Goal: Communication & Community: Share content

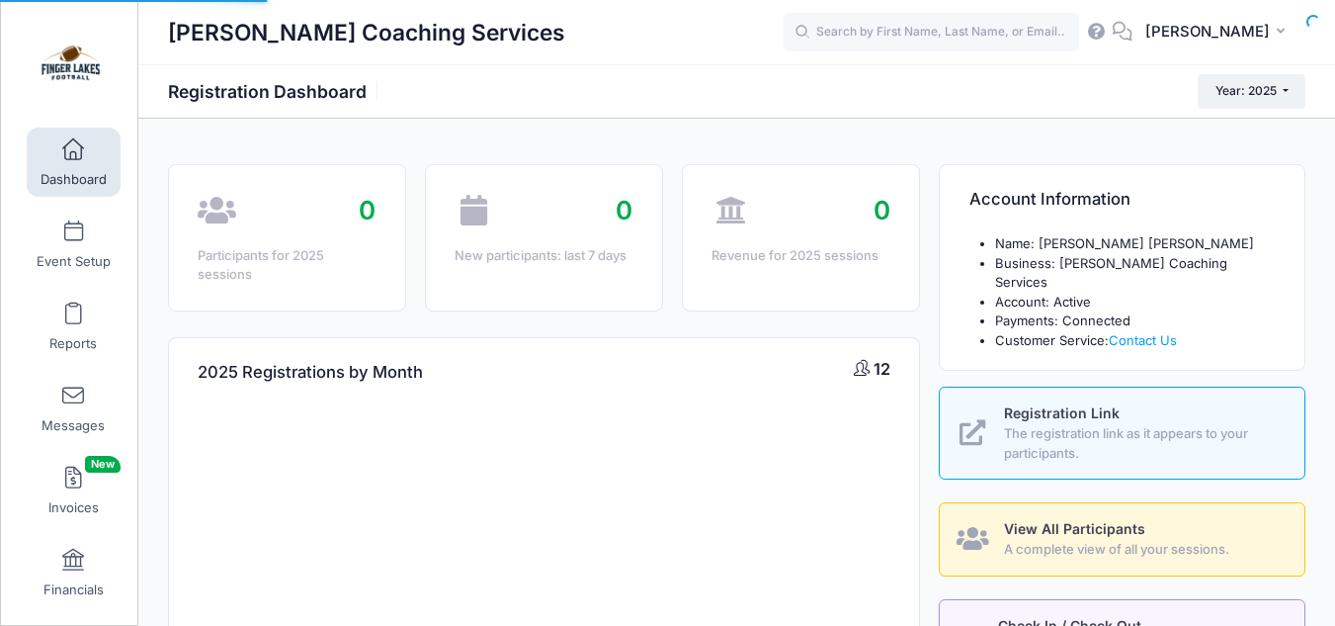
select select
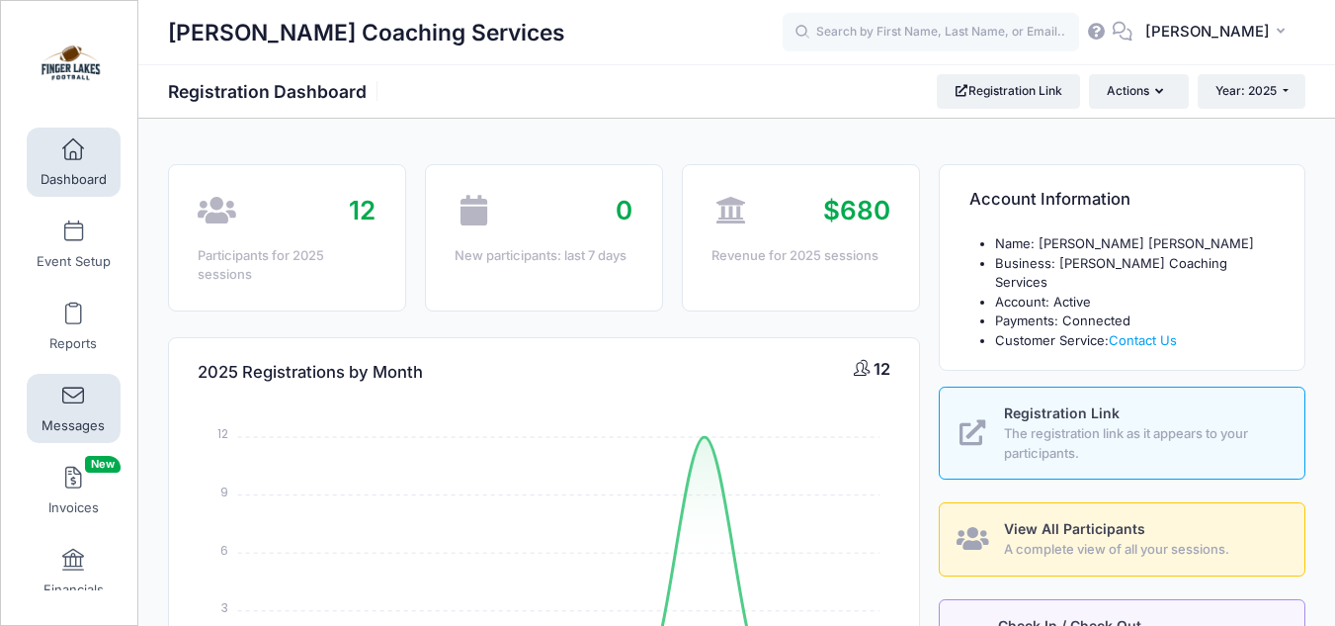
click at [53, 402] on link "Messages" at bounding box center [74, 408] width 94 height 69
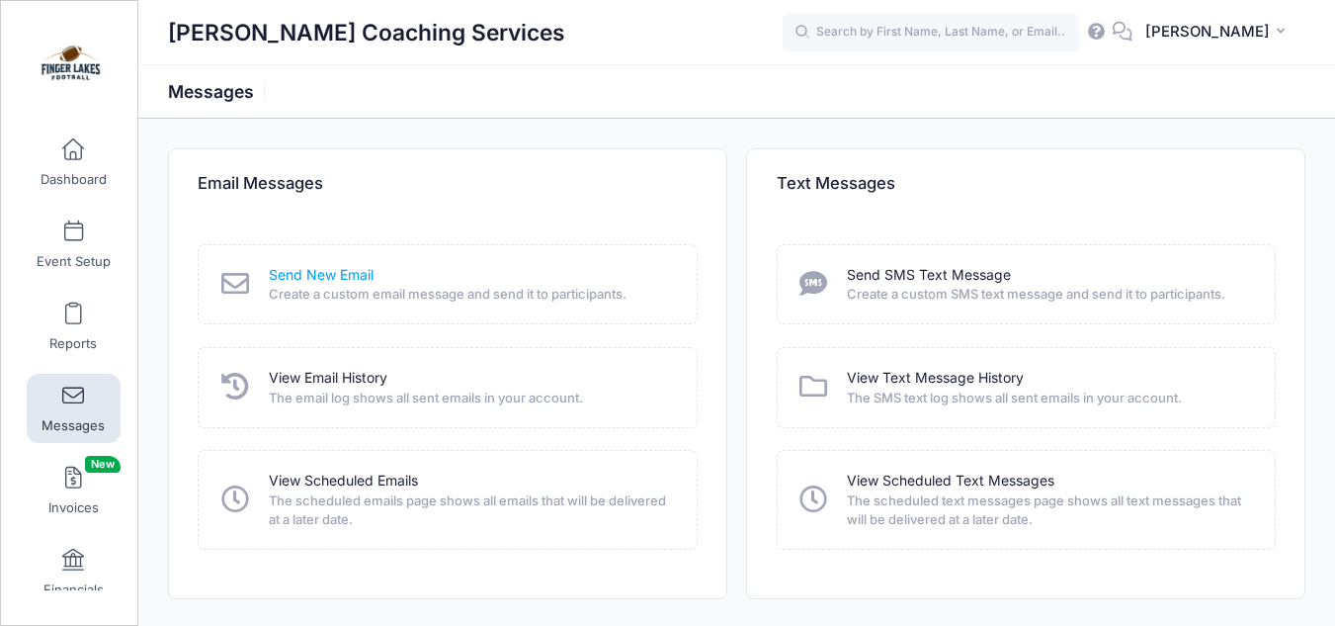
click at [355, 275] on link "Send New Email" at bounding box center [321, 275] width 105 height 21
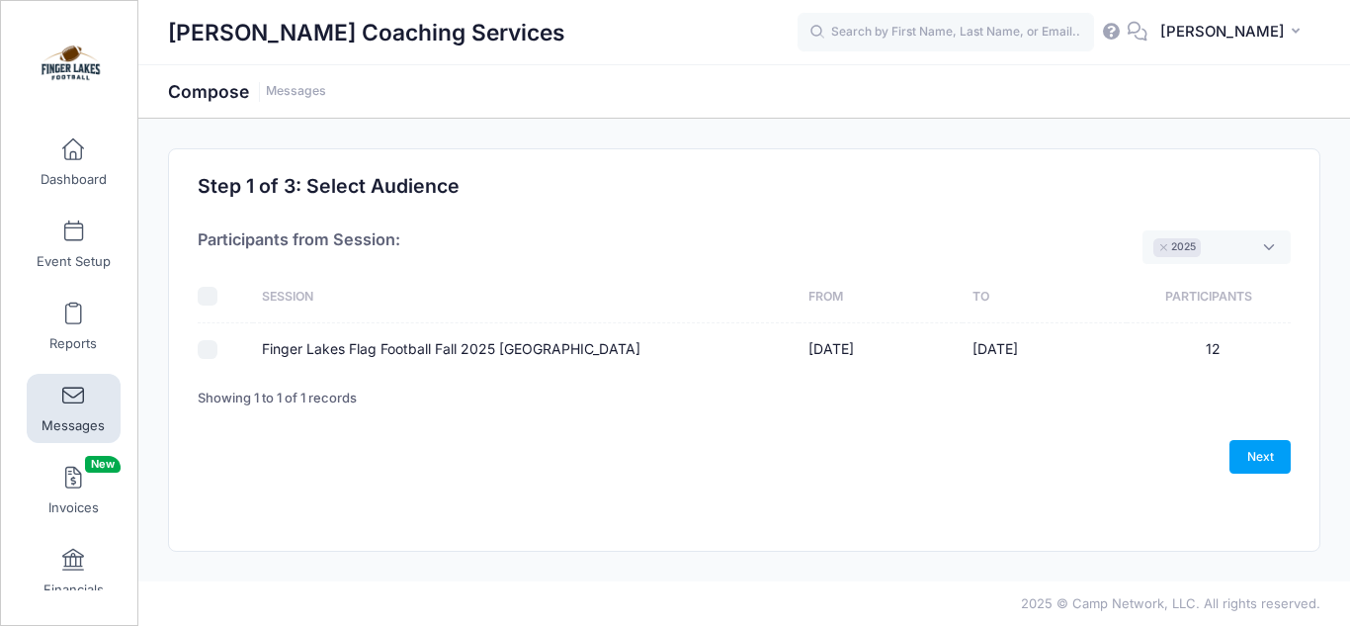
click at [217, 343] on div at bounding box center [220, 350] width 45 height 20
click at [211, 349] on input "Finger Lakes Flag Football Fall 2025 Cass Park" at bounding box center [208, 350] width 20 height 20
checkbox input "true"
click at [1257, 463] on link "Next" at bounding box center [1259, 457] width 61 height 34
select select "50"
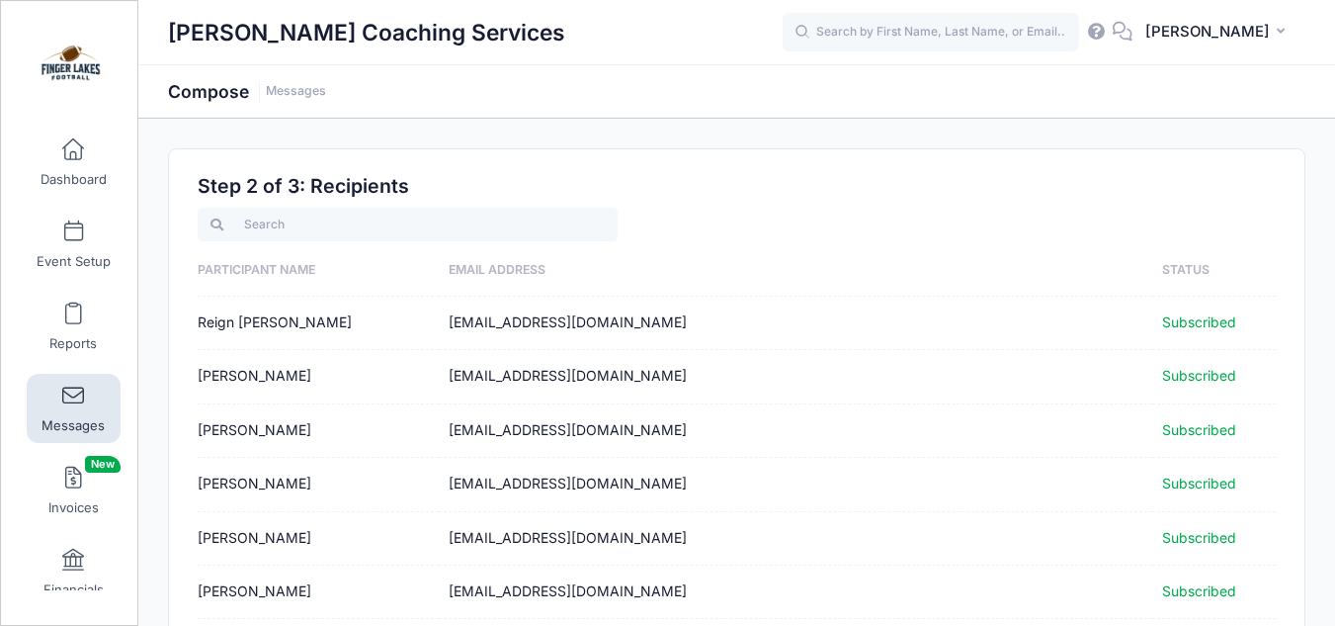
click at [919, 374] on td "monijosey@yahoo.com" at bounding box center [795, 376] width 713 height 53
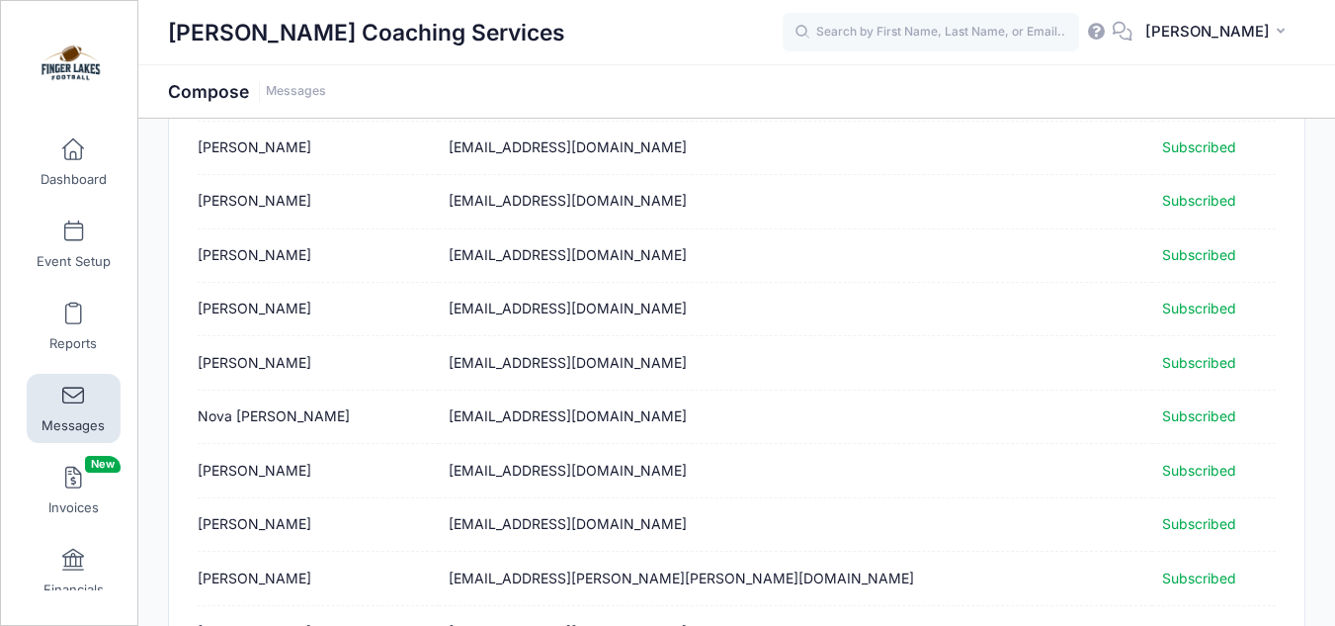
scroll to position [532, 0]
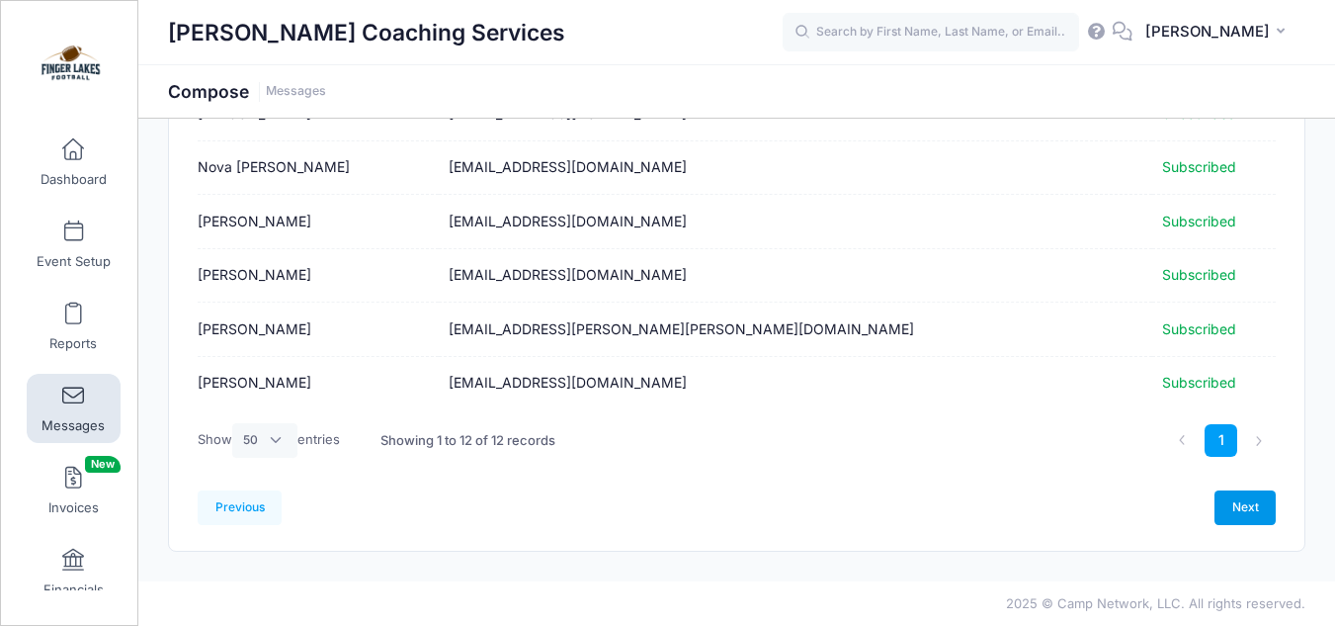
click at [1237, 509] on link "Next" at bounding box center [1244, 507] width 61 height 34
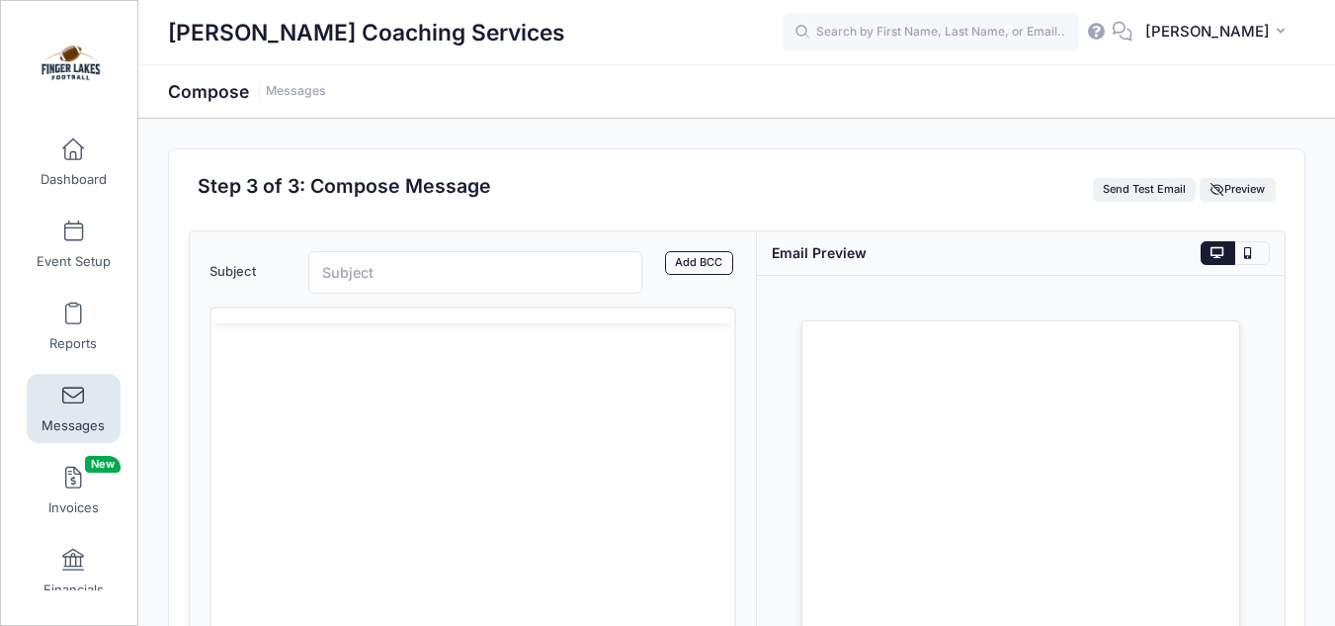
scroll to position [0, 0]
click at [325, 433] on html at bounding box center [472, 420] width 524 height 53
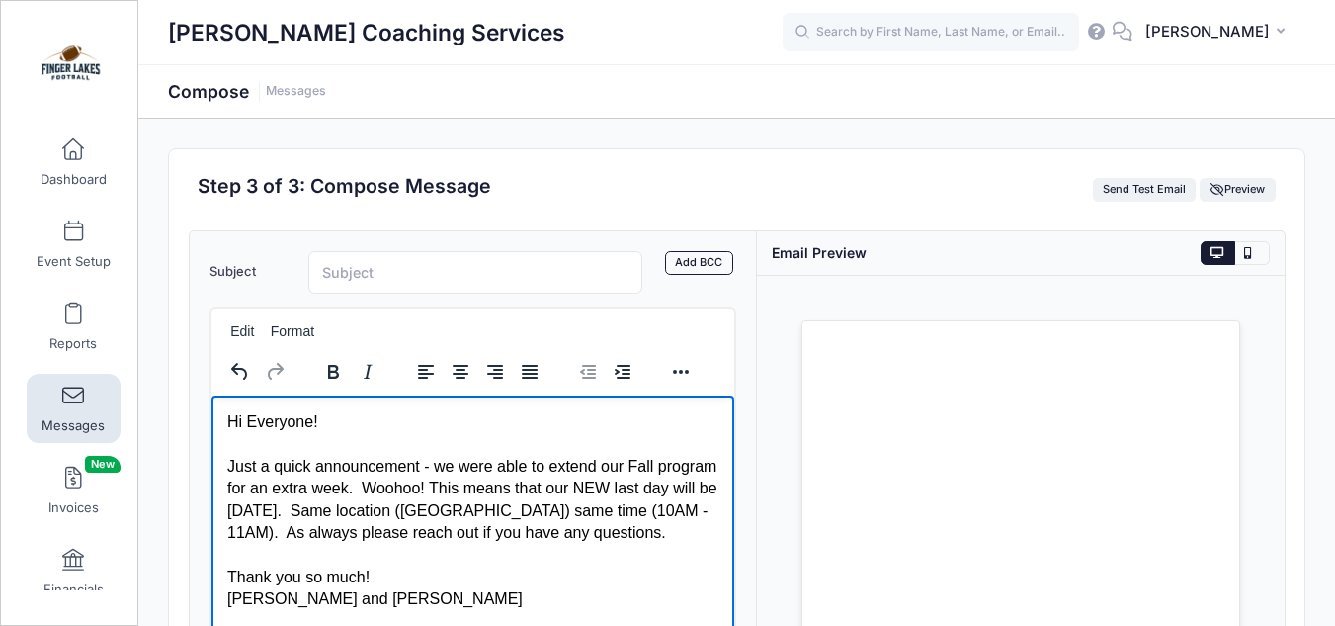
click at [229, 505] on div "Just a quick announcement - we were able to extend our Fall program for an extr…" at bounding box center [472, 499] width 492 height 89
click at [409, 538] on div "Just a quick announcement - we were able to extend our Fall program for an extr…" at bounding box center [472, 499] width 492 height 89
click at [502, 282] on input "Subject" at bounding box center [475, 272] width 335 height 42
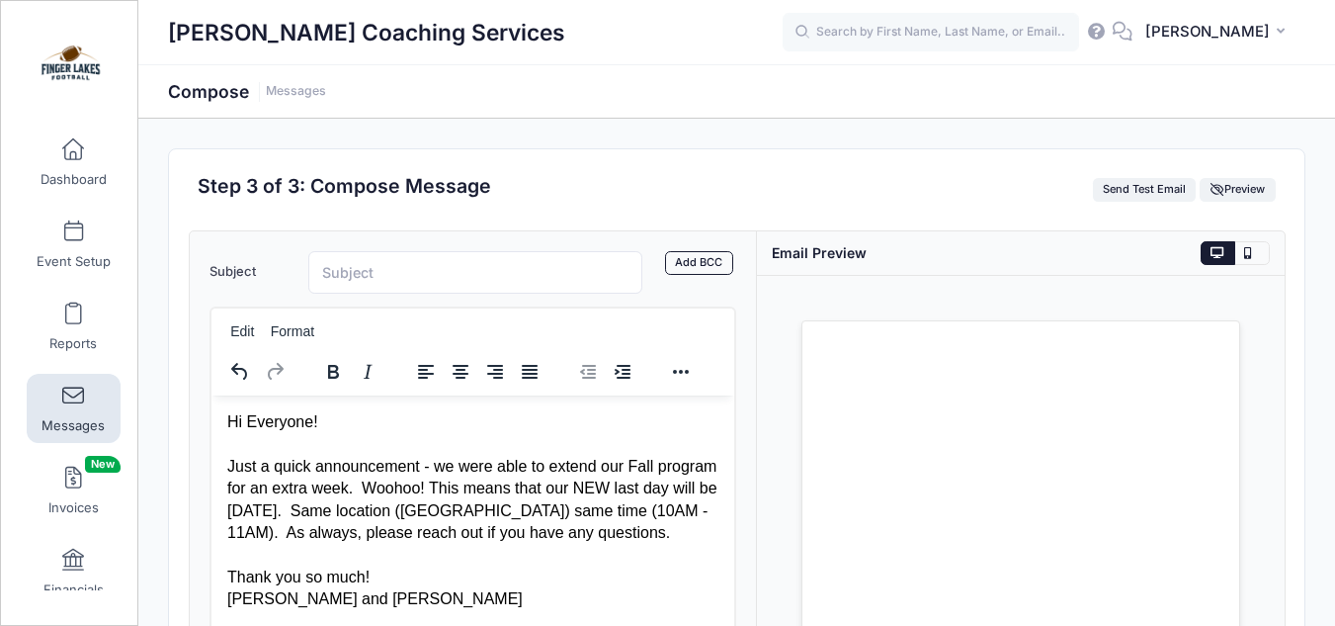
click at [347, 529] on div "Just a quick announcement - we were able to extend our Fall program for an extr…" at bounding box center [472, 499] width 492 height 89
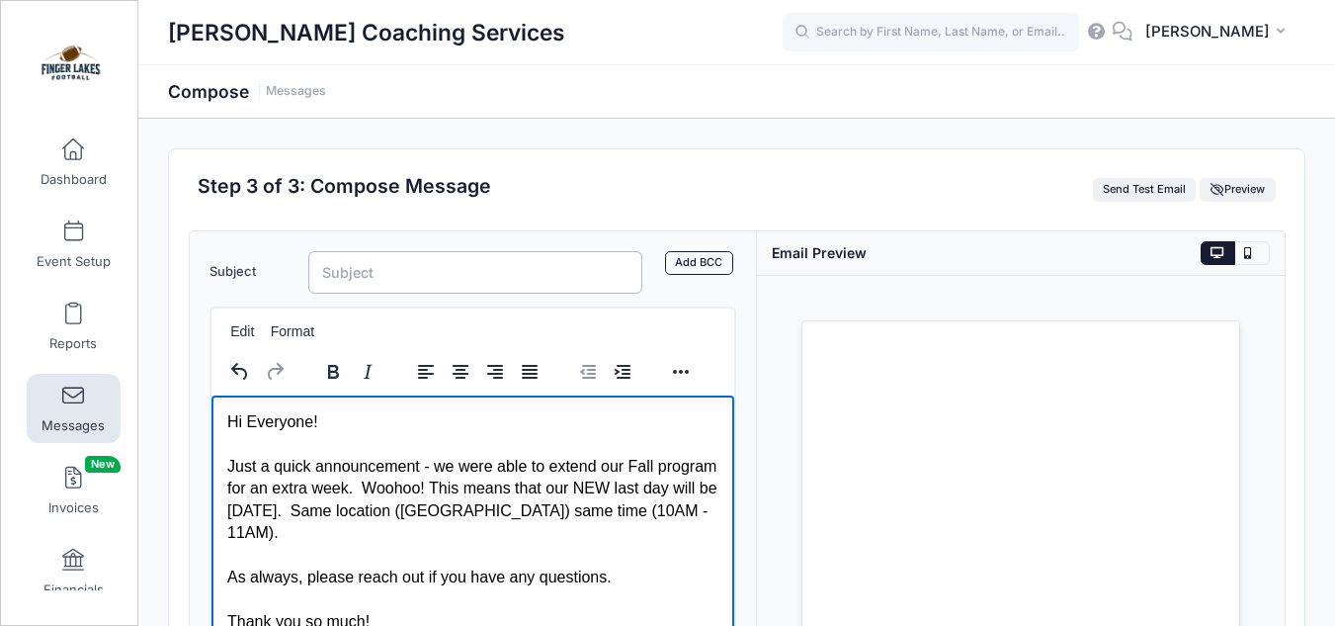
click at [389, 262] on input "Subject" at bounding box center [475, 272] width 335 height 42
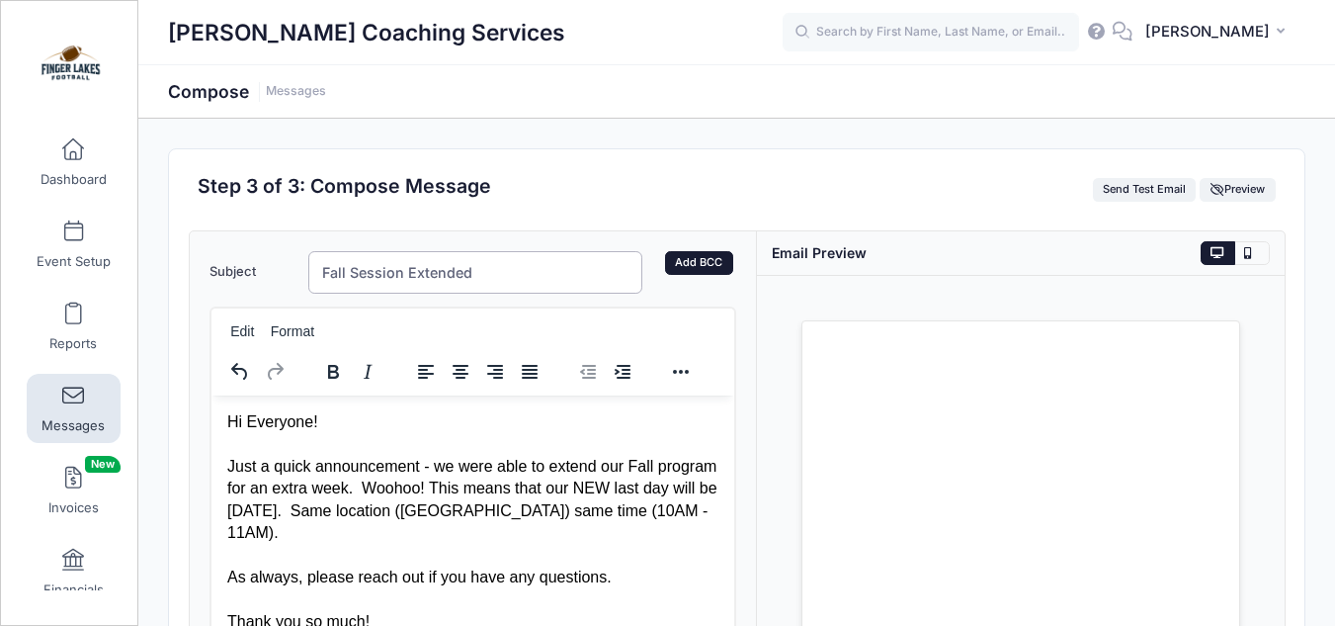
type input "Fall Session Extended"
click at [694, 257] on link "Add BCC" at bounding box center [699, 263] width 68 height 24
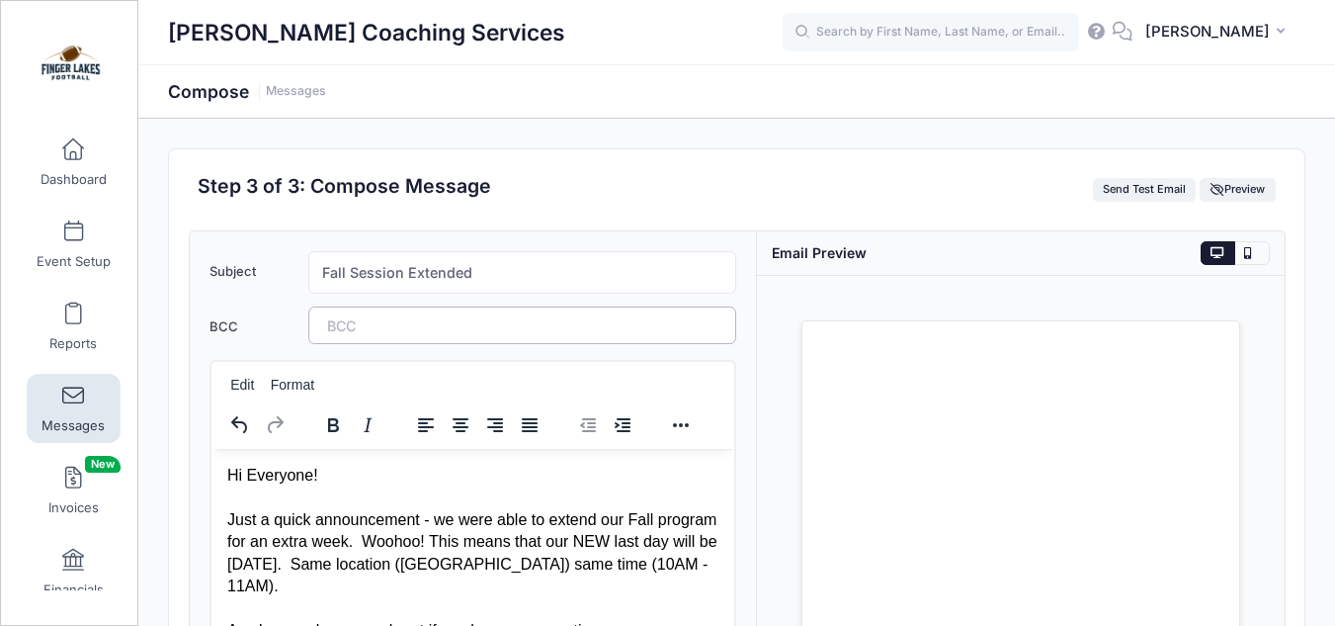
click at [562, 326] on tags "​" at bounding box center [522, 325] width 429 height 38
click at [527, 280] on input "Fall Session Extended" at bounding box center [522, 272] width 429 height 42
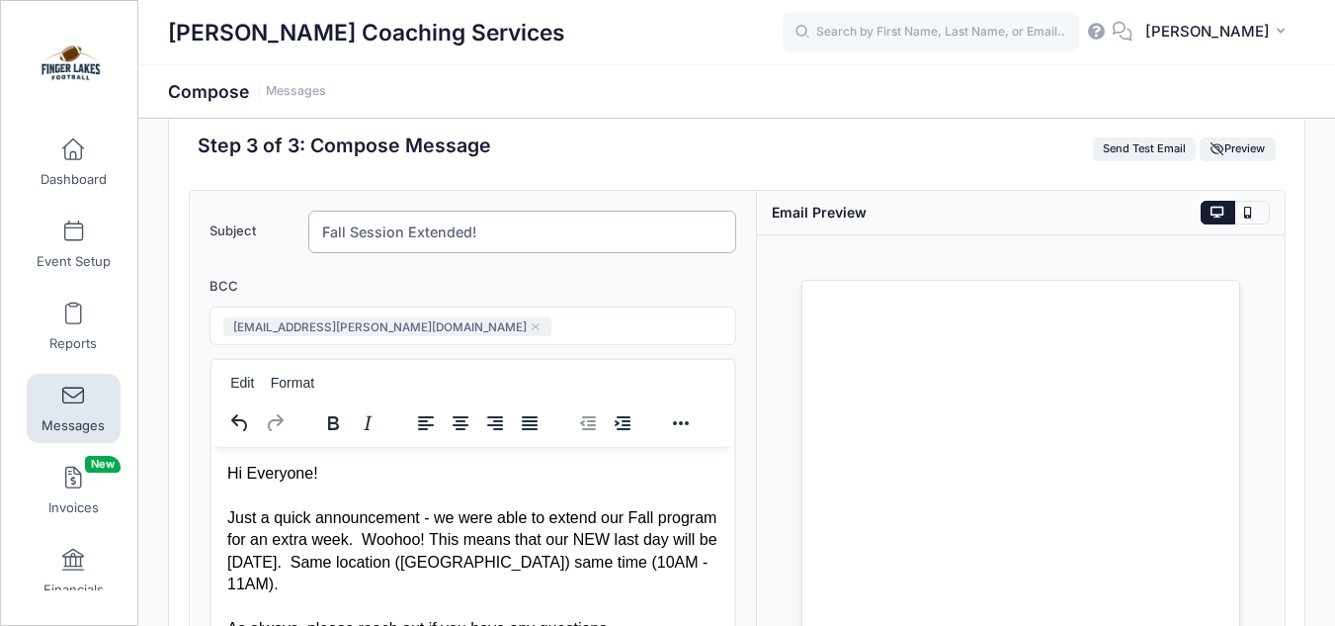
scroll to position [40, 0]
type input "Fall Session Extended!"
click at [1218, 52] on button "DA David Archer" at bounding box center [1218, 32] width 173 height 45
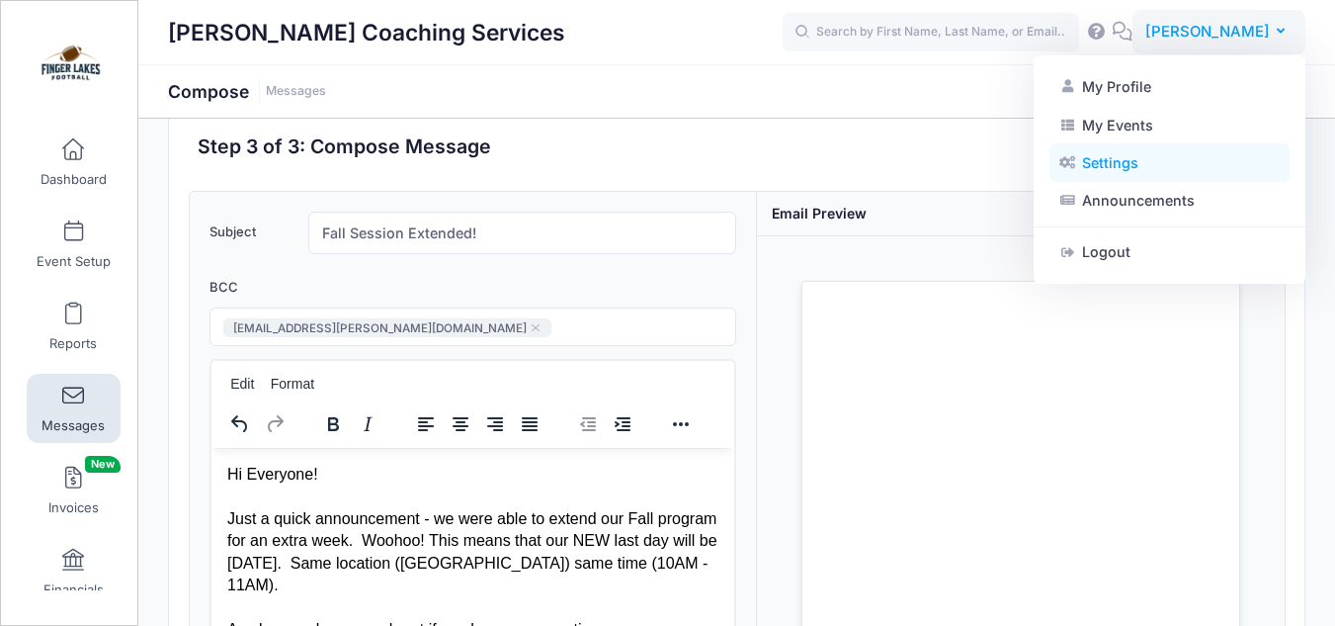
click at [1120, 157] on link "Settings" at bounding box center [1169, 163] width 240 height 38
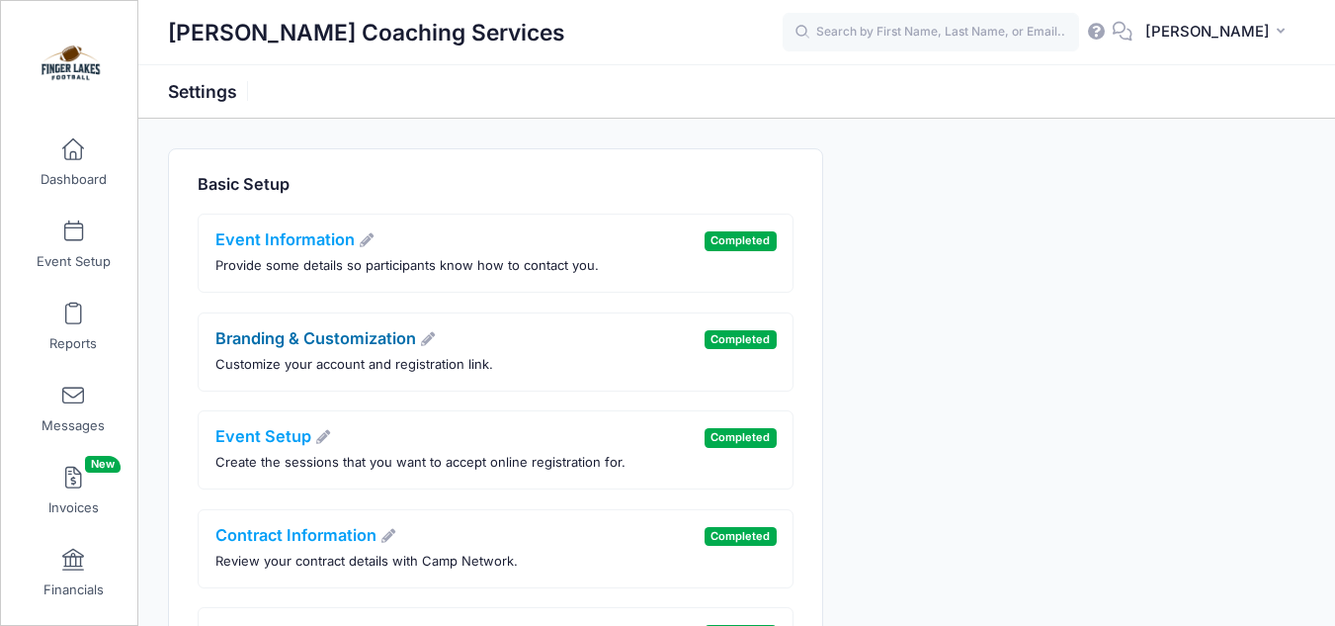
click at [436, 343] on icon at bounding box center [428, 339] width 18 height 14
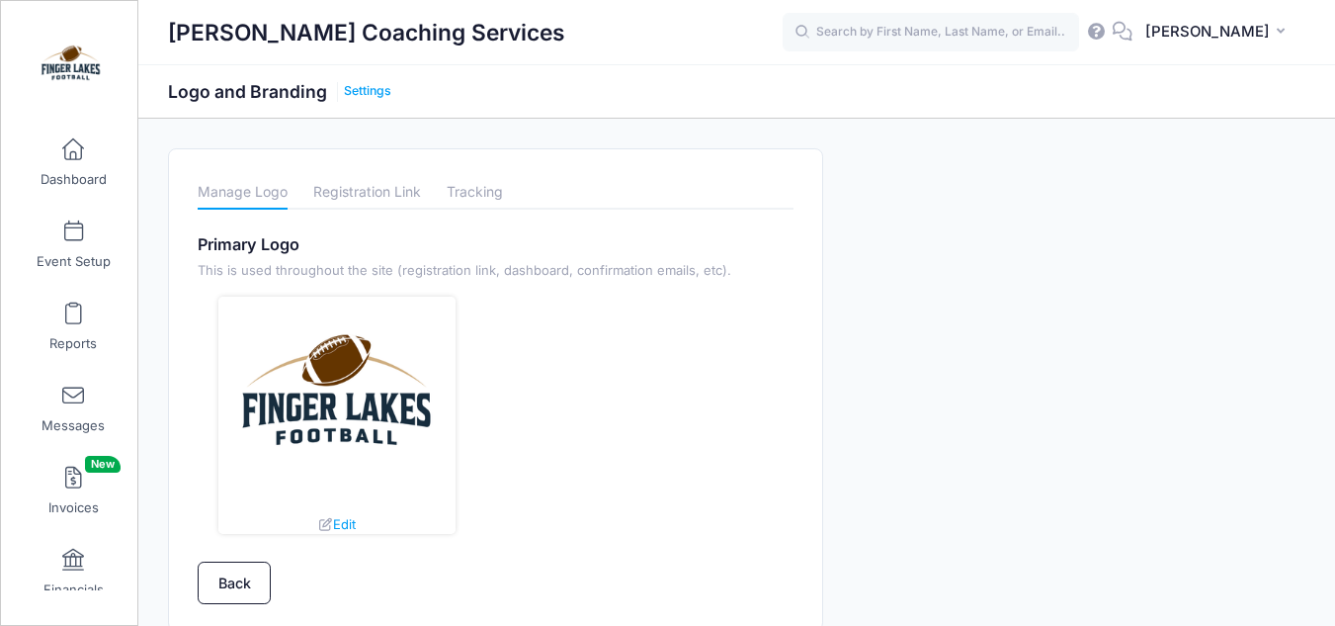
click at [375, 84] on link "Settings" at bounding box center [367, 91] width 47 height 15
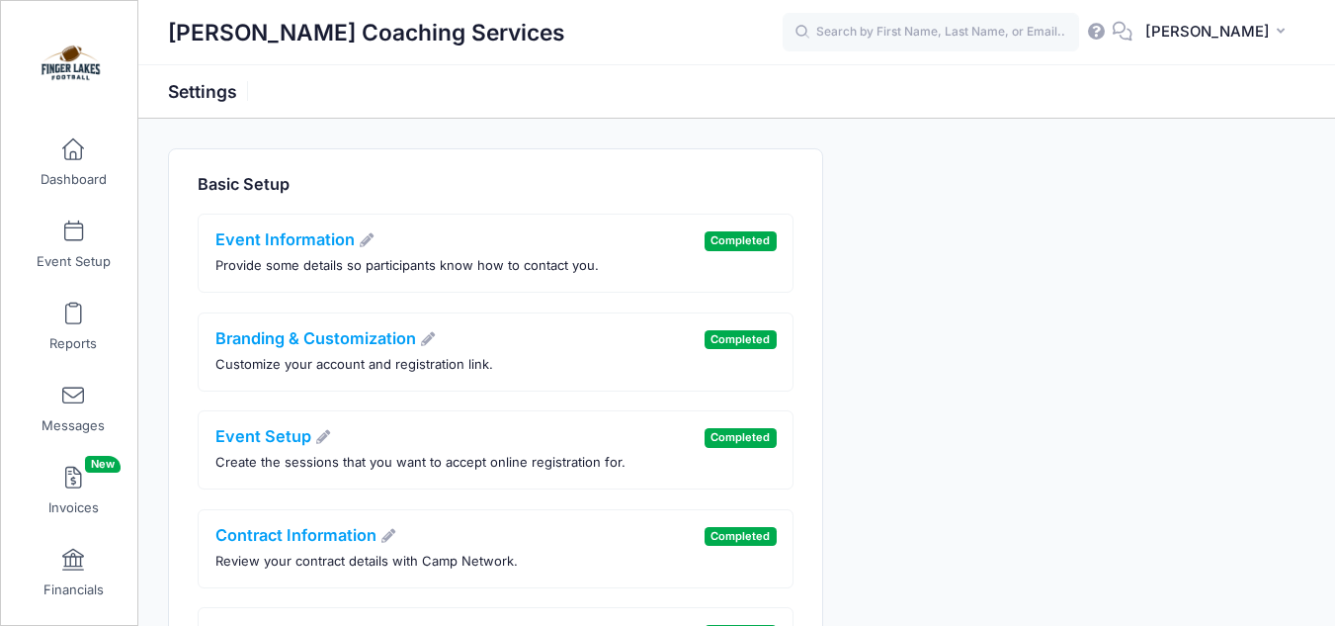
click at [406, 28] on h1 "[PERSON_NAME] Coaching Services" at bounding box center [366, 32] width 397 height 45
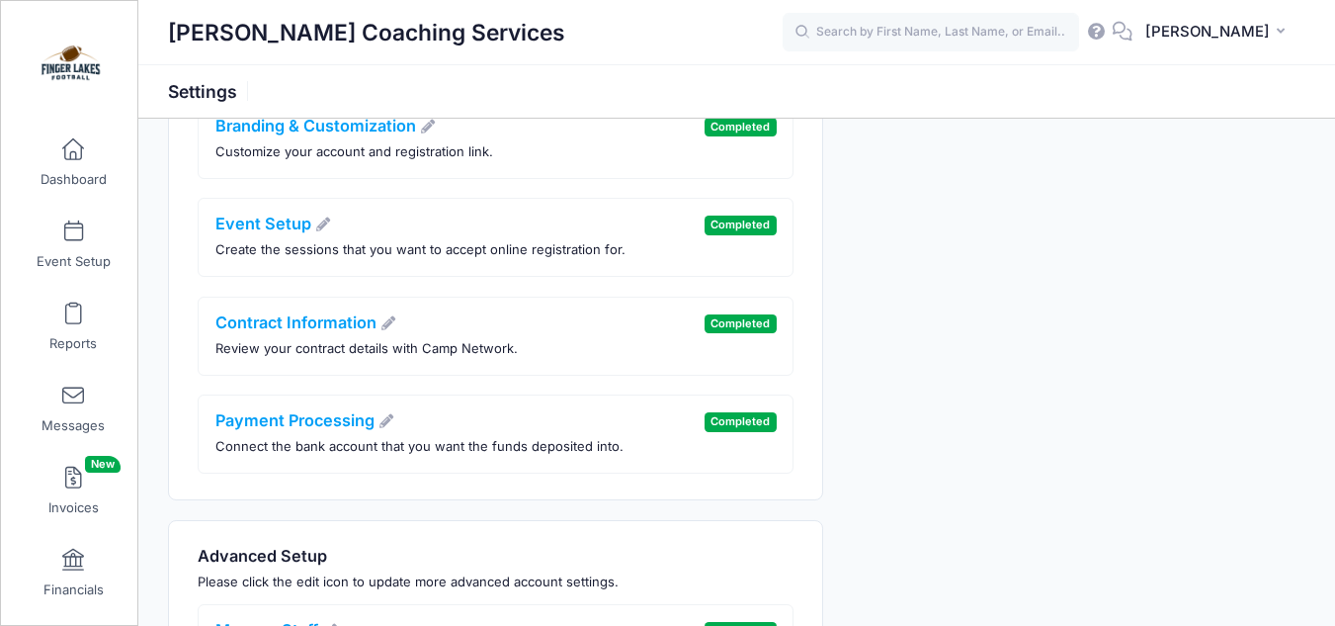
scroll to position [213, 0]
click at [393, 315] on icon at bounding box center [388, 322] width 18 height 14
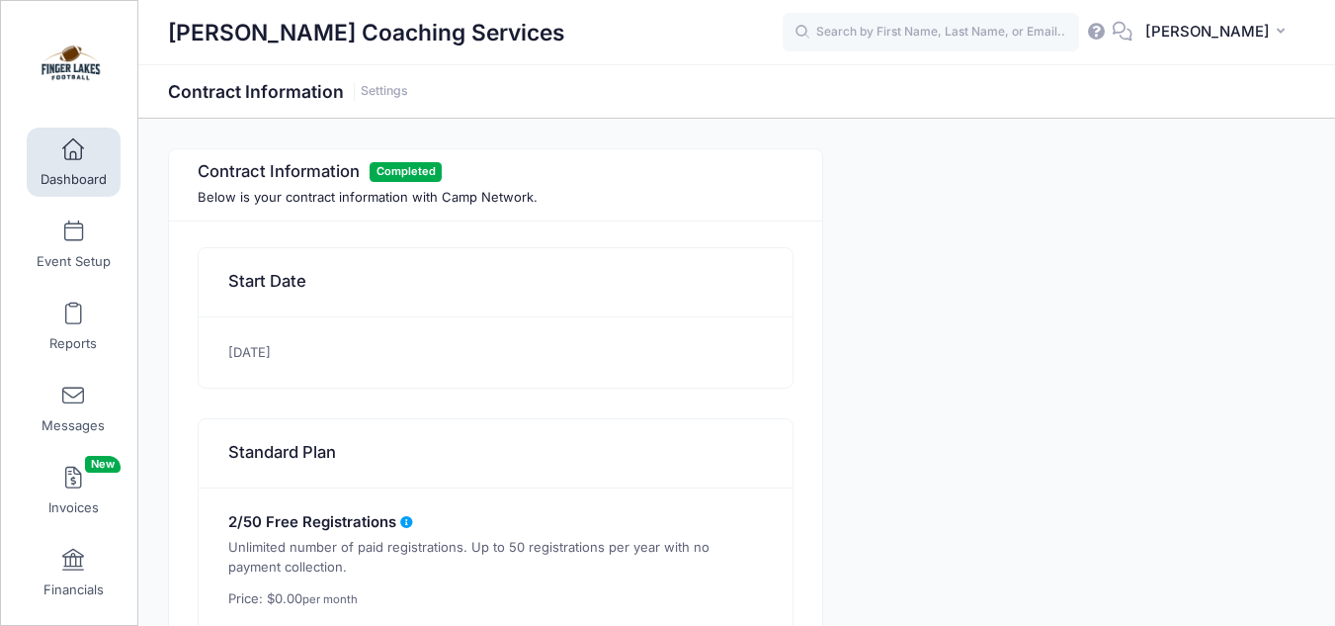
click at [75, 175] on span "Dashboard" at bounding box center [74, 179] width 66 height 17
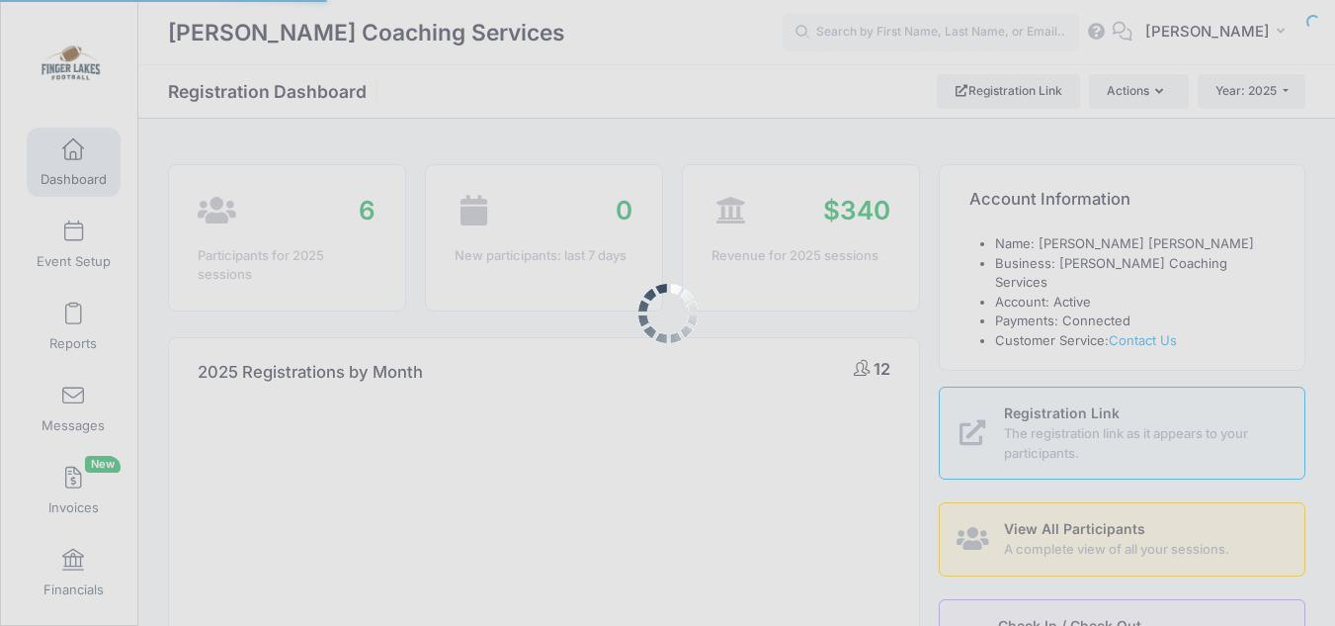
select select
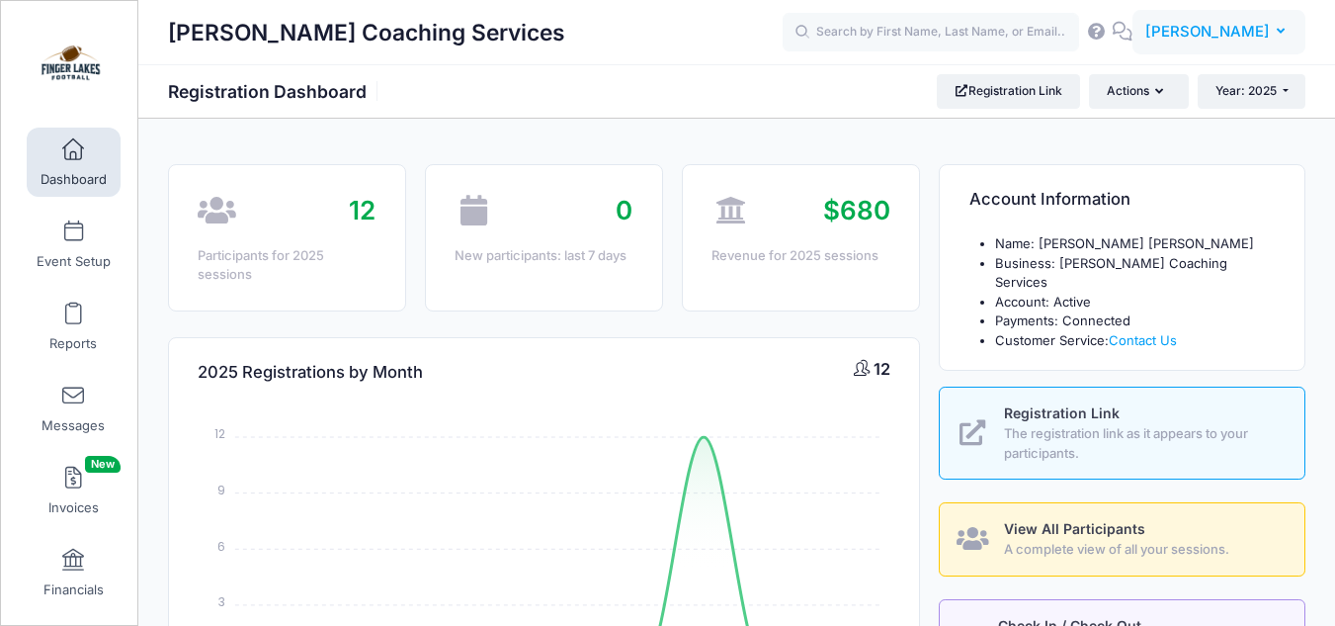
click at [1269, 34] on span "[PERSON_NAME]" at bounding box center [1207, 32] width 125 height 22
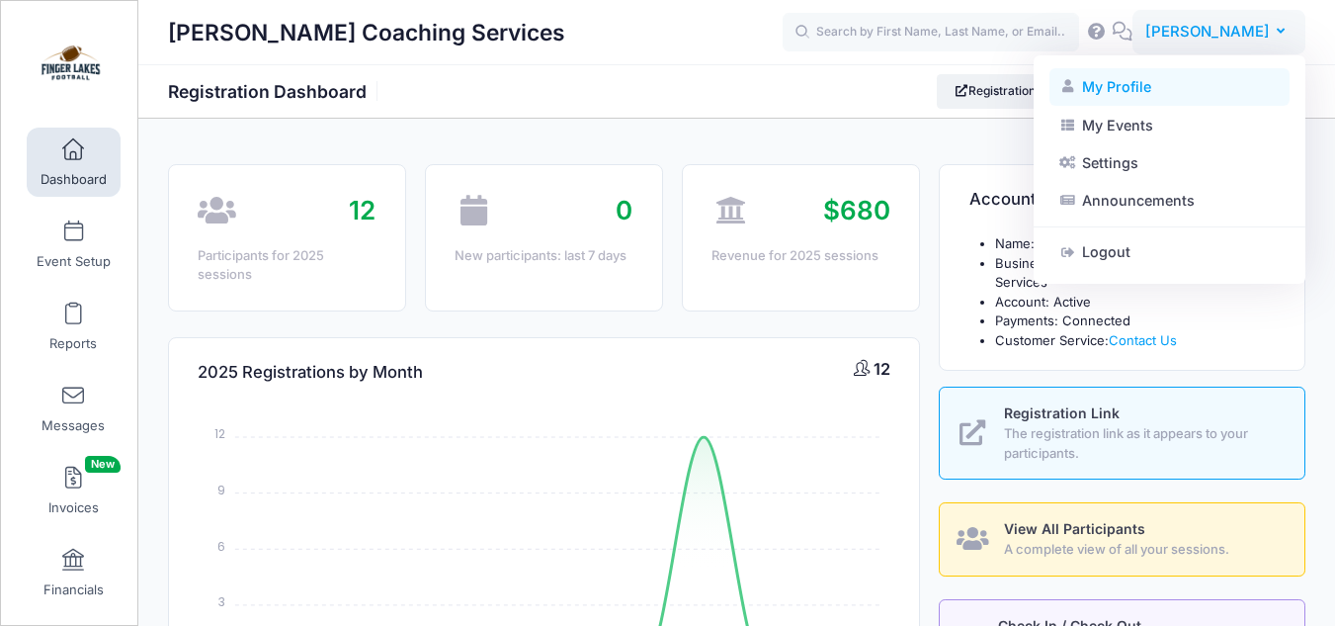
click at [1143, 84] on link "My Profile" at bounding box center [1169, 87] width 240 height 38
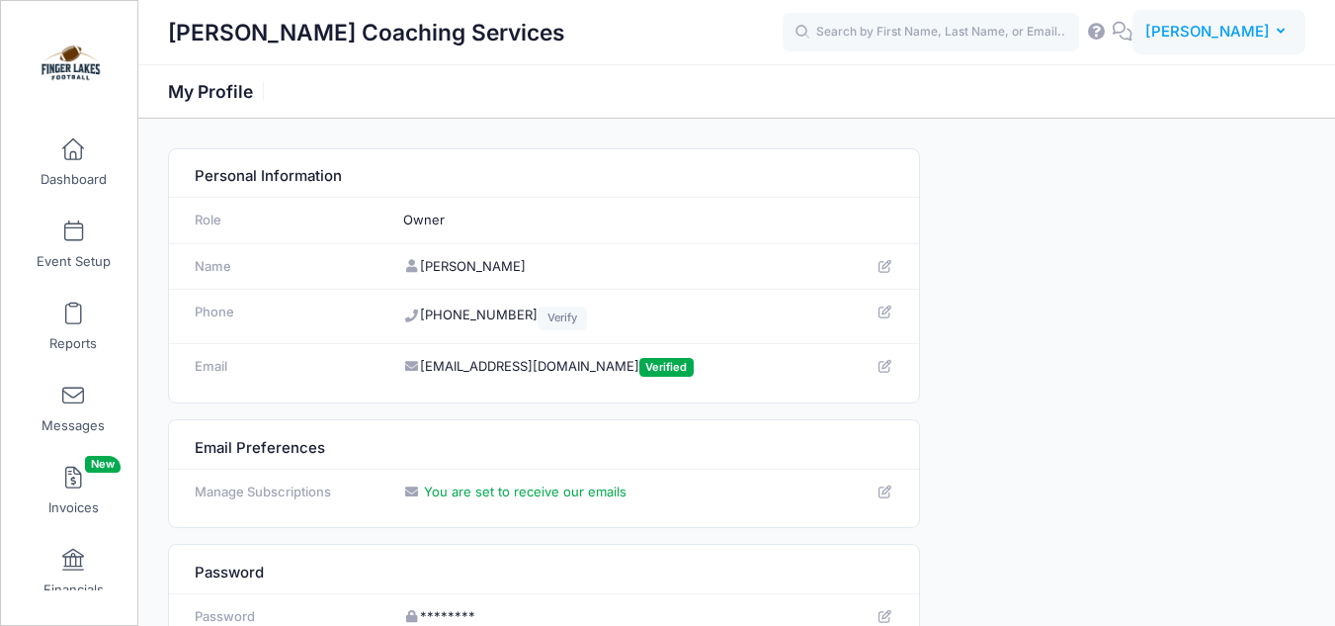
click at [1250, 32] on span "[PERSON_NAME]" at bounding box center [1207, 32] width 125 height 22
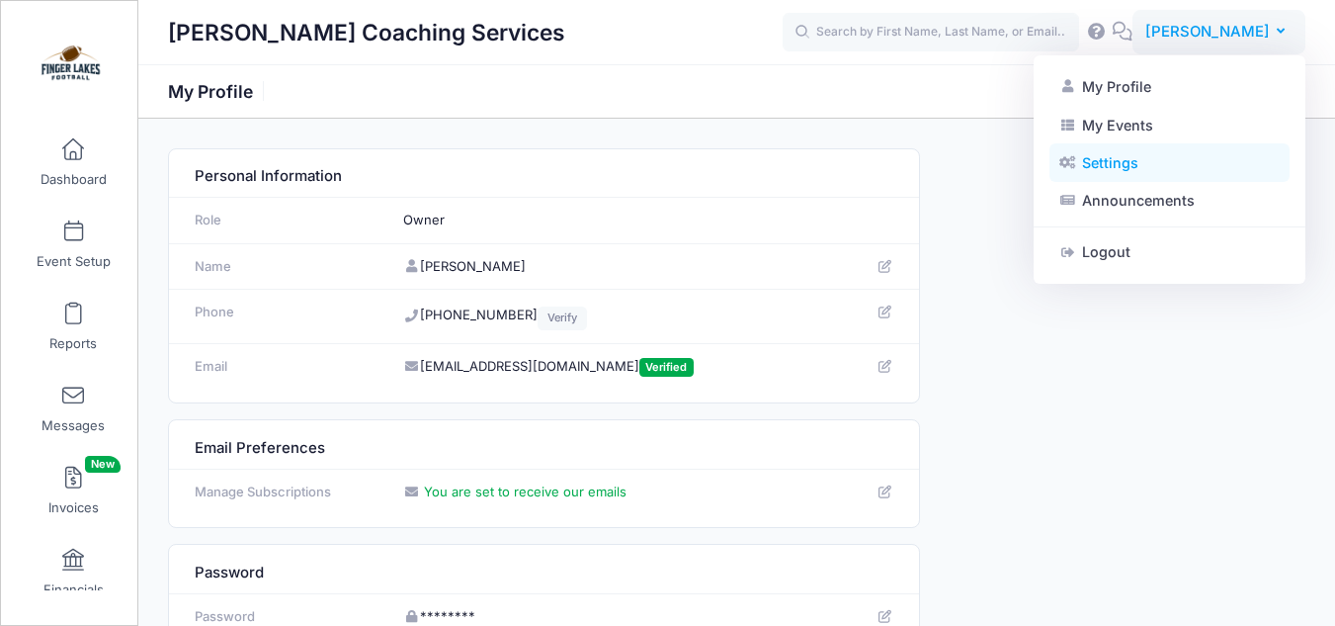
click at [1123, 170] on link "Settings" at bounding box center [1169, 163] width 240 height 38
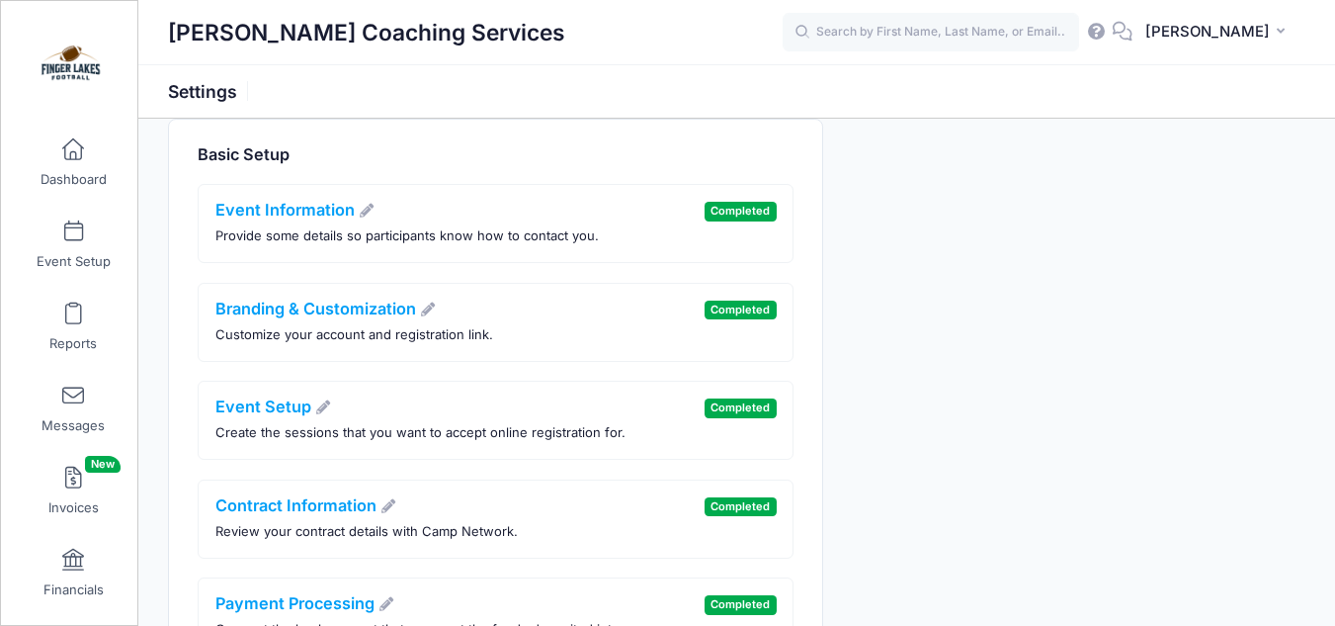
scroll to position [29, 0]
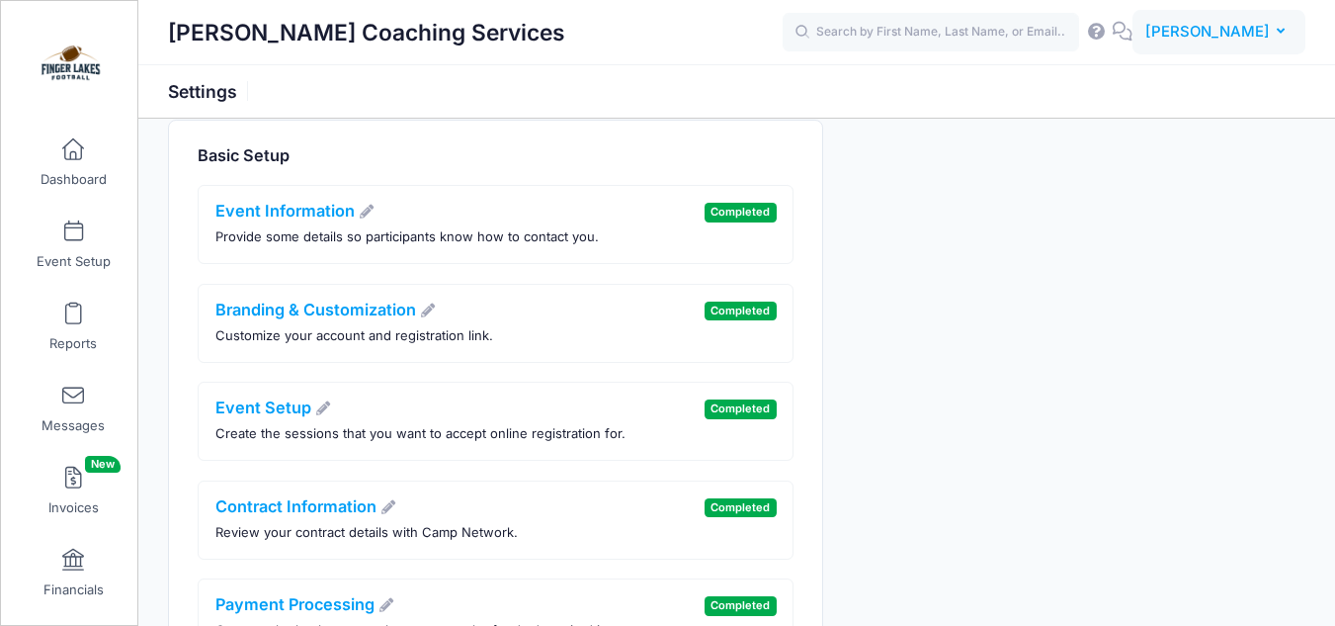
click at [1274, 32] on button "DA [PERSON_NAME]" at bounding box center [1218, 32] width 173 height 45
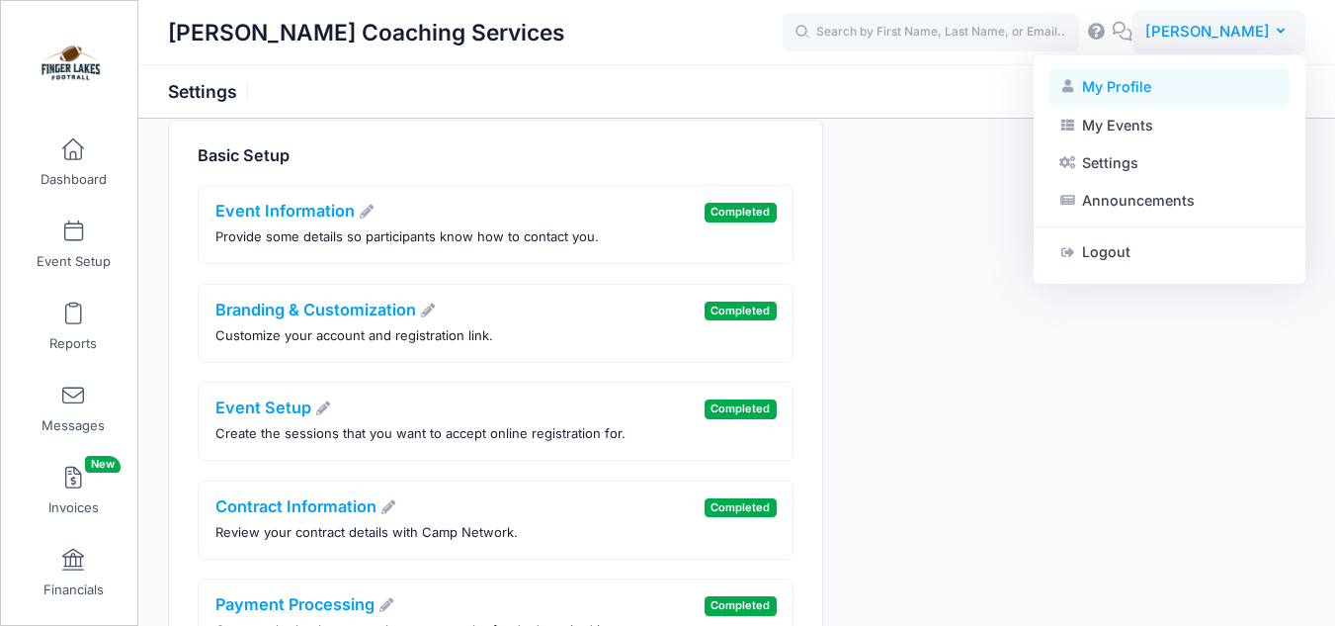
click at [1211, 87] on link "My Profile" at bounding box center [1169, 87] width 240 height 38
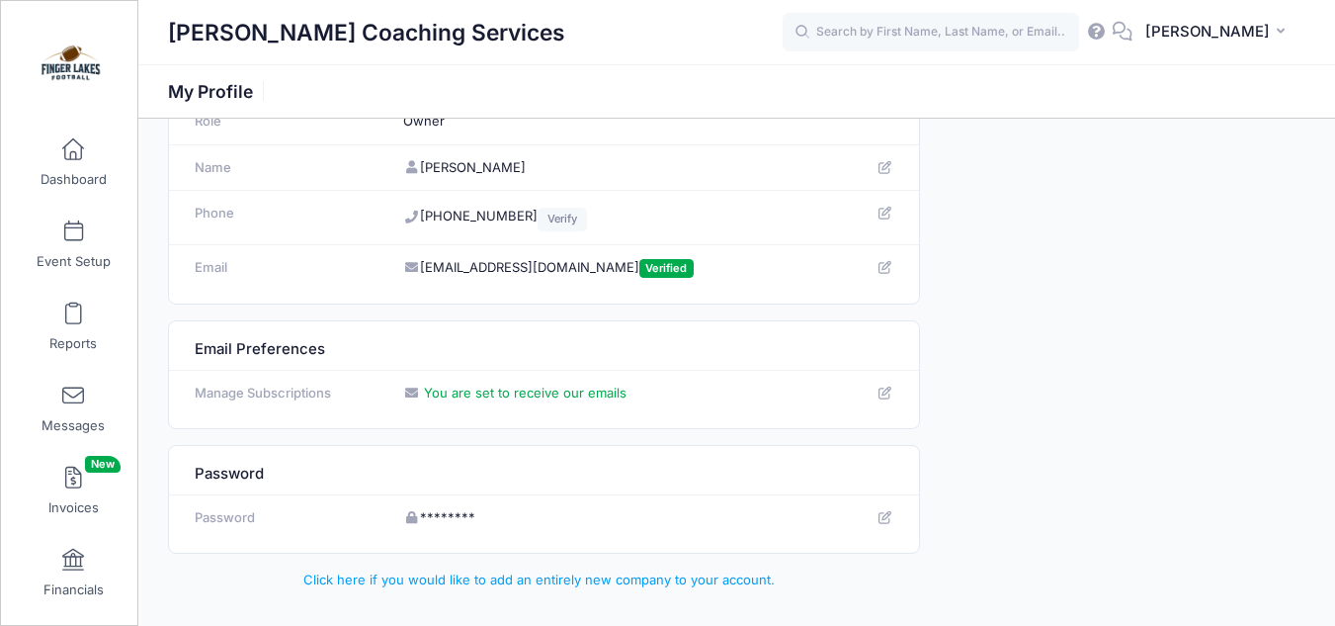
scroll to position [153, 0]
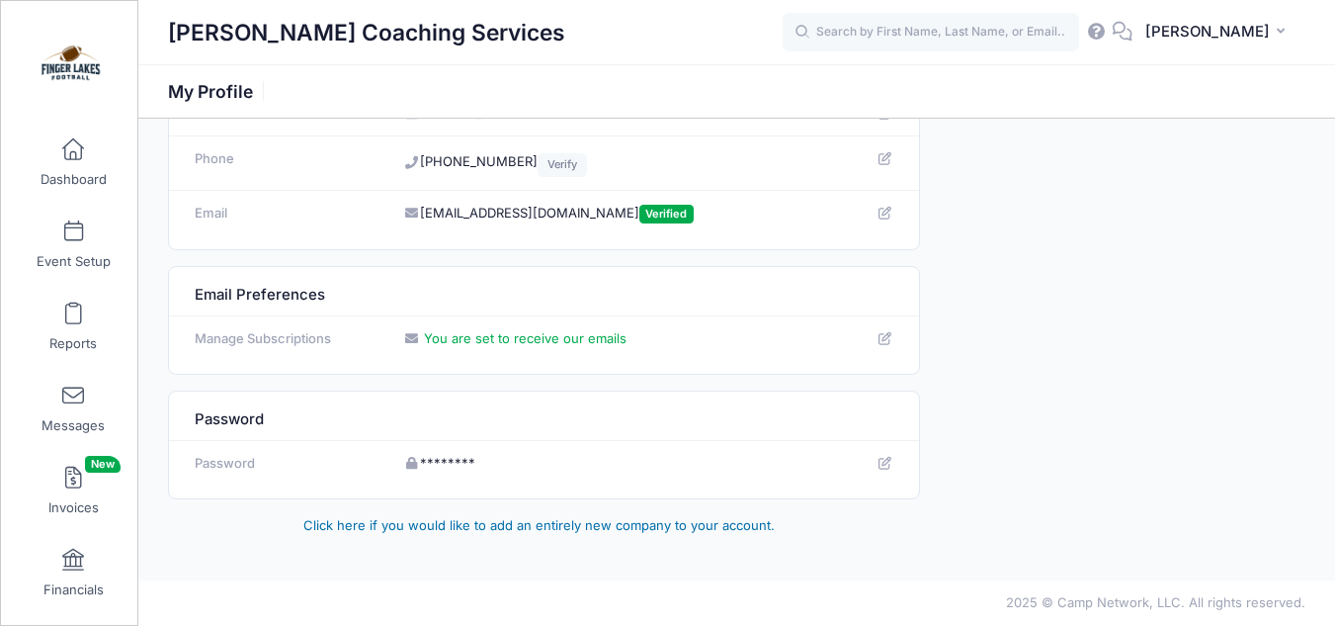
click at [696, 523] on link "Click here if you would like to add an entirely new company to your account." at bounding box center [538, 525] width 471 height 16
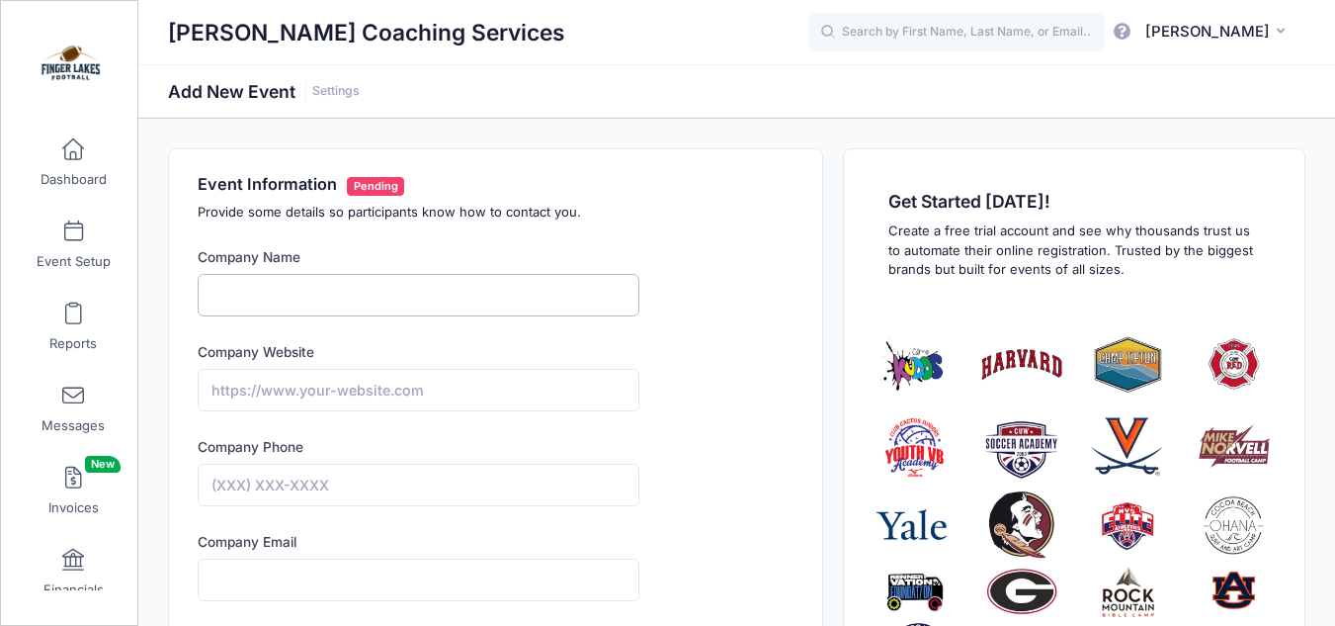
click at [498, 300] on input "Company Name" at bounding box center [419, 295] width 442 height 42
type input "Finger Lakes Football"
click at [466, 389] on input "Company Website" at bounding box center [419, 390] width 442 height 42
type input "https://www.fingerlakesfootball.com"
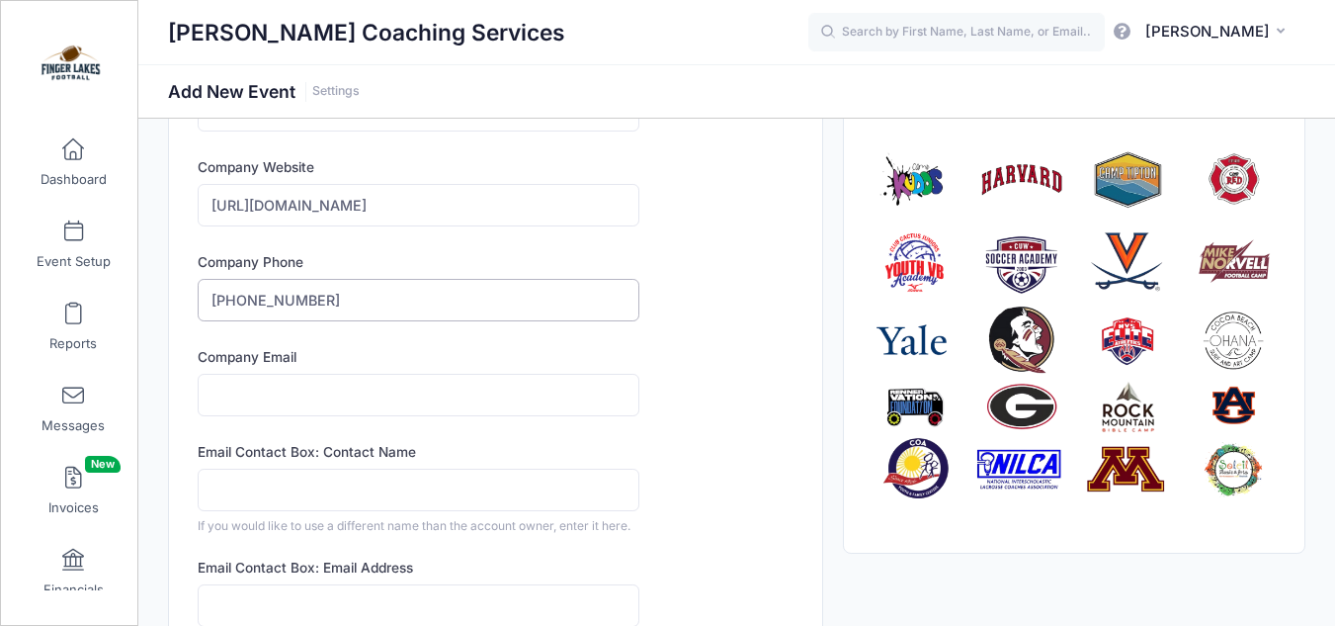
type input "(607) 342-4567"
click at [404, 399] on input "Company Email" at bounding box center [419, 395] width 442 height 42
type input "fingerlakesfootball@gmail.com"
click at [374, 488] on input "Email Contact Box: Contact Name" at bounding box center [419, 489] width 442 height 42
click at [692, 306] on div "Company Name Finger Lakes Football Type Select Academic Adventure Arts and Craf…" at bounding box center [496, 597] width 615 height 1070
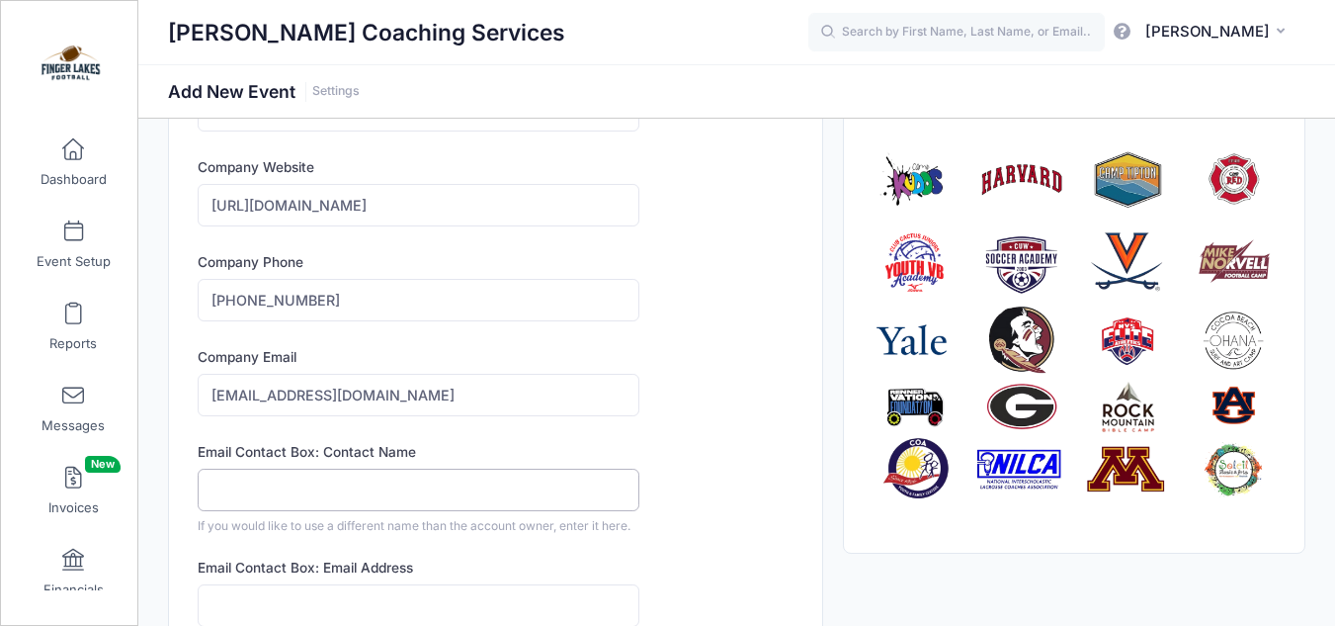
click at [485, 490] on input "Email Contact Box: Contact Name" at bounding box center [419, 489] width 442 height 42
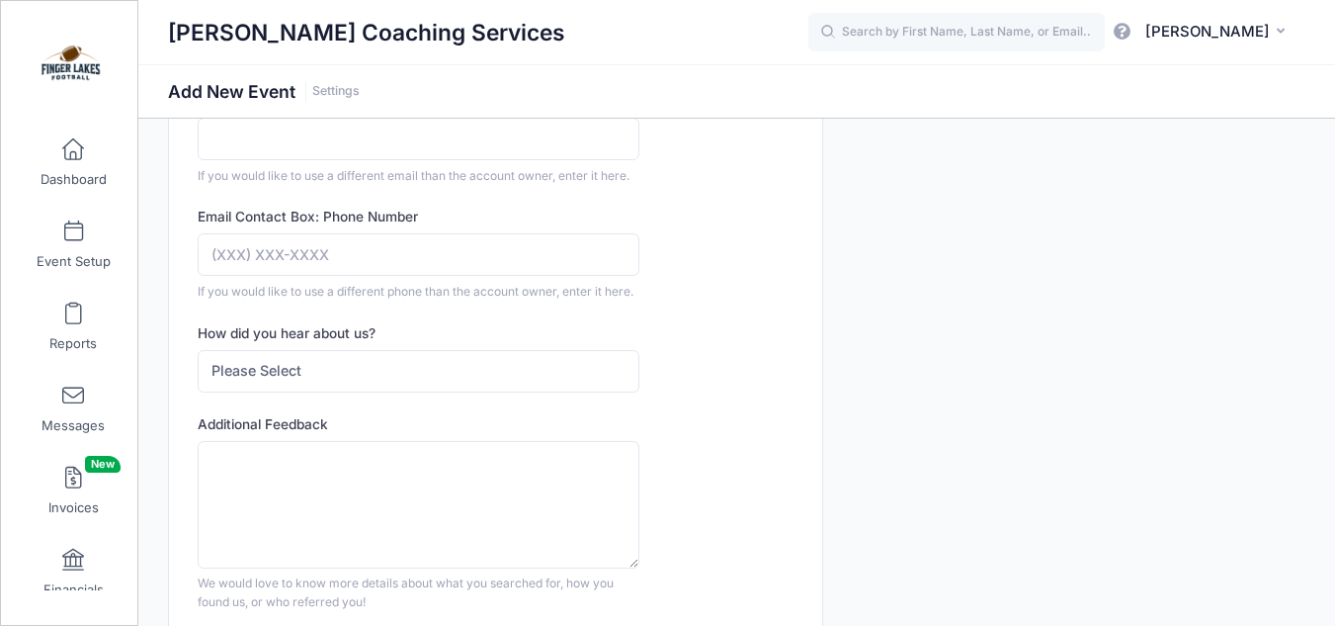
scroll to position [793, 0]
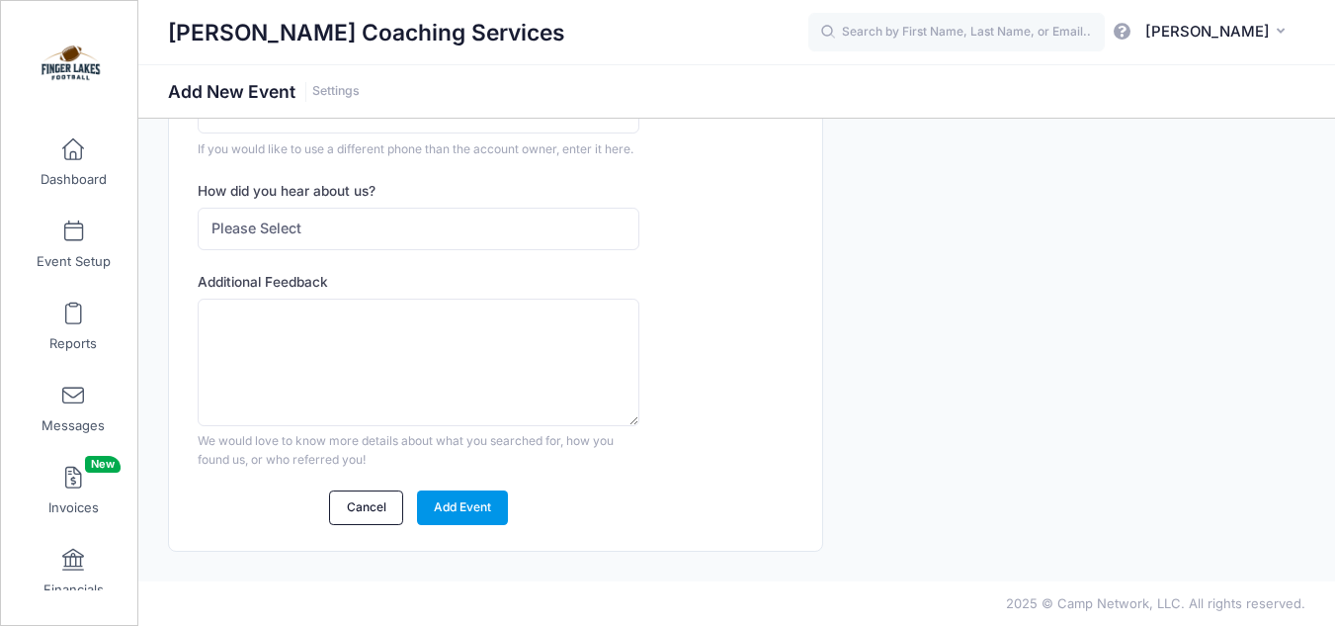
type input "Dave and Hannah Archer"
click at [447, 505] on link "Add Event" at bounding box center [463, 507] width 92 height 34
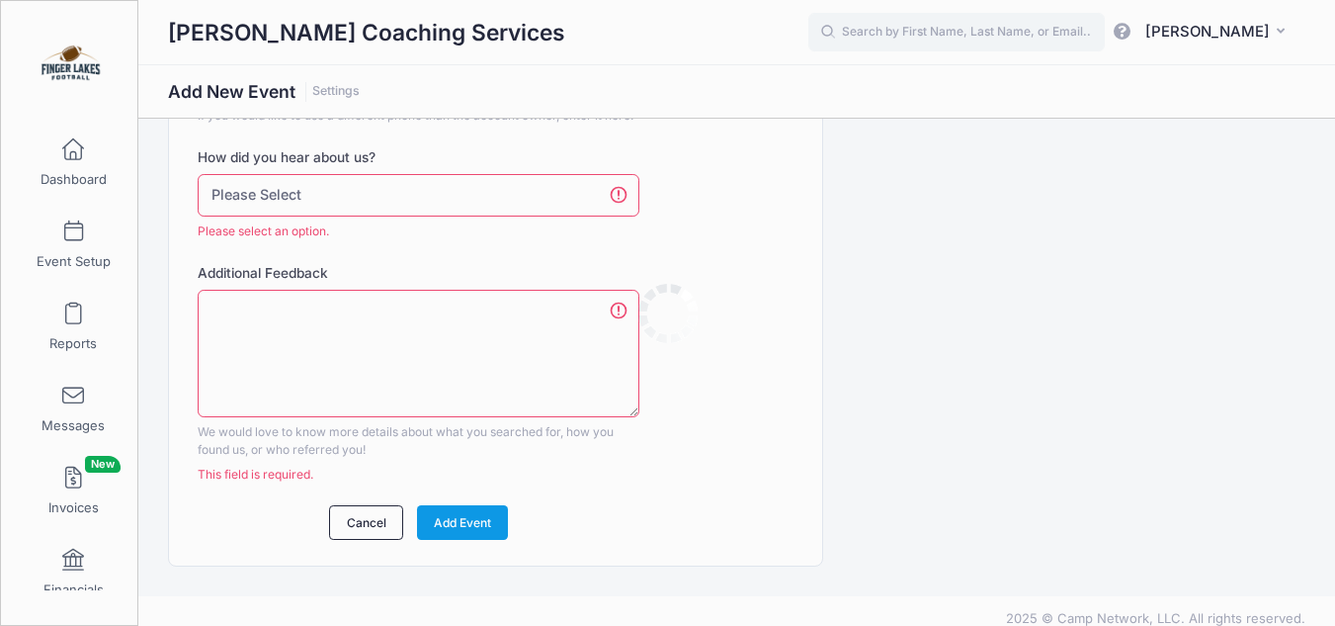
scroll to position [842, 0]
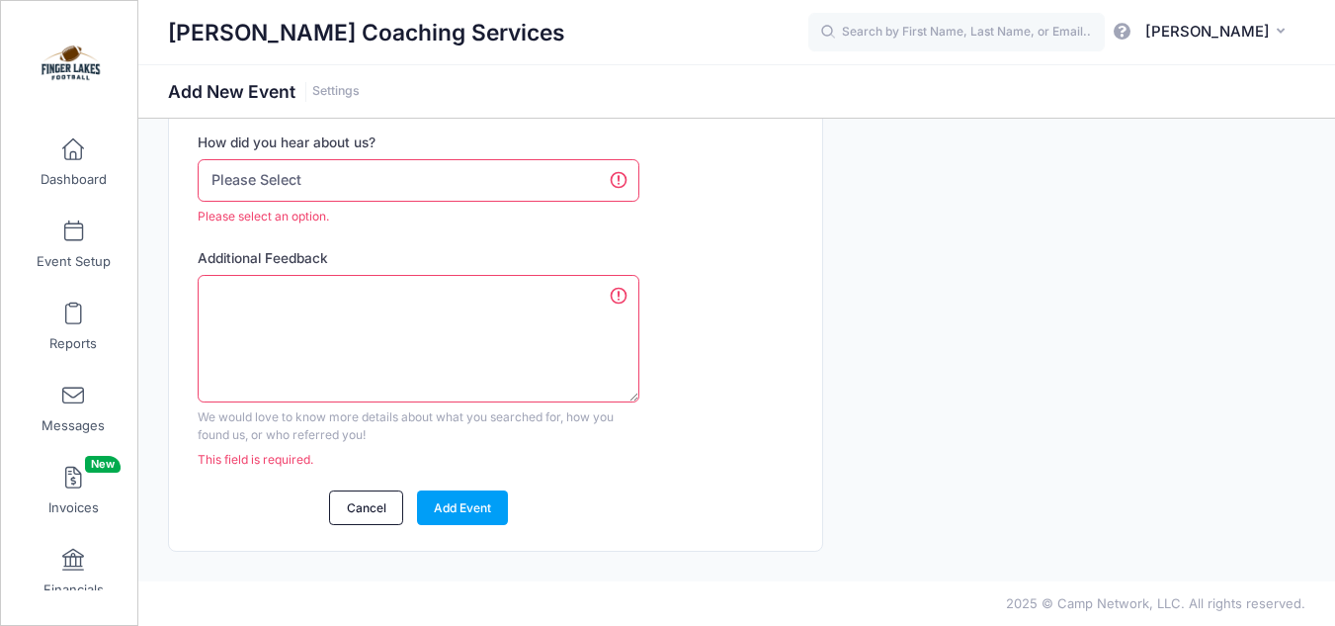
click at [471, 178] on select "Please Select Web Search Customer Referral Other" at bounding box center [419, 180] width 442 height 42
select select "other"
click at [198, 182] on select "Please Select Web Search Customer Referral Other" at bounding box center [419, 180] width 442 height 42
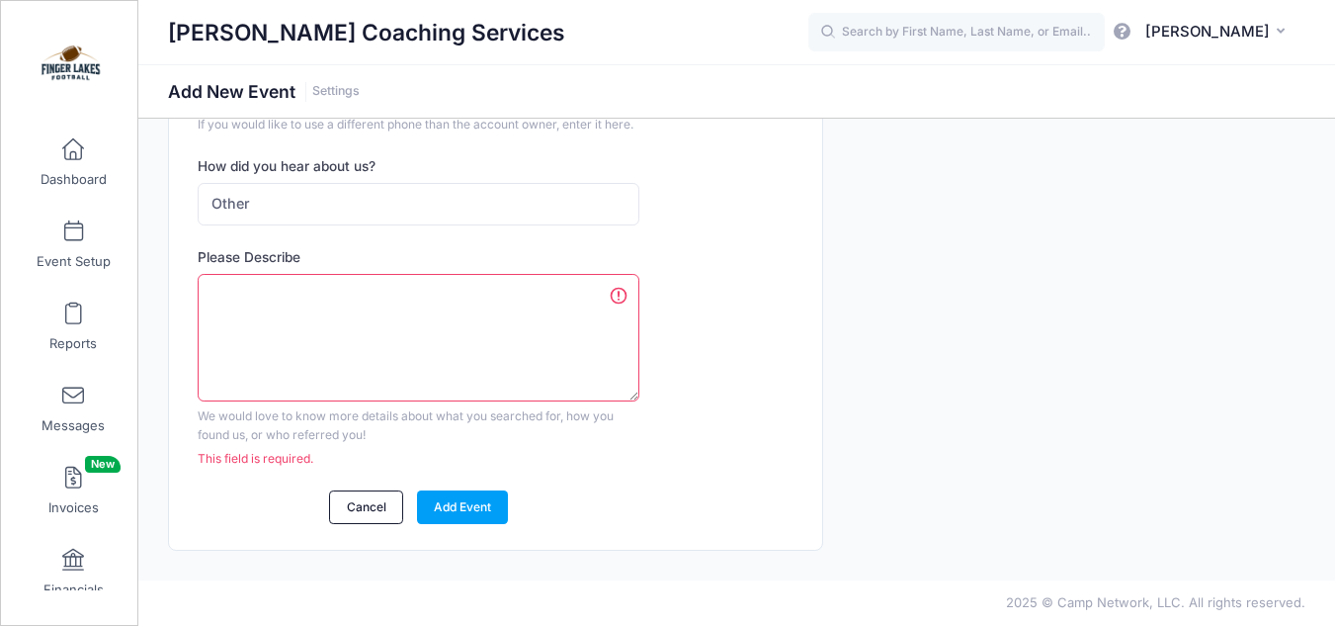
click at [389, 340] on textarea "Please Describe" at bounding box center [419, 337] width 442 height 127
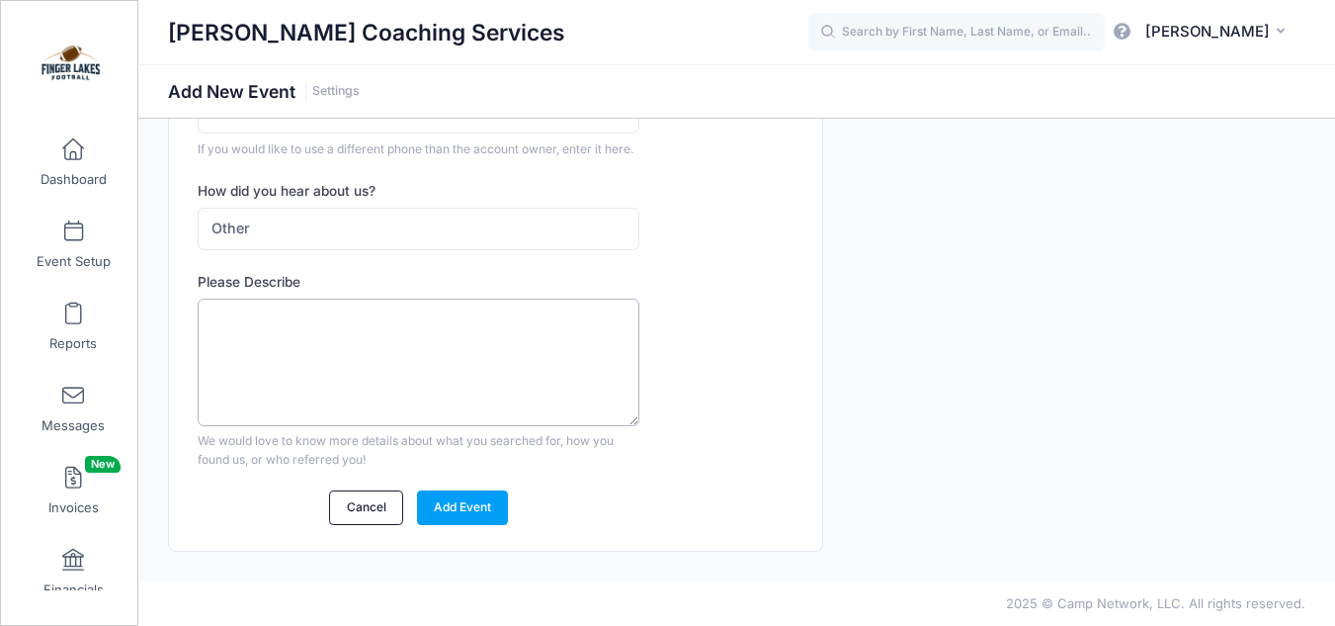
scroll to position [793, 0]
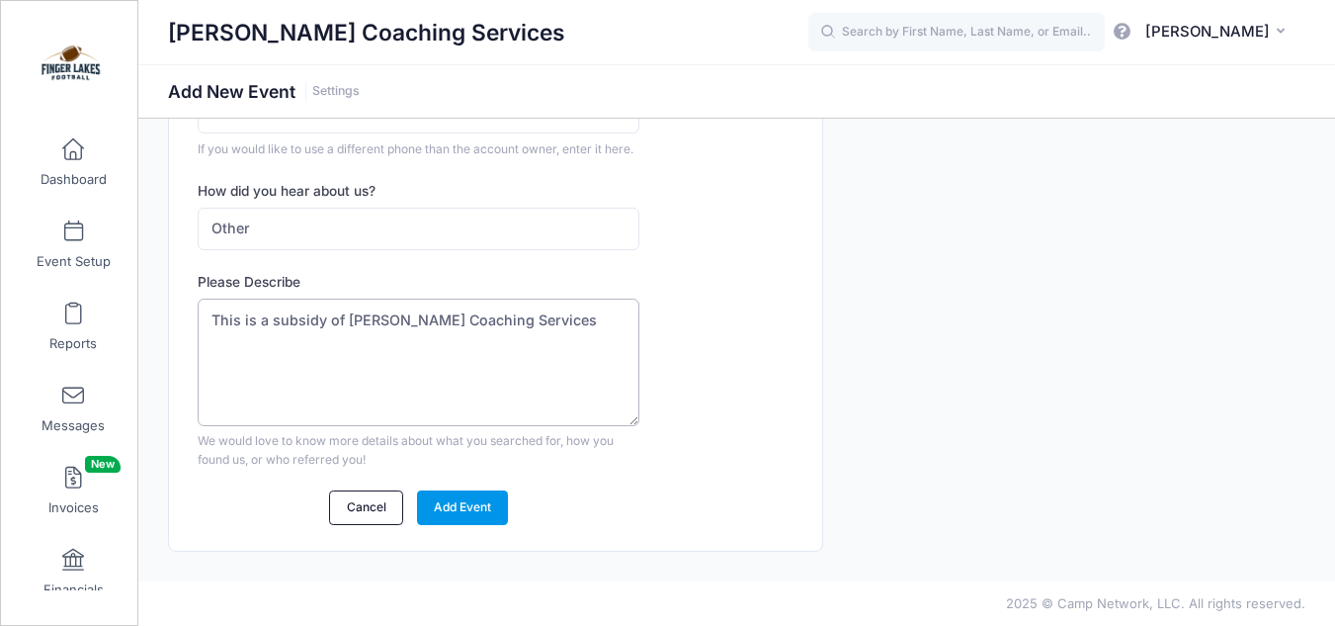
type textarea "This is a subsidy of Archer Coaching Services"
click at [440, 505] on link "Add Event" at bounding box center [463, 507] width 92 height 34
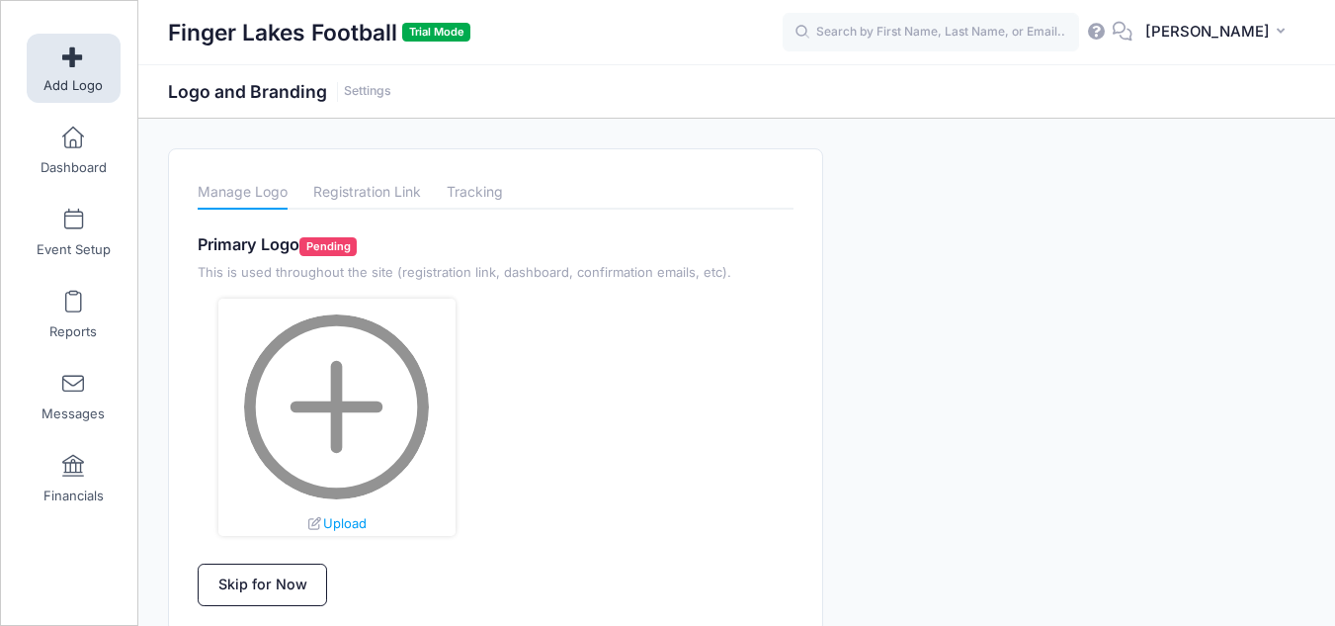
scroll to position [81, 0]
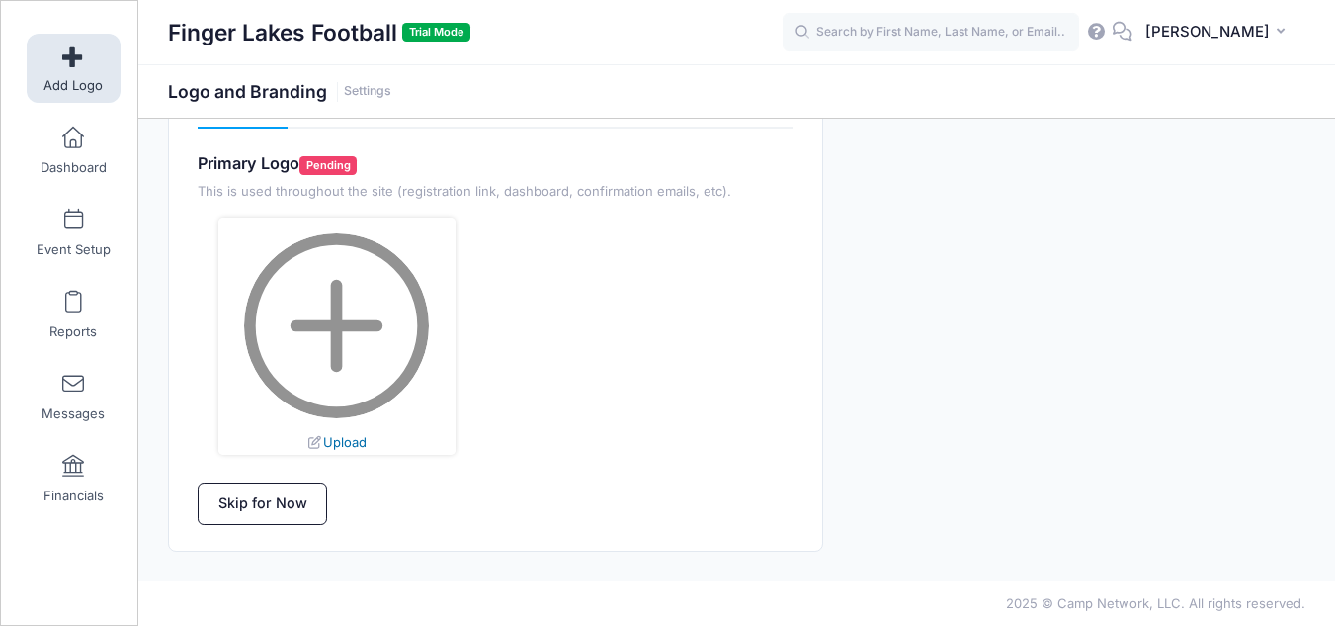
click at [360, 445] on link "Upload" at bounding box center [335, 442] width 59 height 16
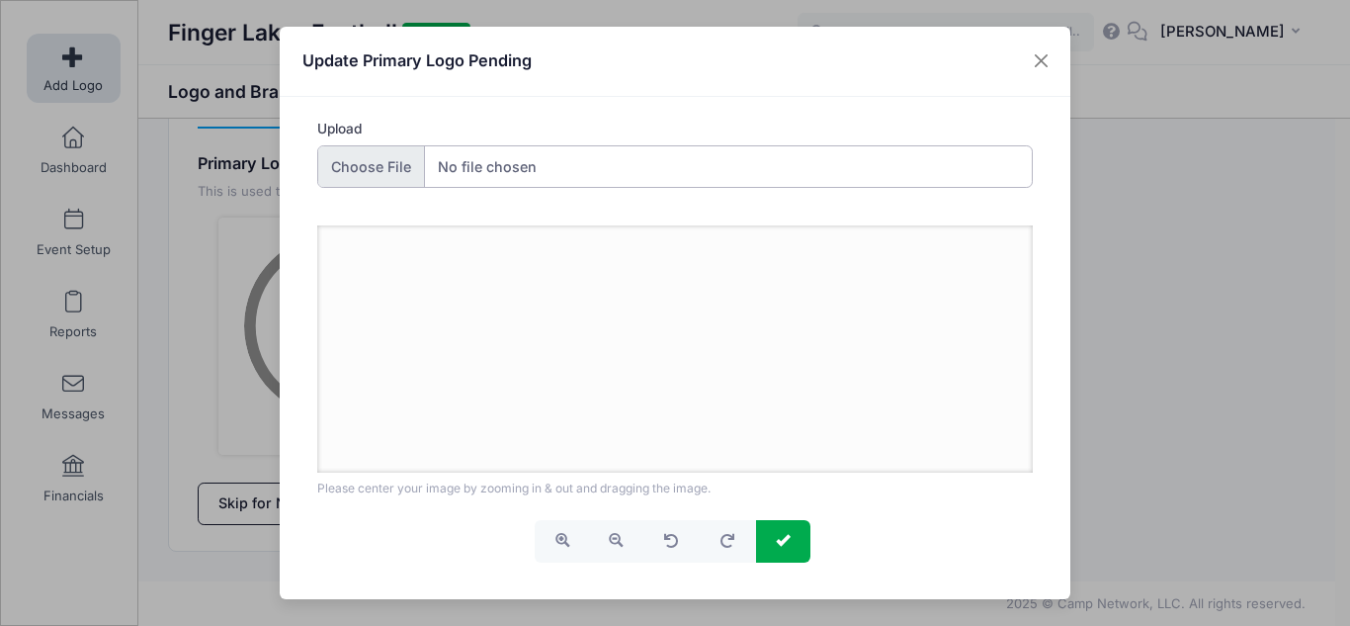
click at [381, 164] on input "Upload" at bounding box center [675, 166] width 716 height 42
click at [1039, 71] on button "Close" at bounding box center [1042, 61] width 36 height 36
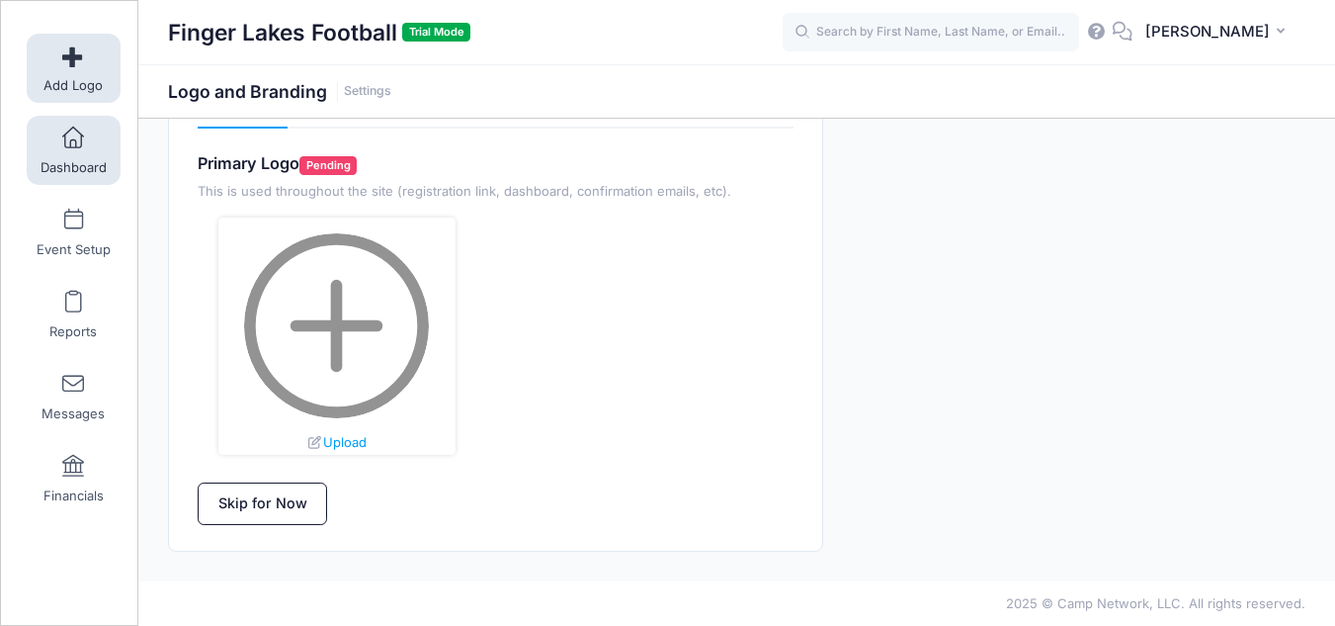
click at [71, 172] on span "Dashboard" at bounding box center [74, 167] width 66 height 17
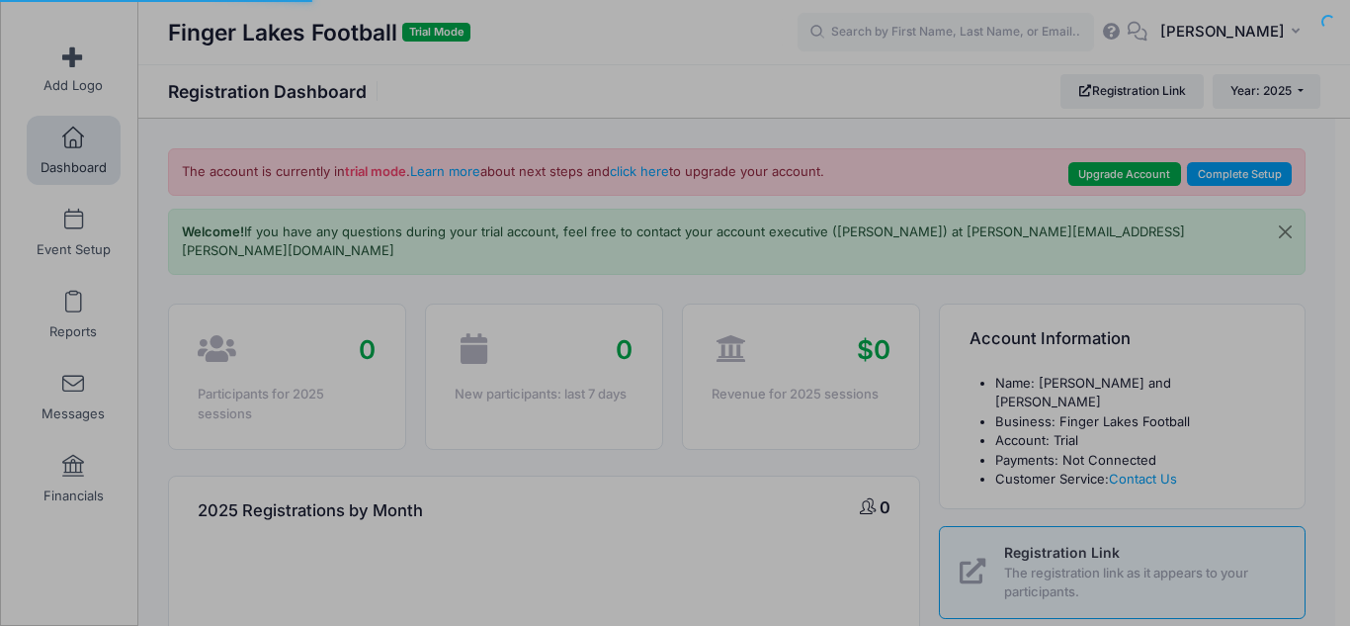
select select
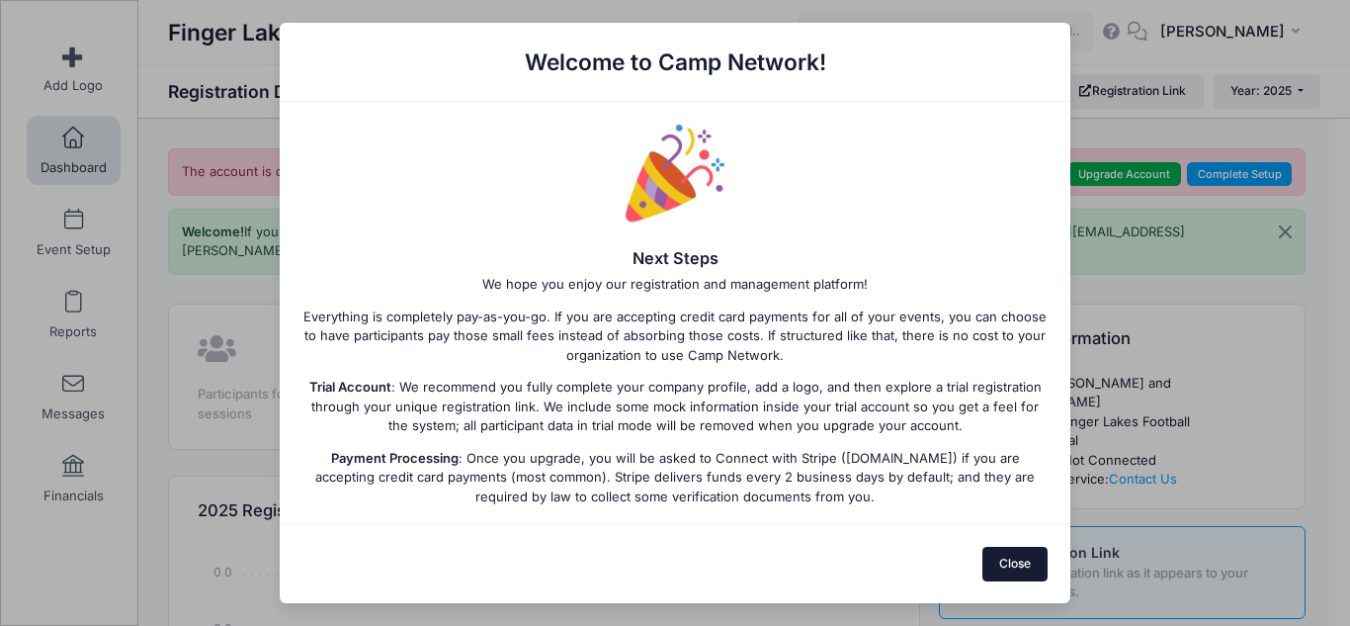
click at [1011, 562] on button "Close" at bounding box center [1015, 563] width 66 height 34
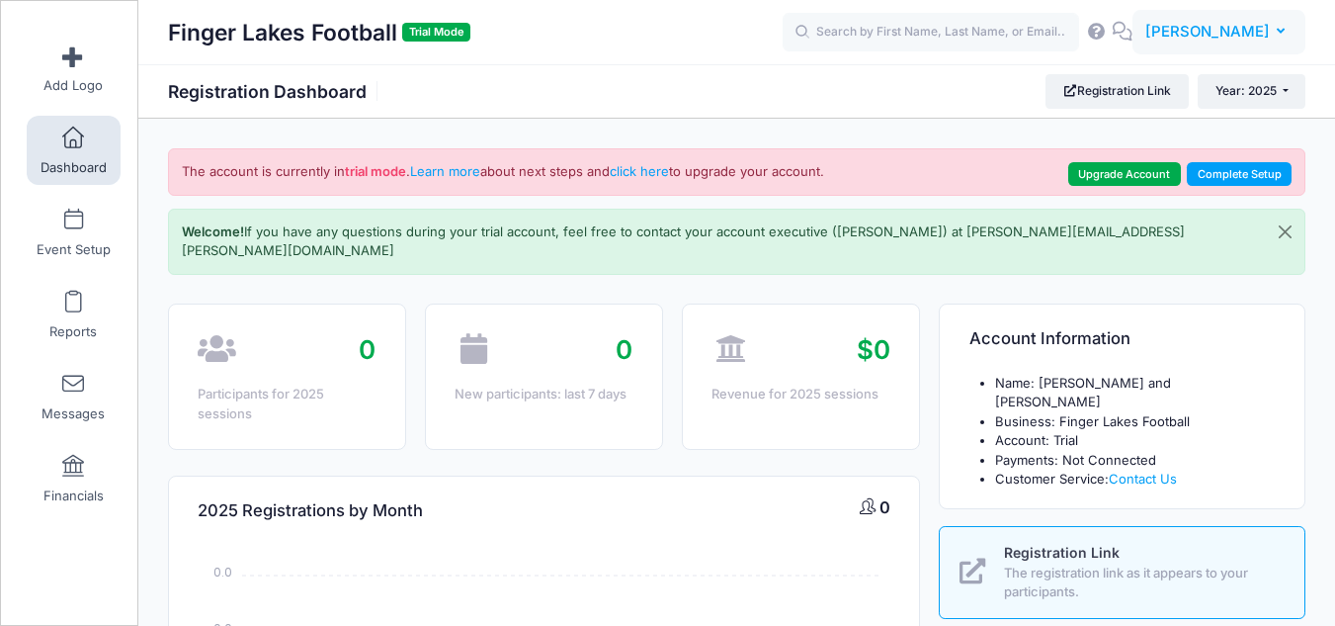
click at [1224, 23] on span "[PERSON_NAME]" at bounding box center [1207, 32] width 125 height 22
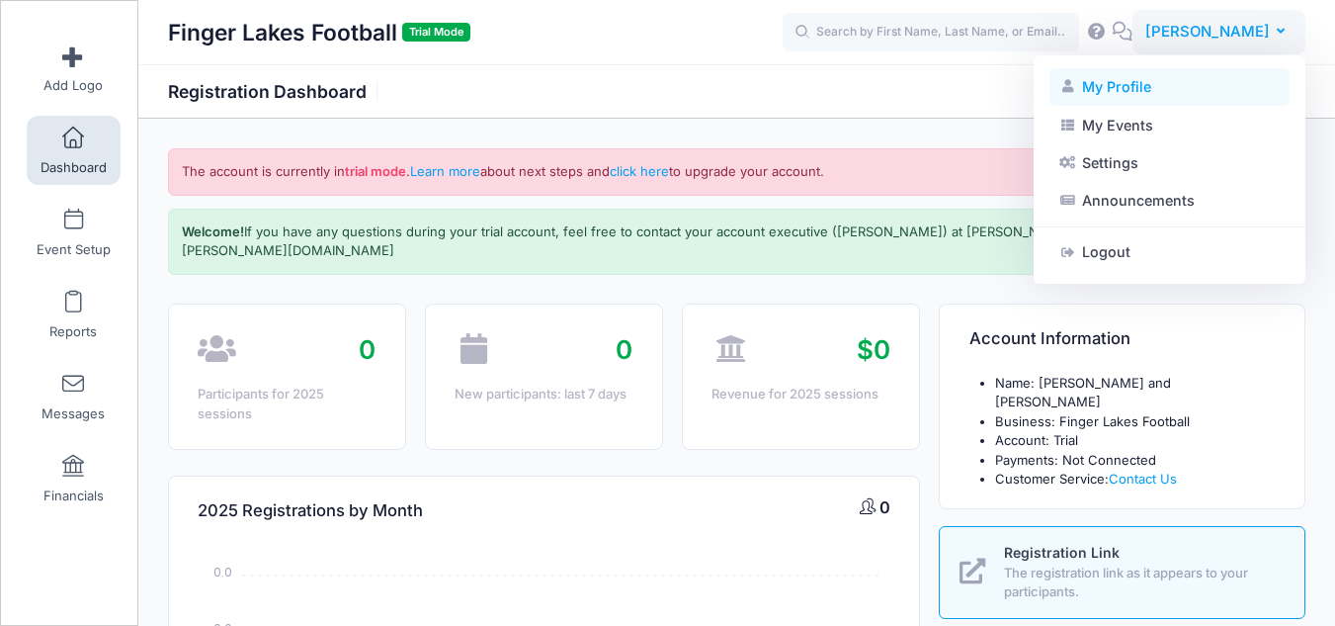
click at [1139, 89] on link "My Profile" at bounding box center [1169, 87] width 240 height 38
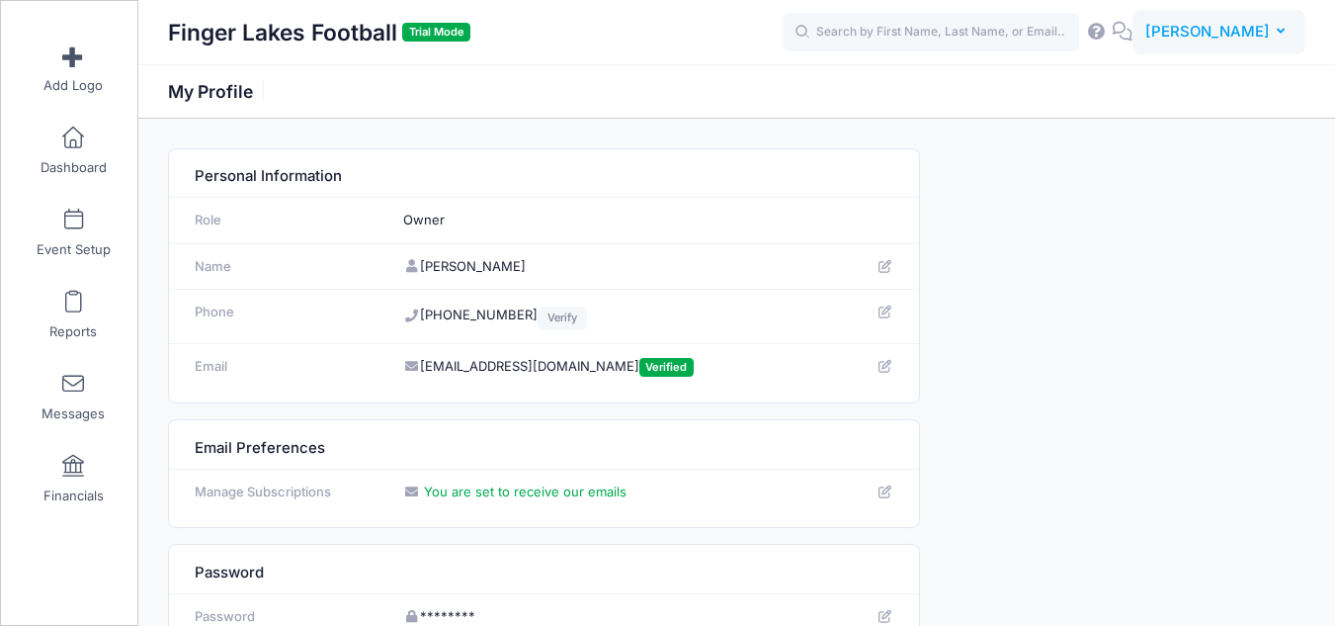
click at [1228, 20] on button "DA David Archer" at bounding box center [1218, 32] width 173 height 45
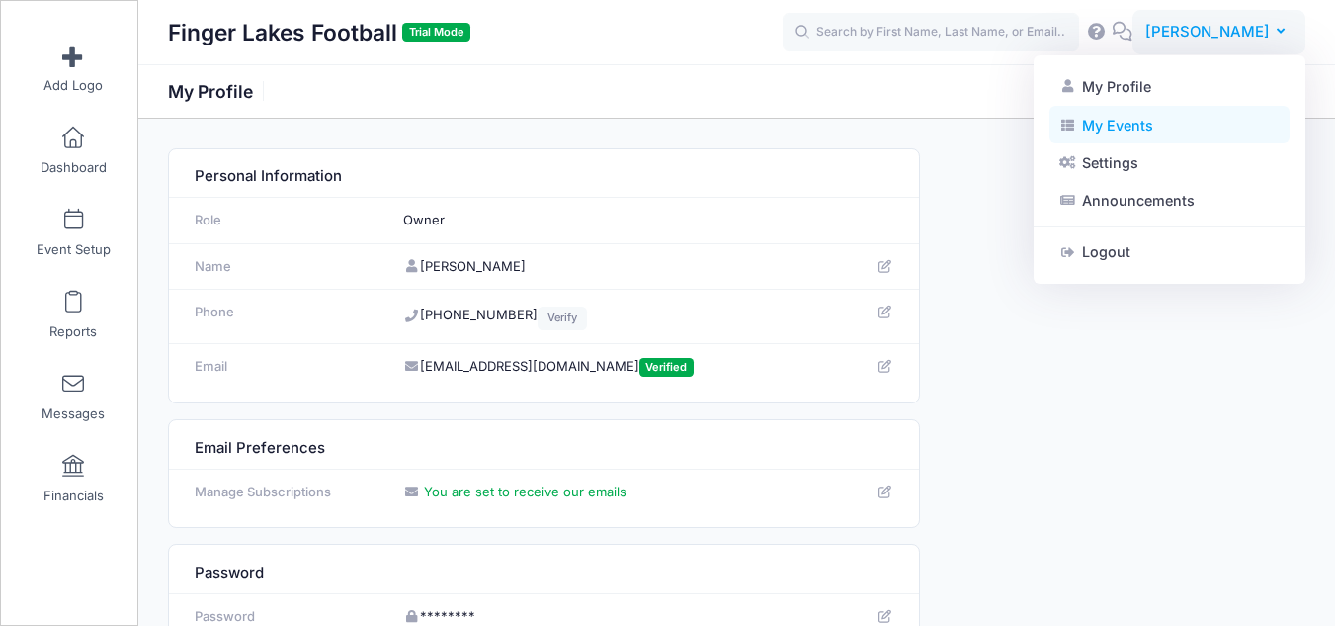
click at [1134, 128] on link "My Events" at bounding box center [1169, 125] width 240 height 38
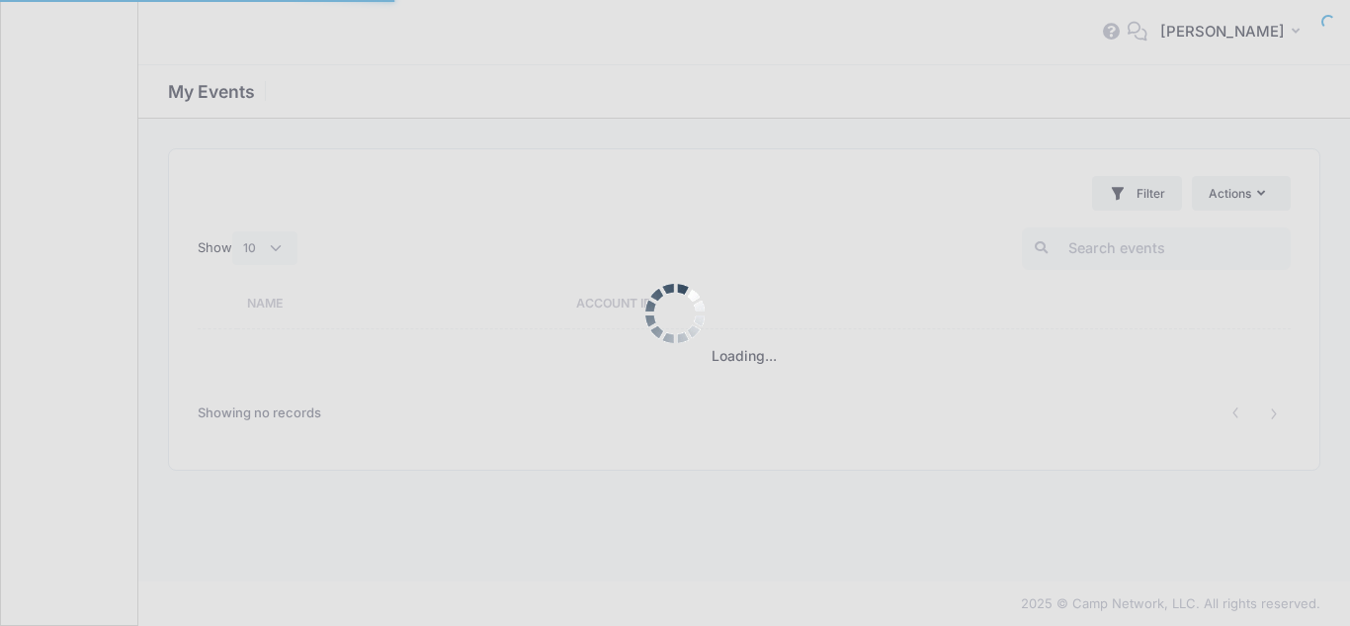
select select "10"
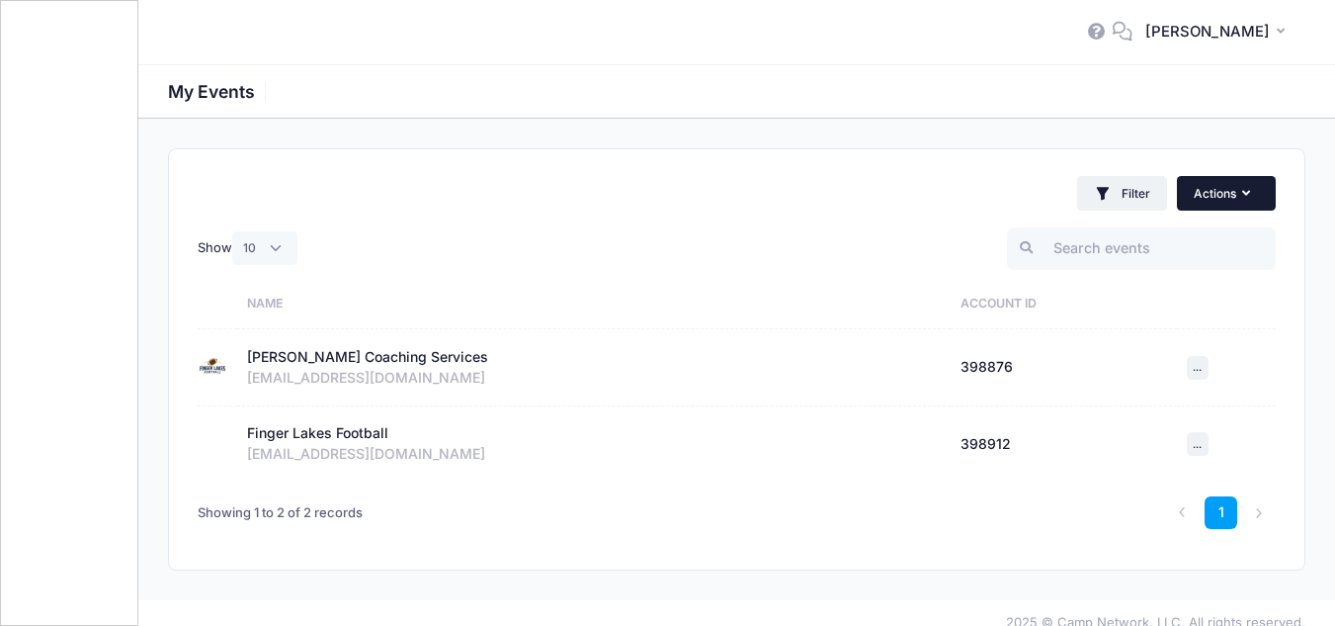
click at [1226, 200] on button "Actions" at bounding box center [1226, 193] width 99 height 34
click at [380, 365] on div "[PERSON_NAME] Coaching Services" at bounding box center [367, 357] width 241 height 21
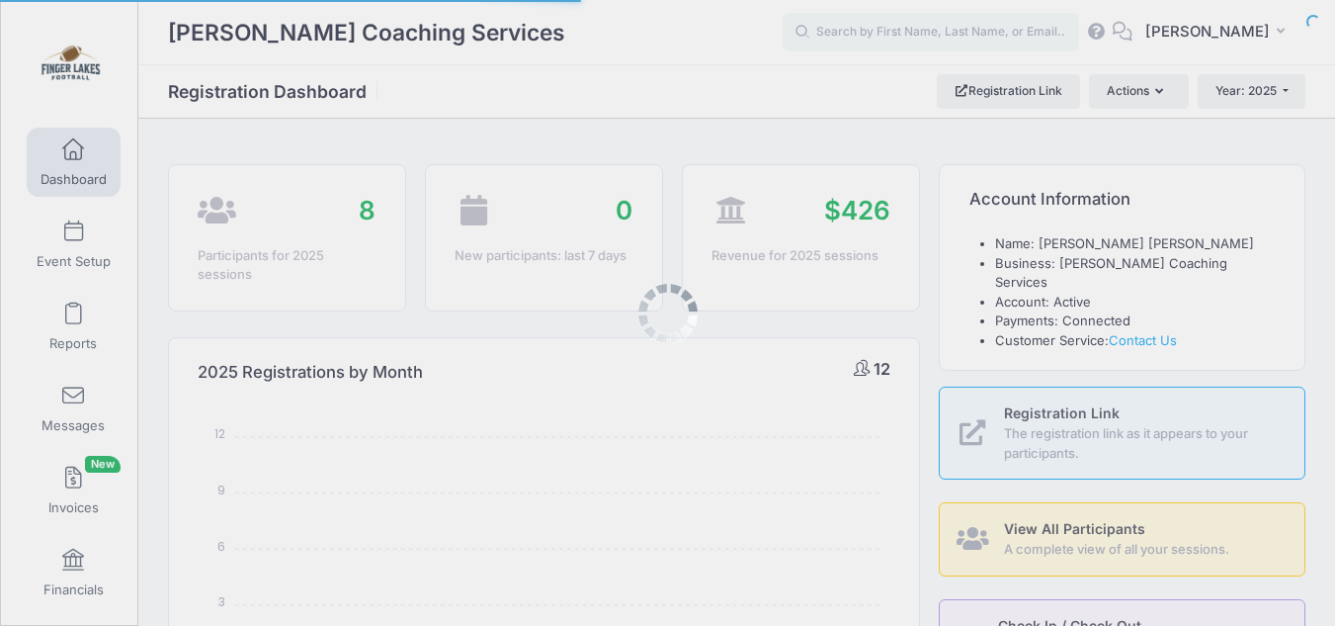
select select
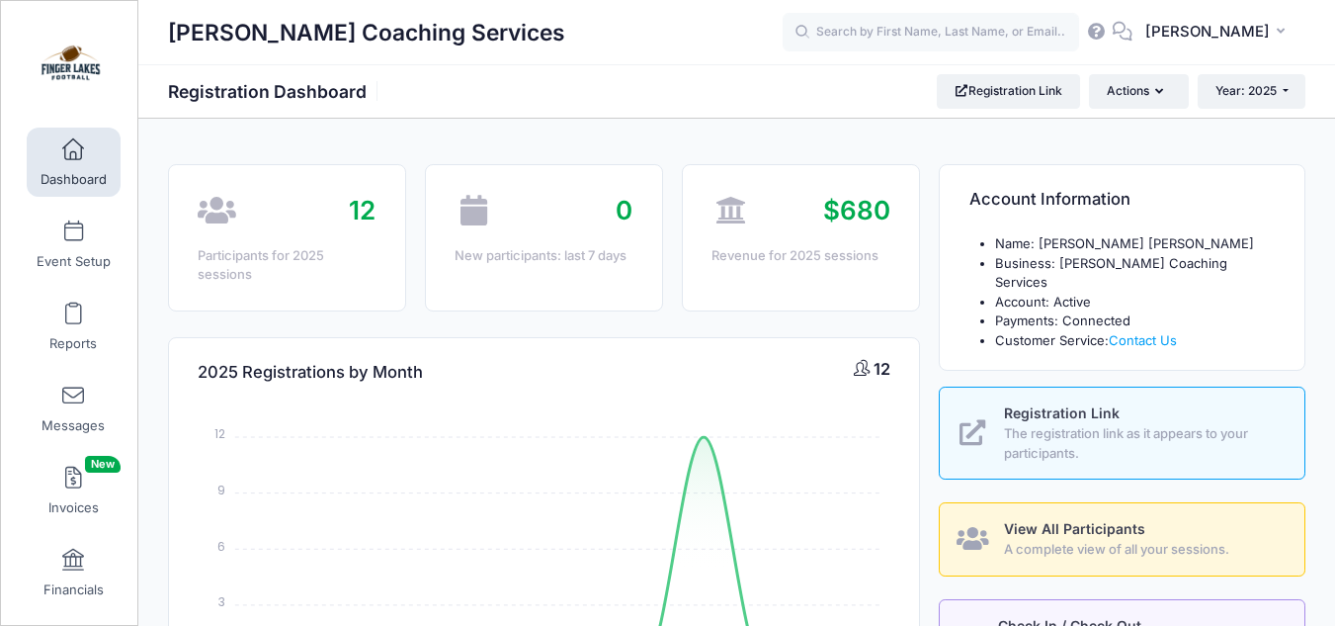
click at [375, 20] on h1 "[PERSON_NAME] Coaching Services" at bounding box center [366, 32] width 397 height 45
click at [418, 27] on h1 "[PERSON_NAME] Coaching Services" at bounding box center [366, 32] width 397 height 45
click at [527, 42] on div "[PERSON_NAME] Coaching Services" at bounding box center [475, 32] width 615 height 45
click at [53, 63] on img at bounding box center [71, 68] width 74 height 74
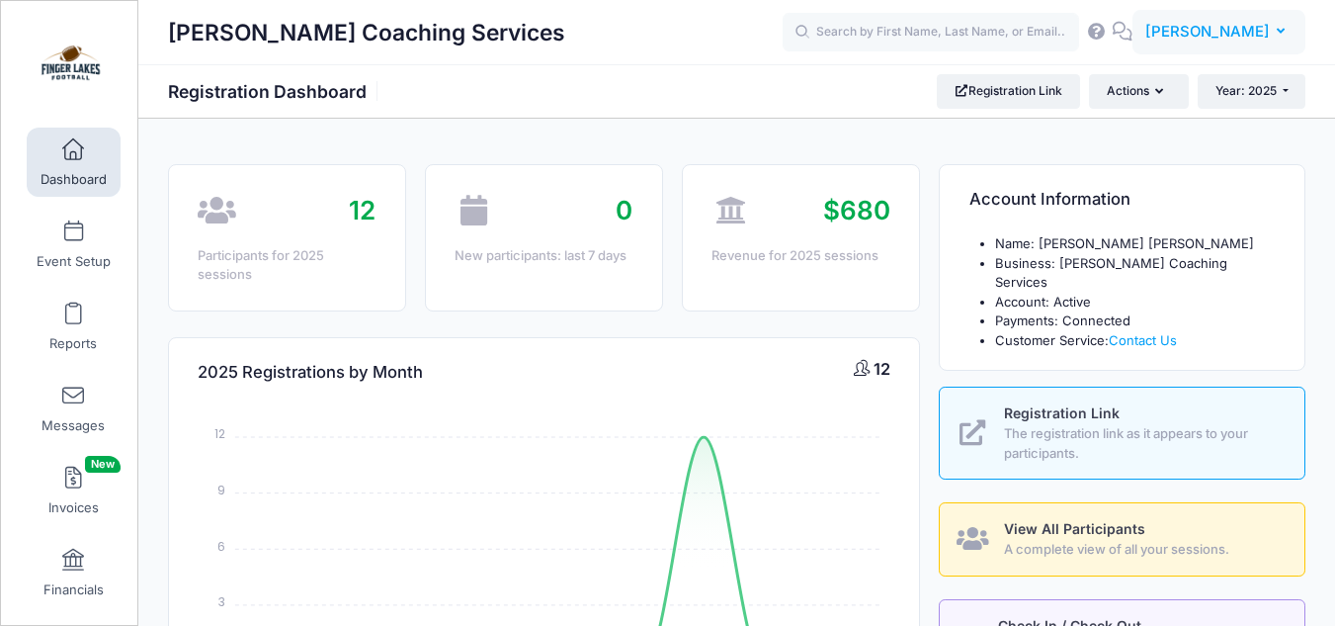
click at [1231, 54] on button "DA David Archer" at bounding box center [1218, 32] width 173 height 45
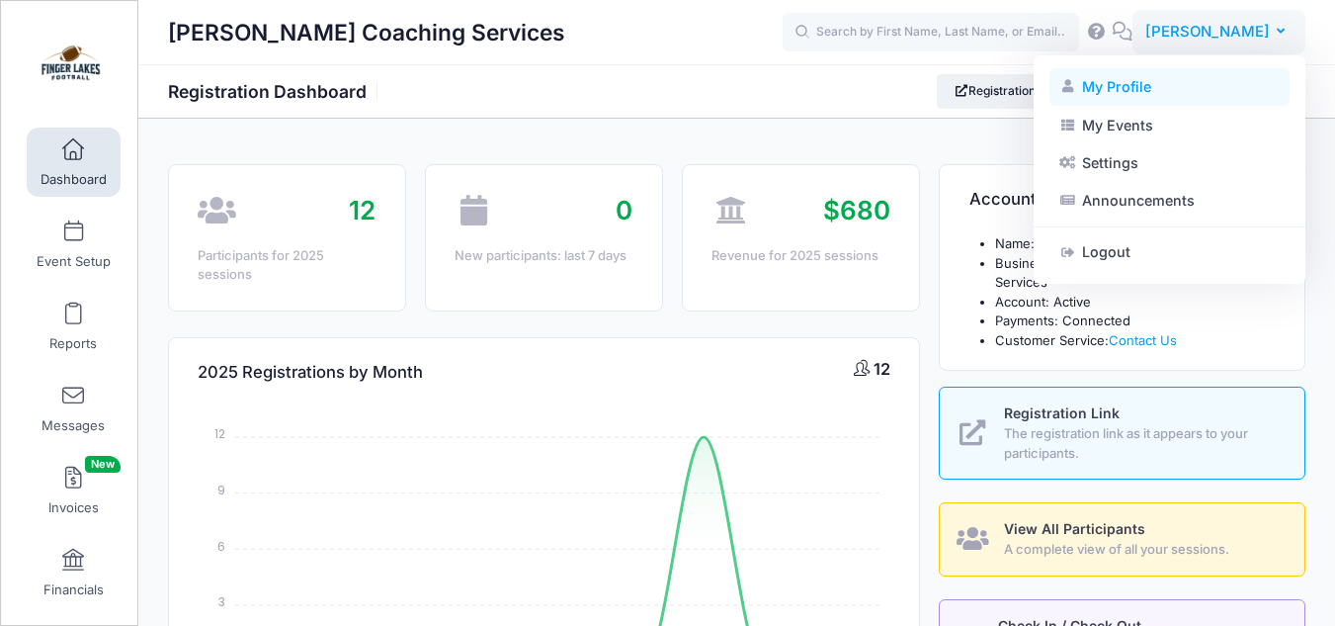
click at [1156, 100] on link "My Profile" at bounding box center [1169, 87] width 240 height 38
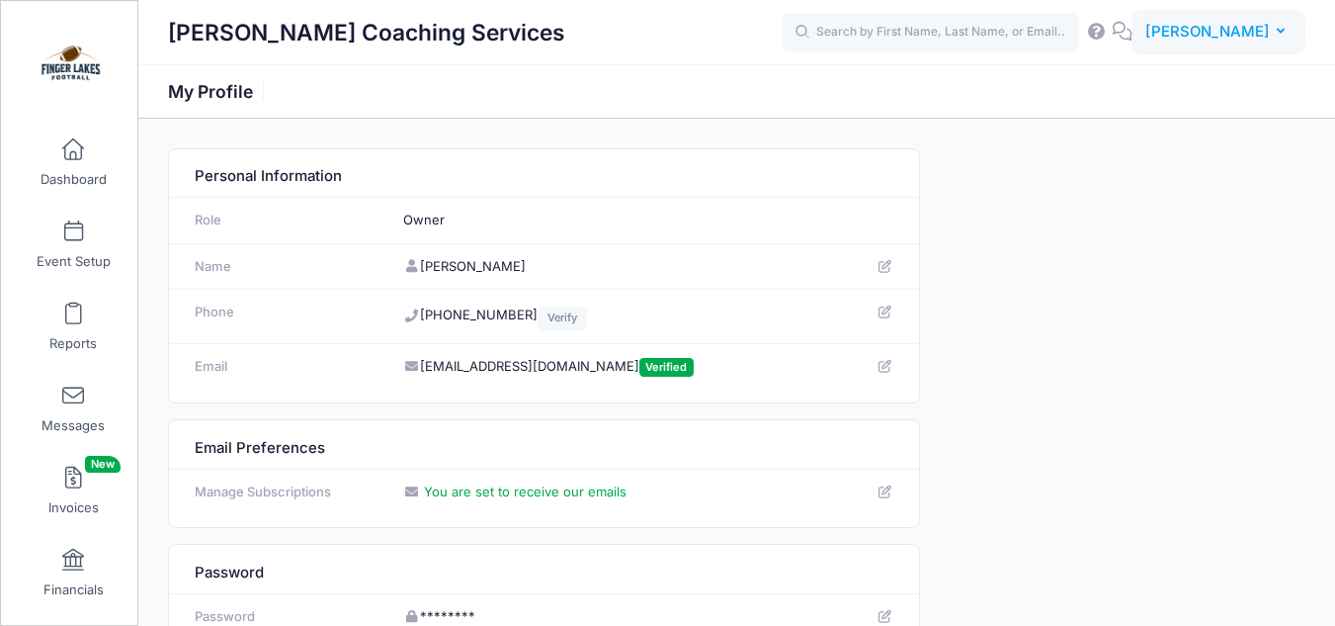
click at [1243, 27] on span "[PERSON_NAME]" at bounding box center [1207, 32] width 125 height 22
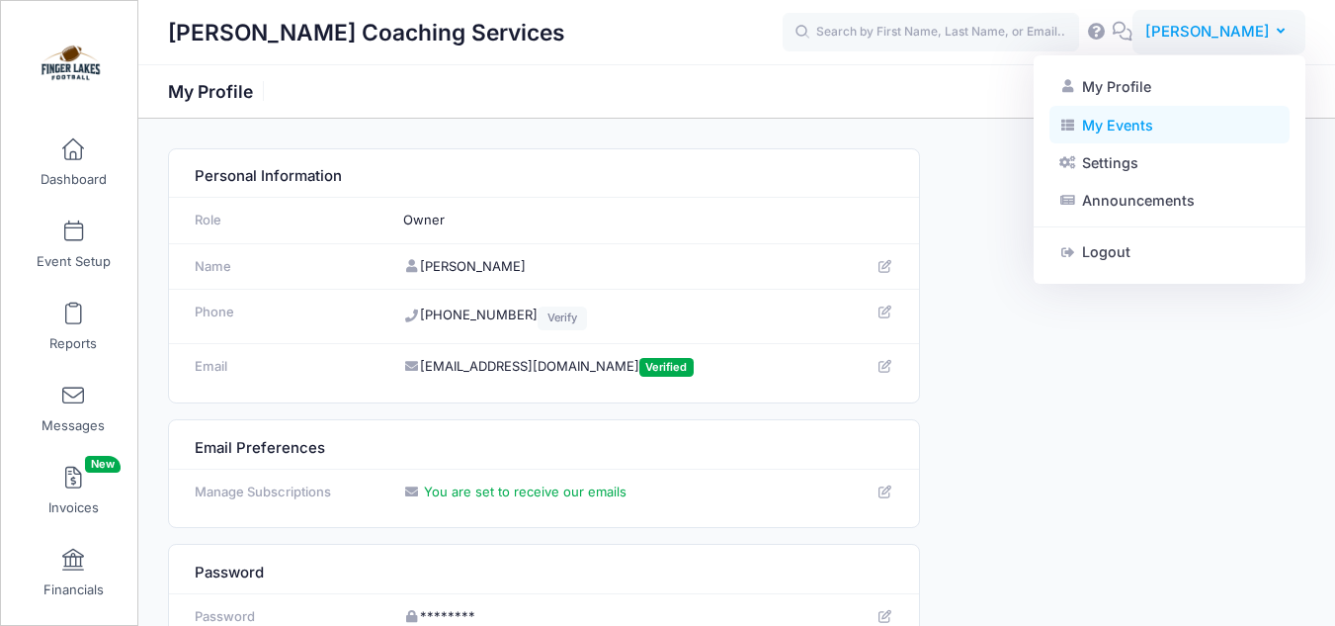
click at [1148, 119] on link "My Events" at bounding box center [1169, 125] width 240 height 38
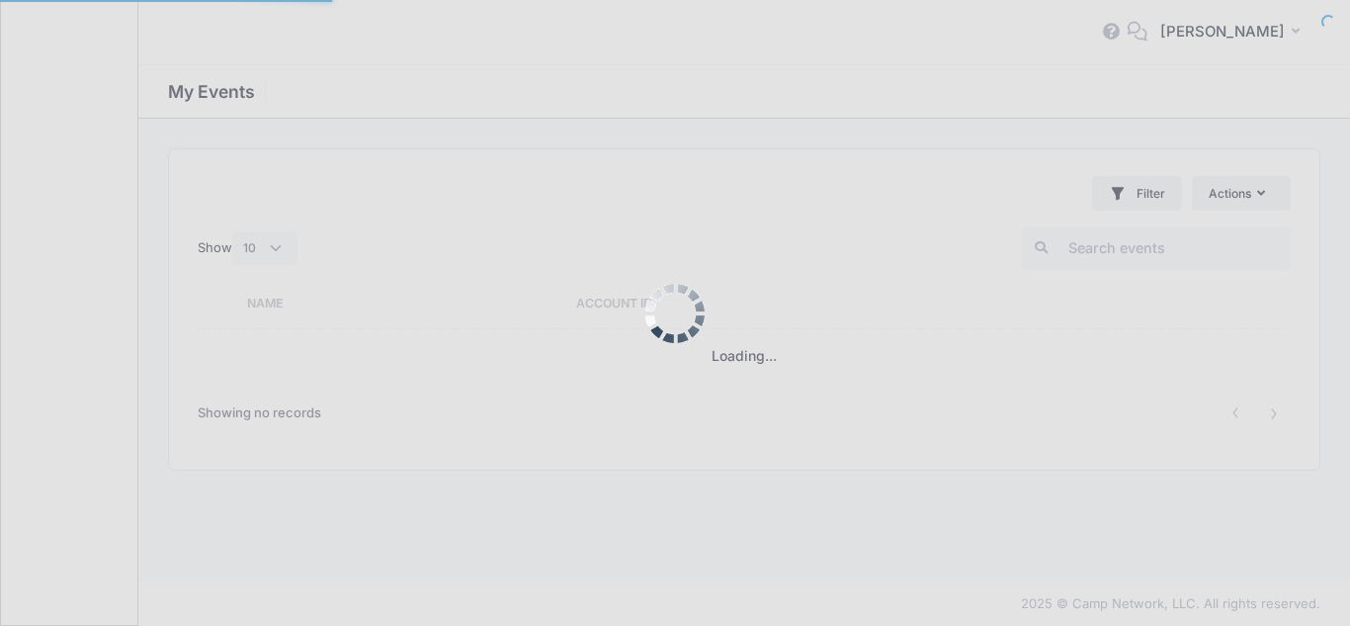
select select "10"
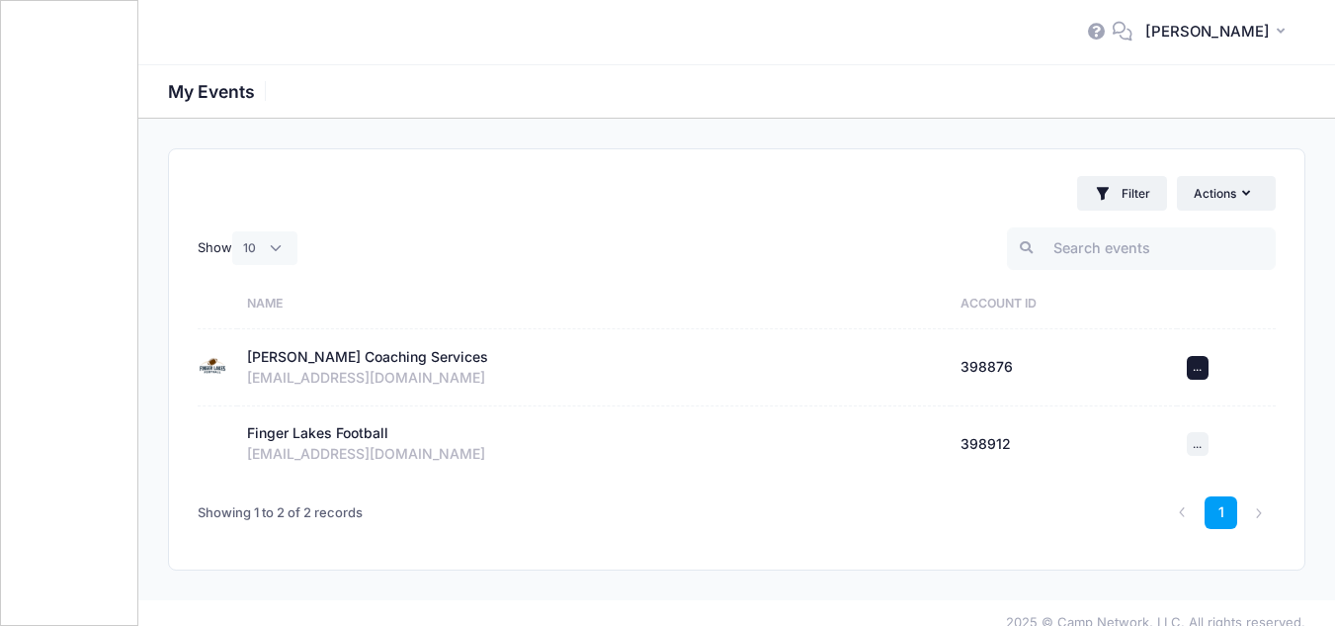
click at [1200, 366] on span "..." at bounding box center [1197, 367] width 9 height 14
click at [352, 358] on div "[PERSON_NAME] Coaching Services" at bounding box center [367, 357] width 241 height 21
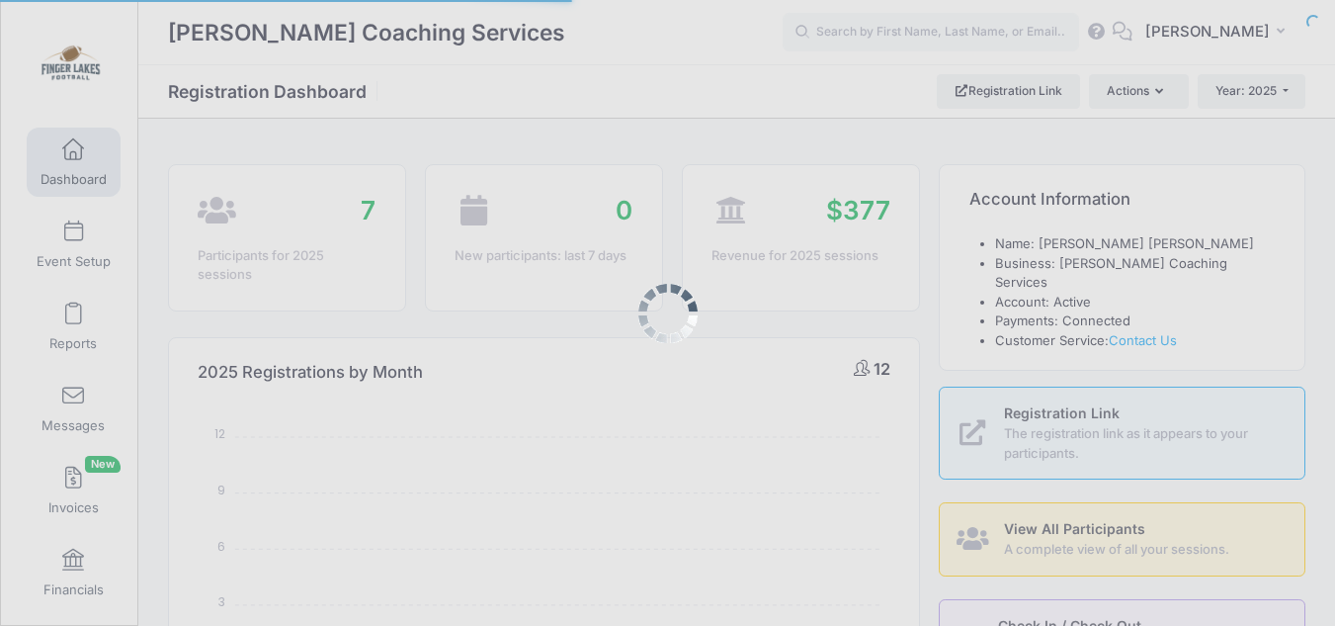
select select
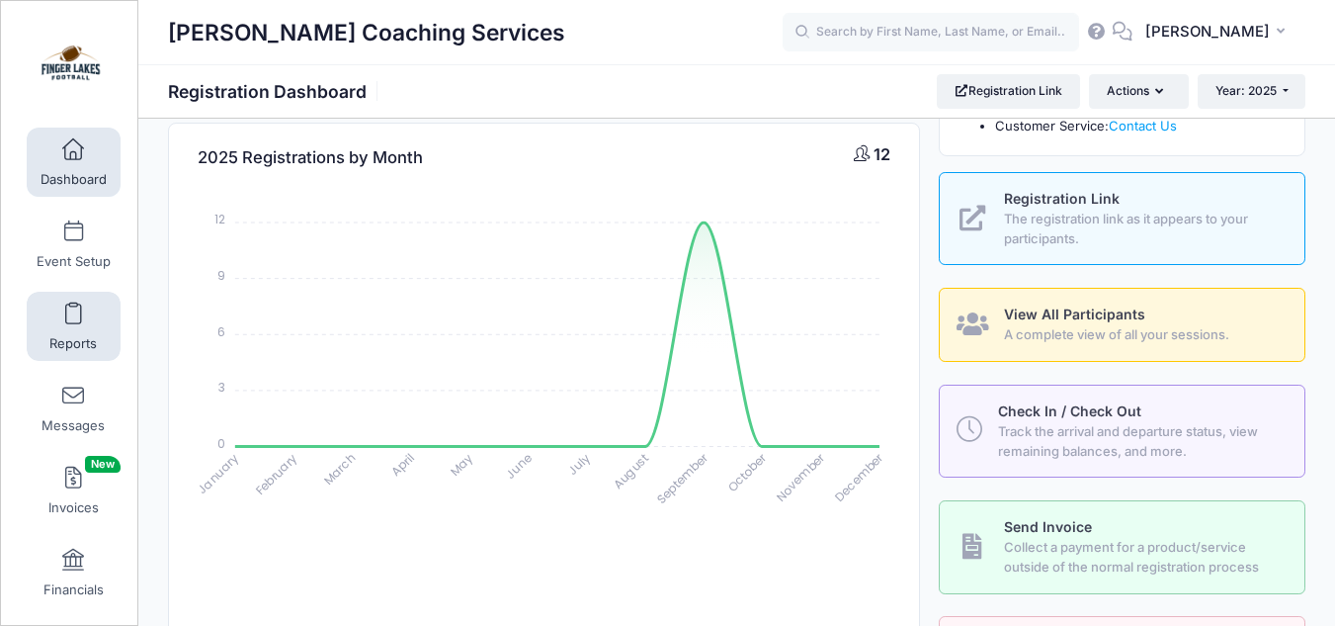
scroll to position [215, 0]
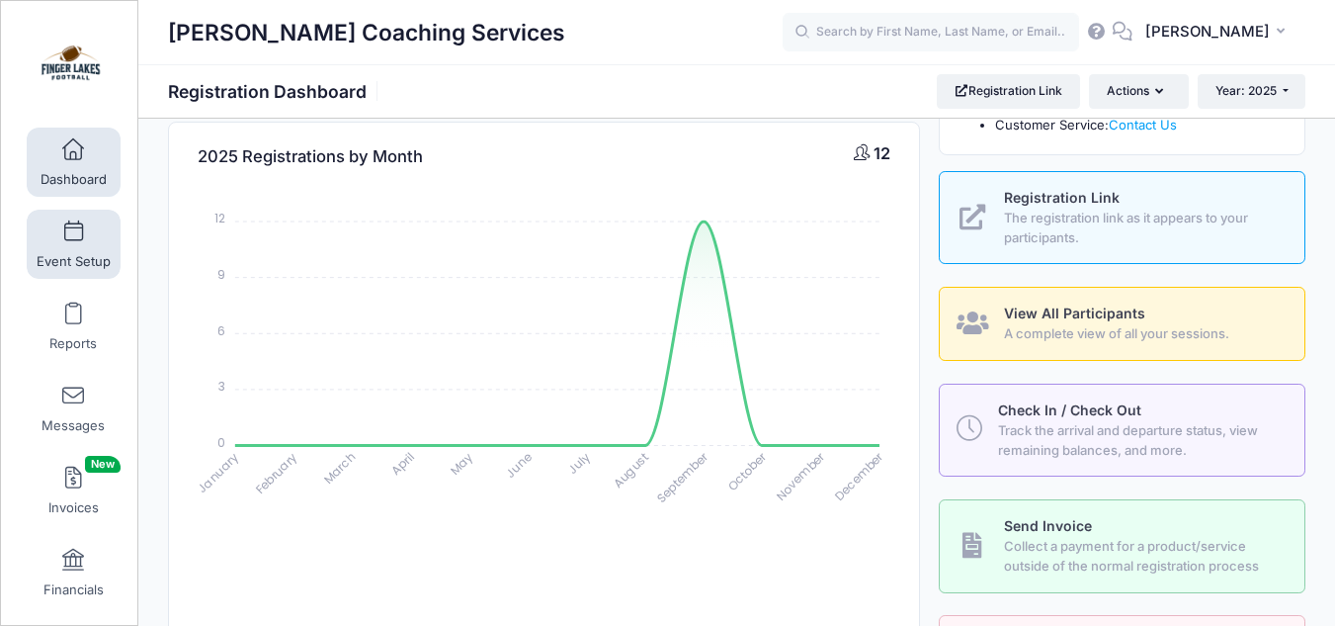
click at [81, 247] on link "Event Setup" at bounding box center [74, 243] width 94 height 69
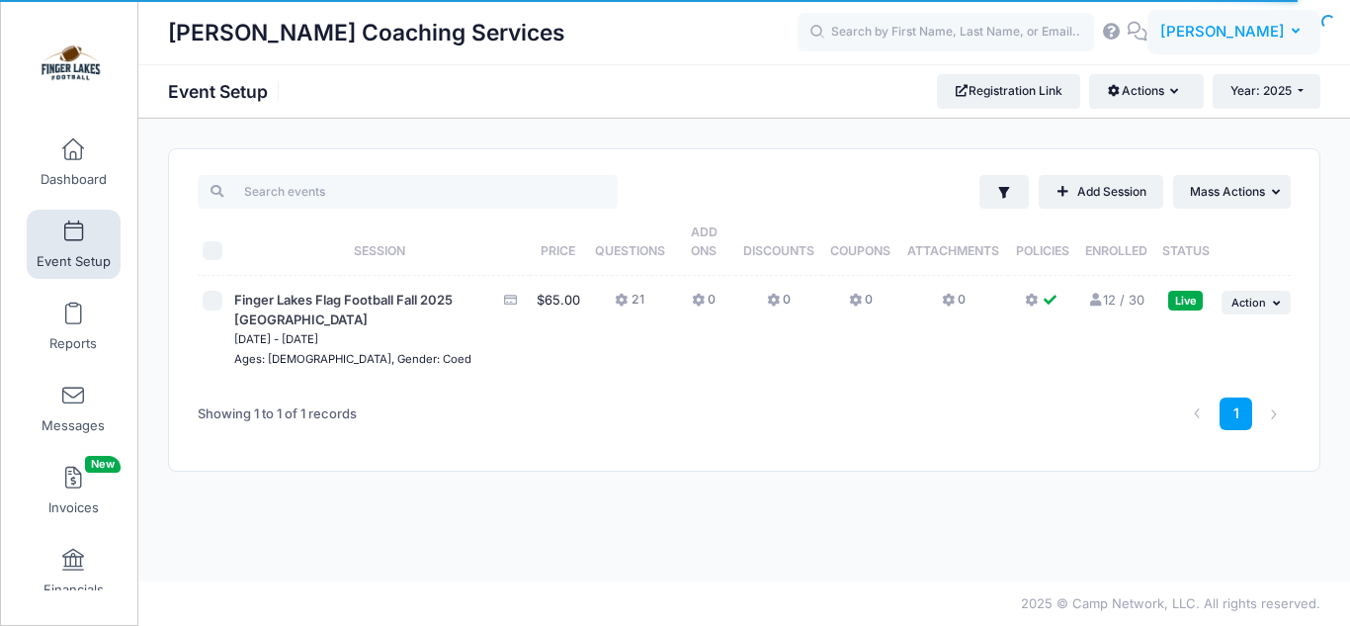
click at [1284, 33] on span "[PERSON_NAME]" at bounding box center [1222, 32] width 125 height 22
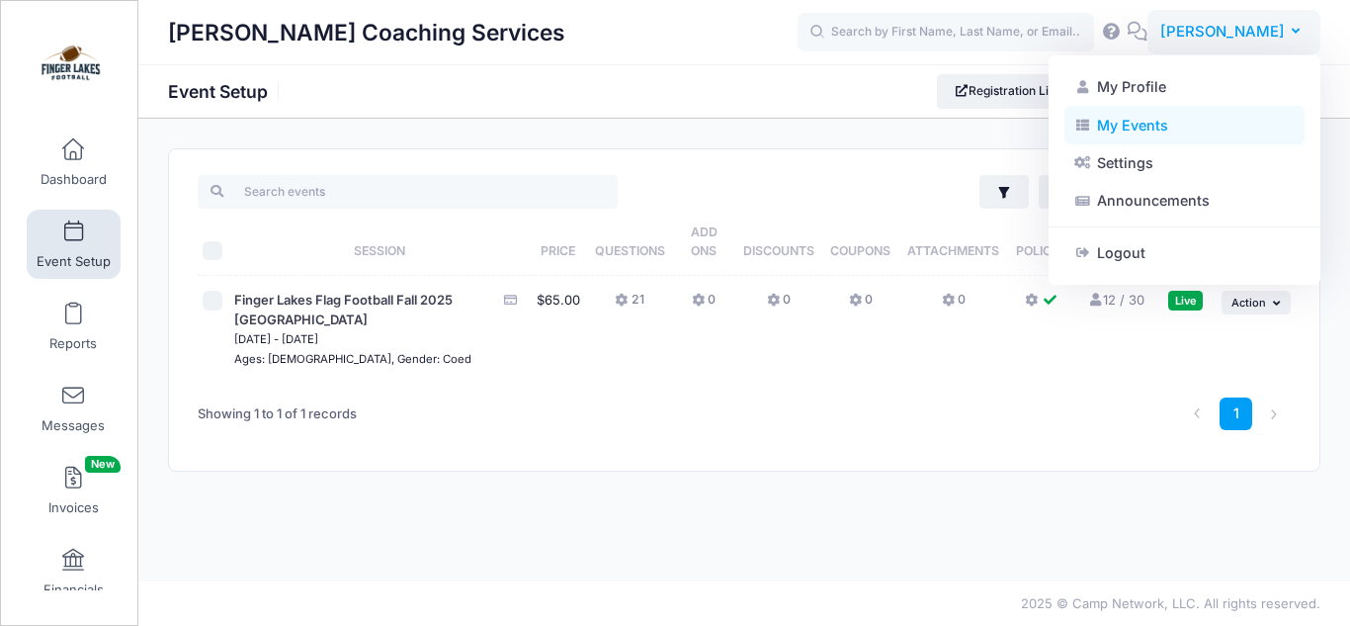
click at [1141, 127] on link "My Events" at bounding box center [1184, 125] width 240 height 38
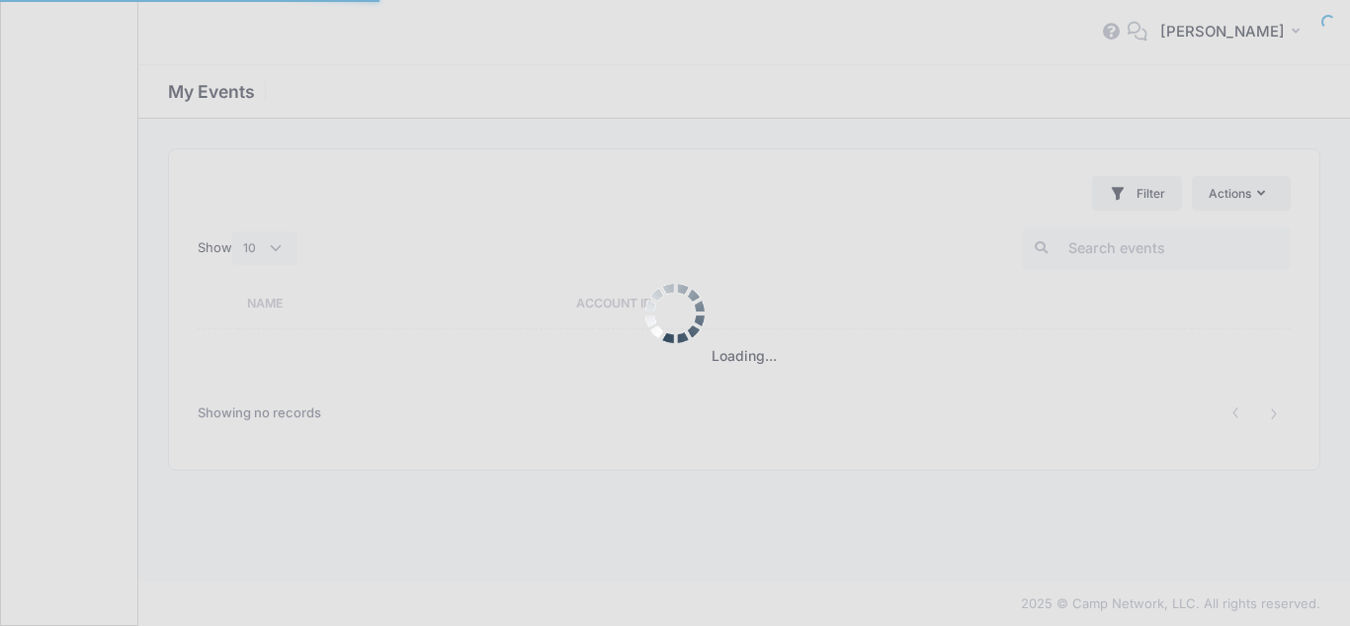
select select "10"
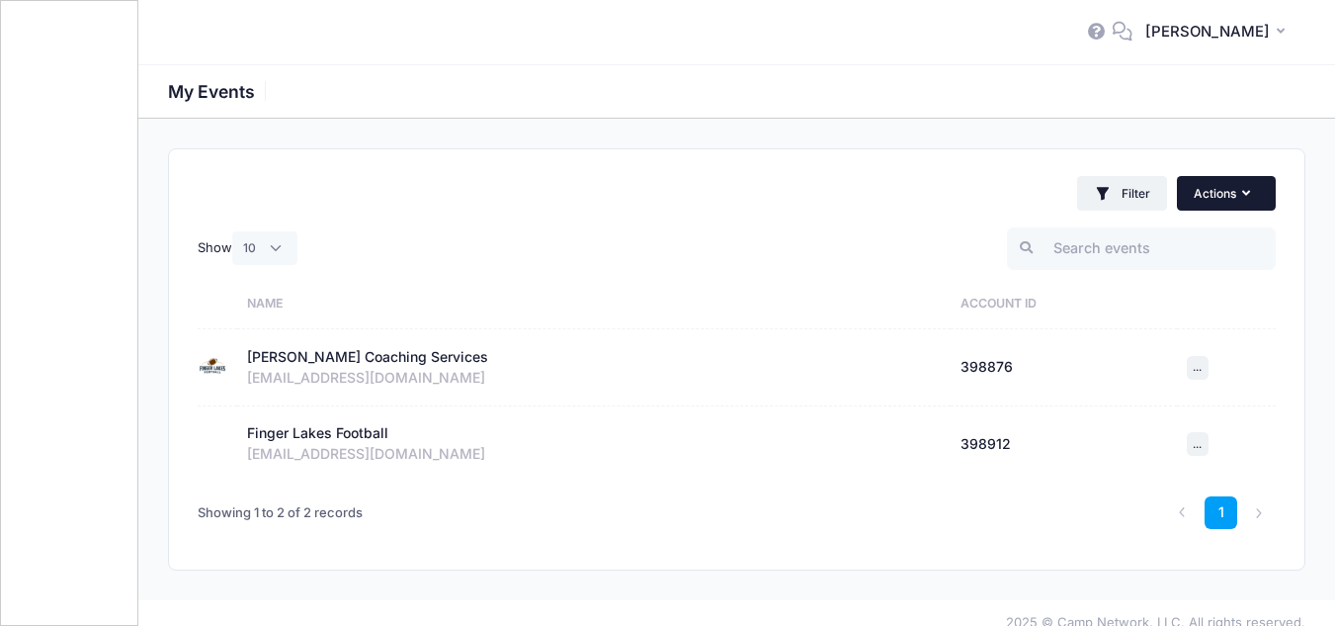
click at [1249, 194] on icon "button" at bounding box center [1250, 194] width 16 height 0
click at [1202, 442] on span "..." at bounding box center [1197, 444] width 9 height 14
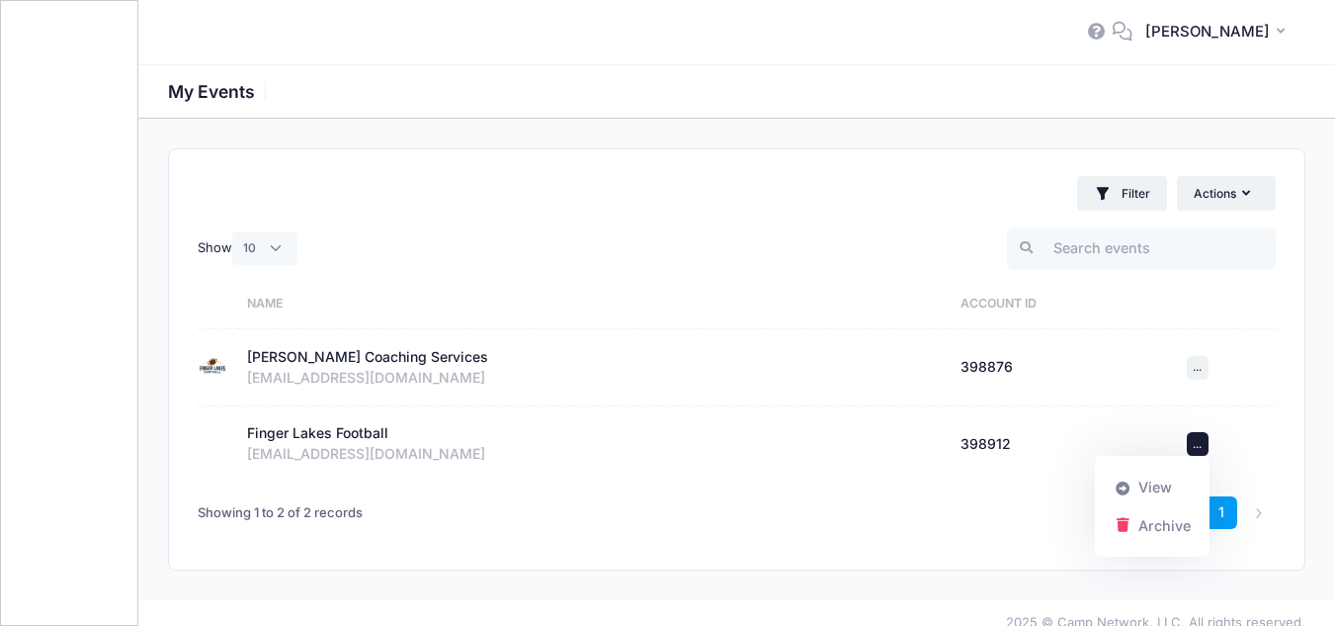
click at [1202, 442] on span "..." at bounding box center [1197, 444] width 9 height 14
click at [1136, 247] on input "search" at bounding box center [1141, 248] width 269 height 42
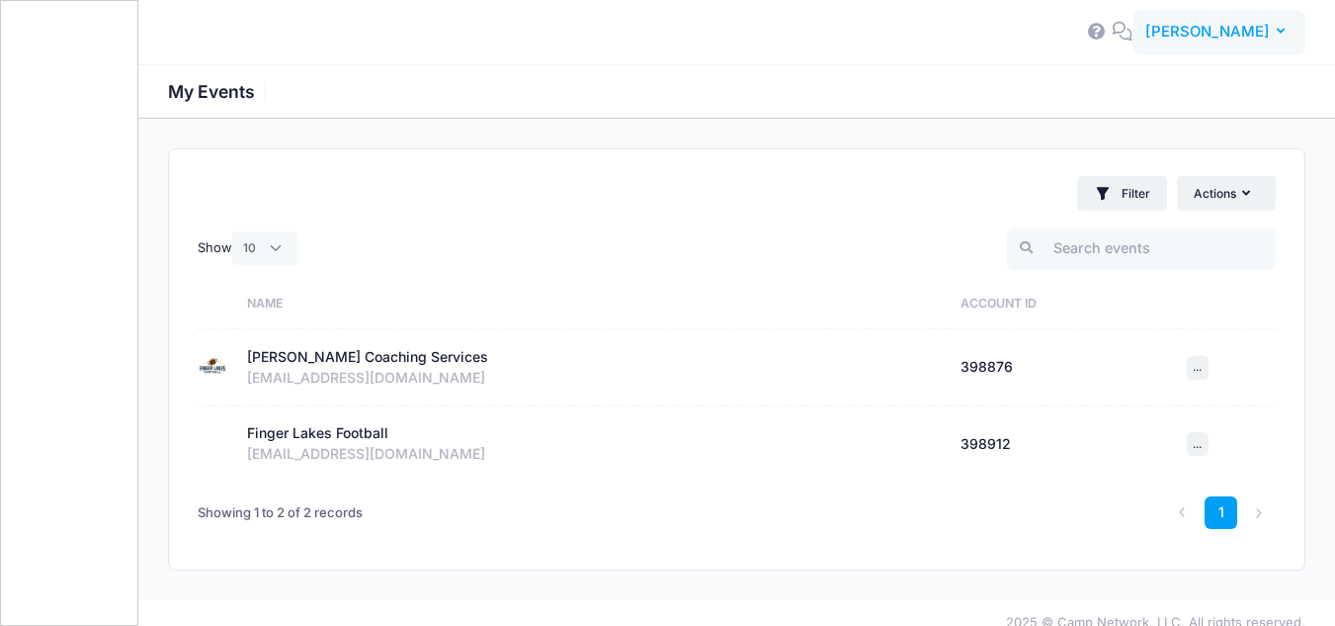
click at [1267, 22] on span "[PERSON_NAME]" at bounding box center [1207, 32] width 125 height 22
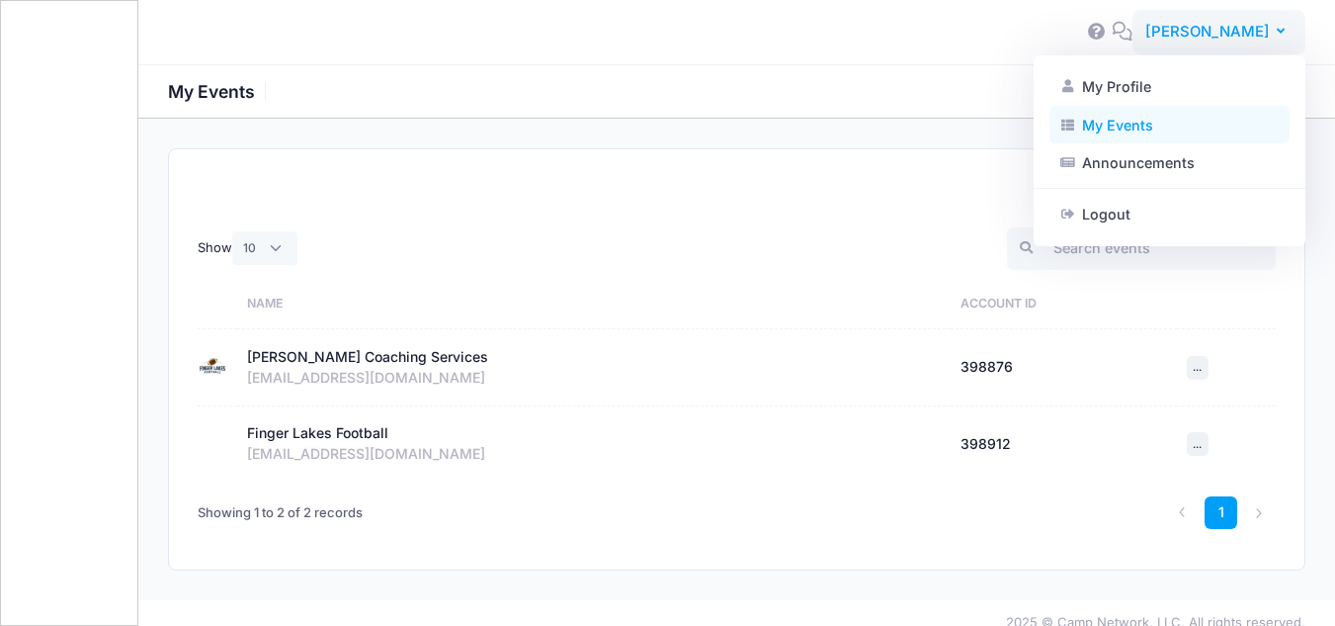
click at [1160, 130] on link "My Events" at bounding box center [1169, 125] width 240 height 38
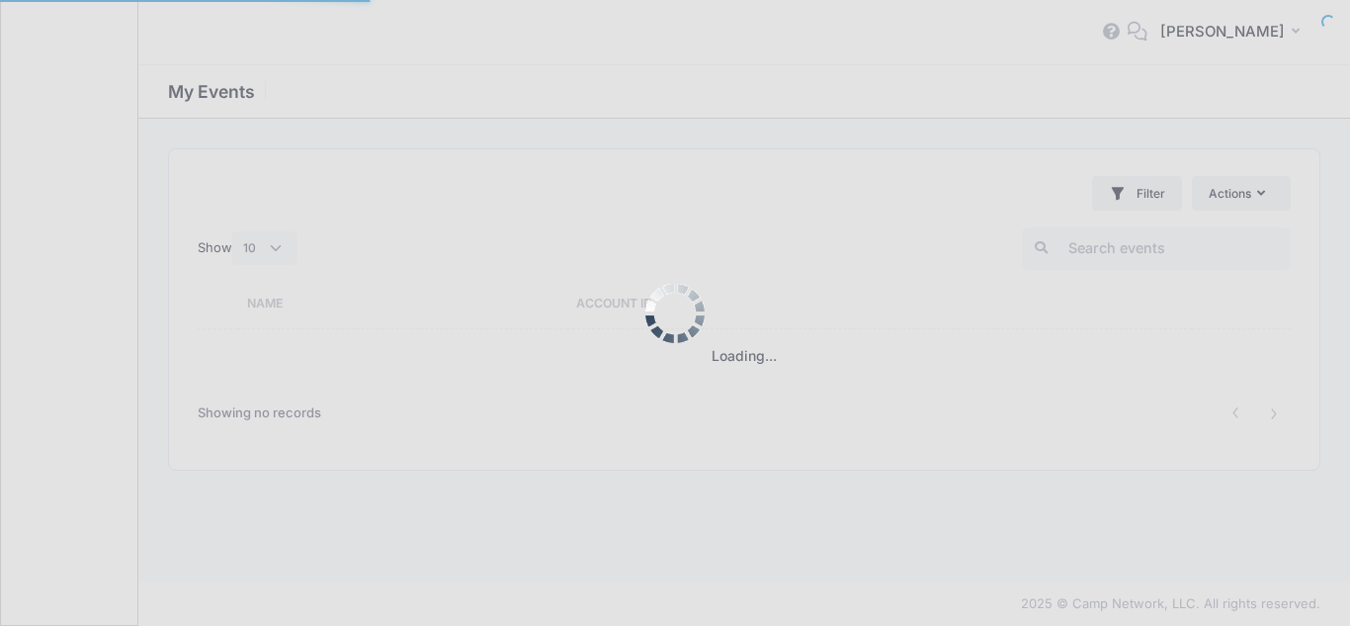
select select "10"
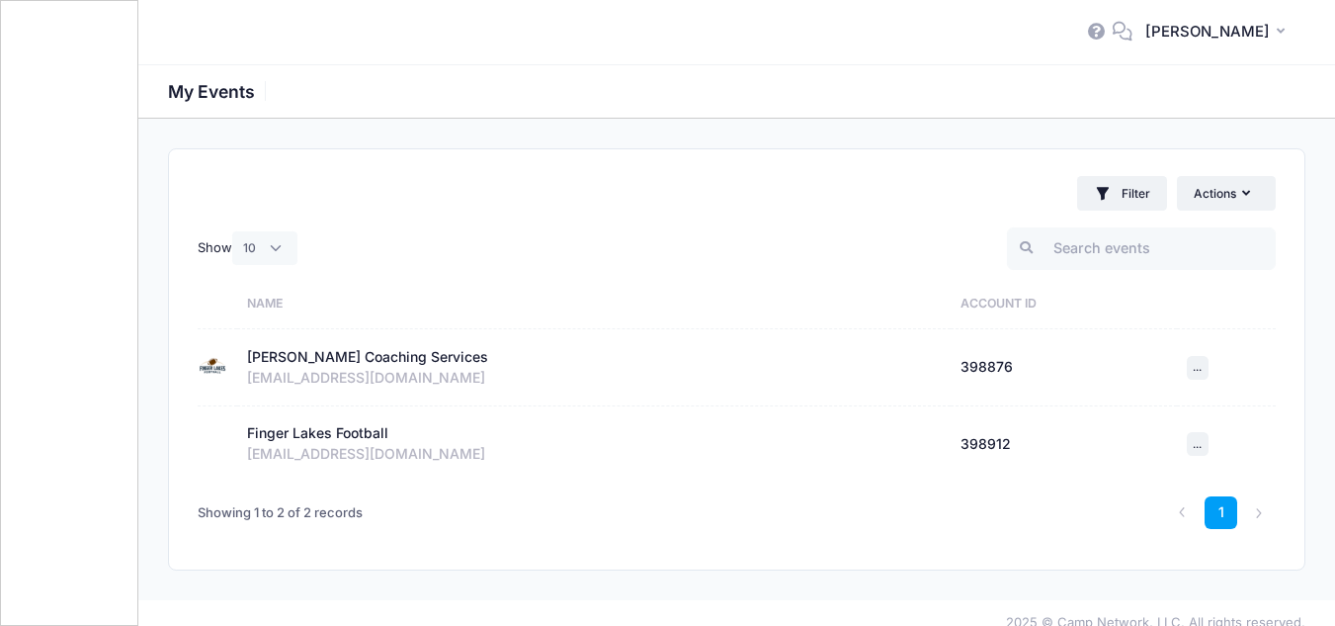
click at [382, 355] on div "[PERSON_NAME] Coaching Services" at bounding box center [367, 357] width 241 height 21
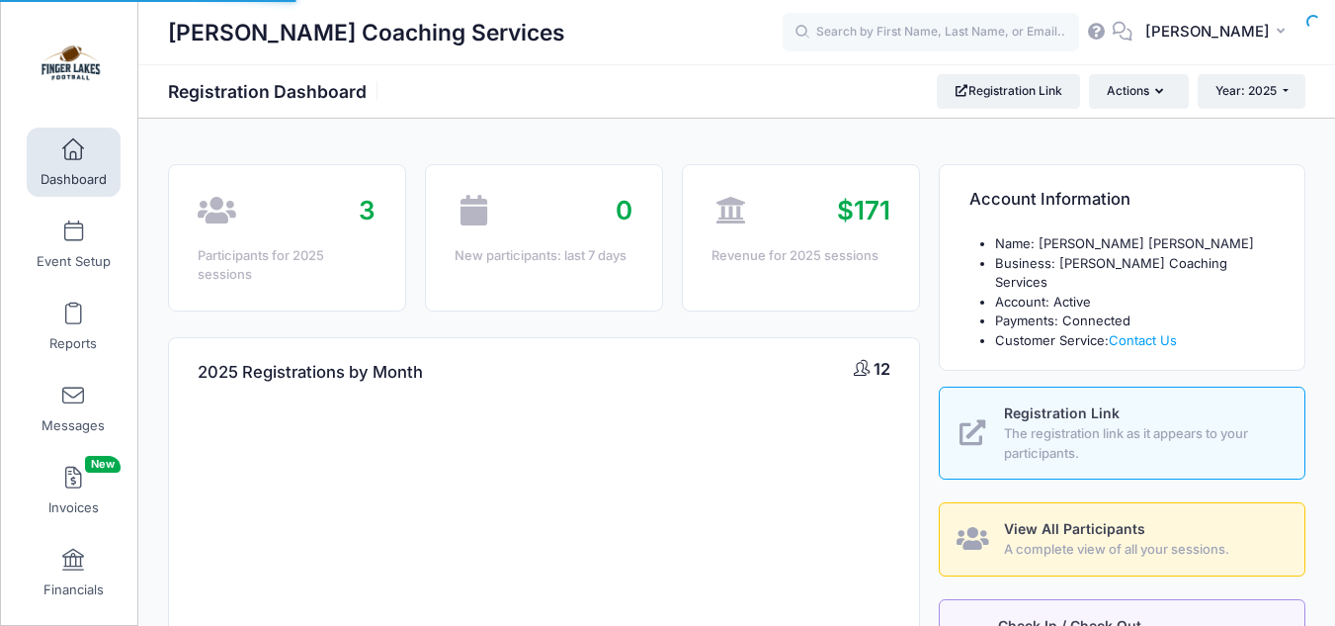
select select
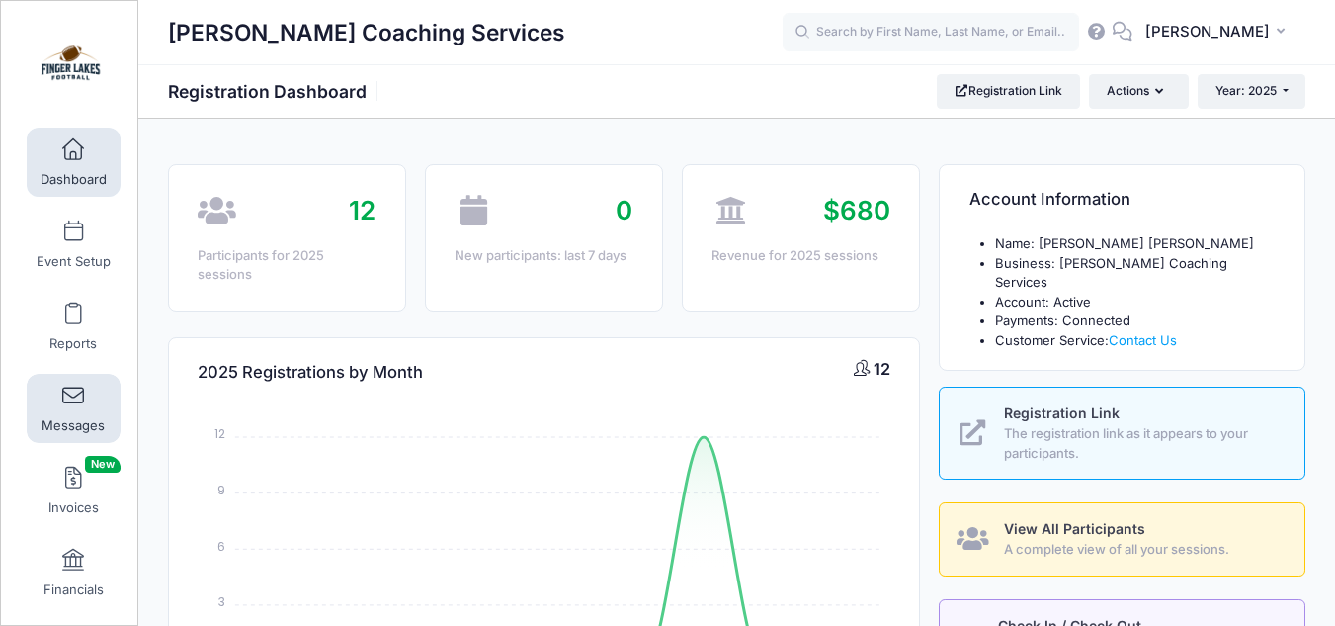
click at [73, 398] on span at bounding box center [73, 396] width 0 height 22
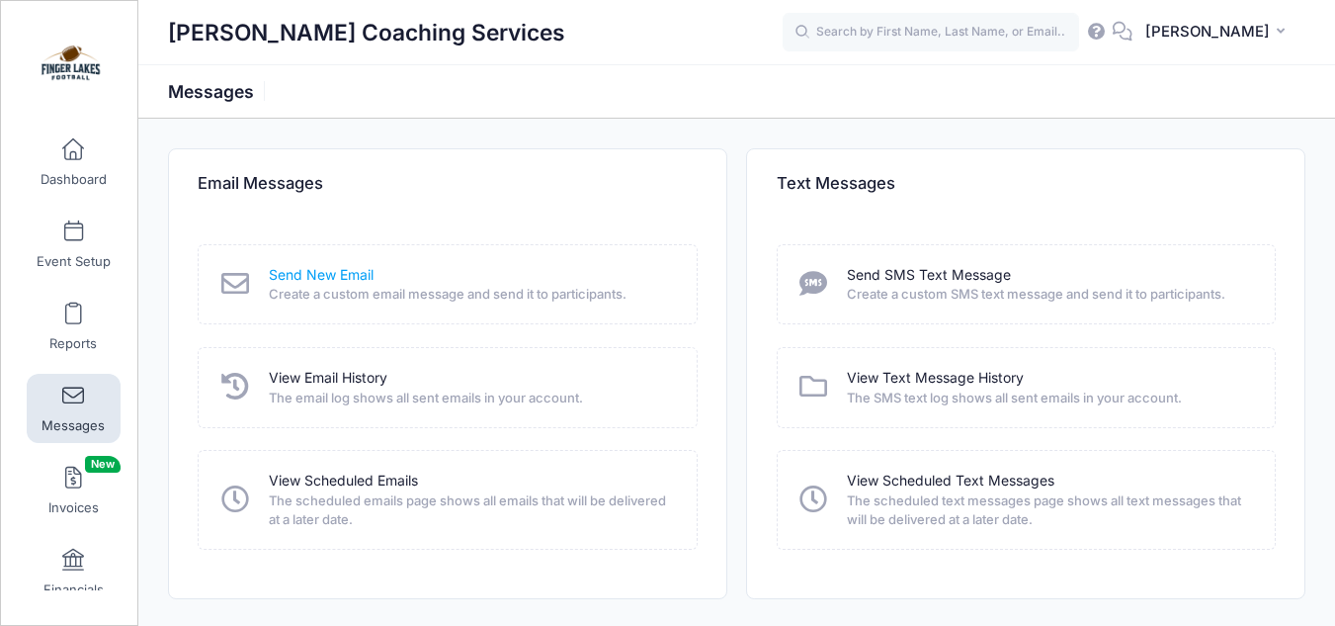
click at [363, 278] on link "Send New Email" at bounding box center [321, 275] width 105 height 21
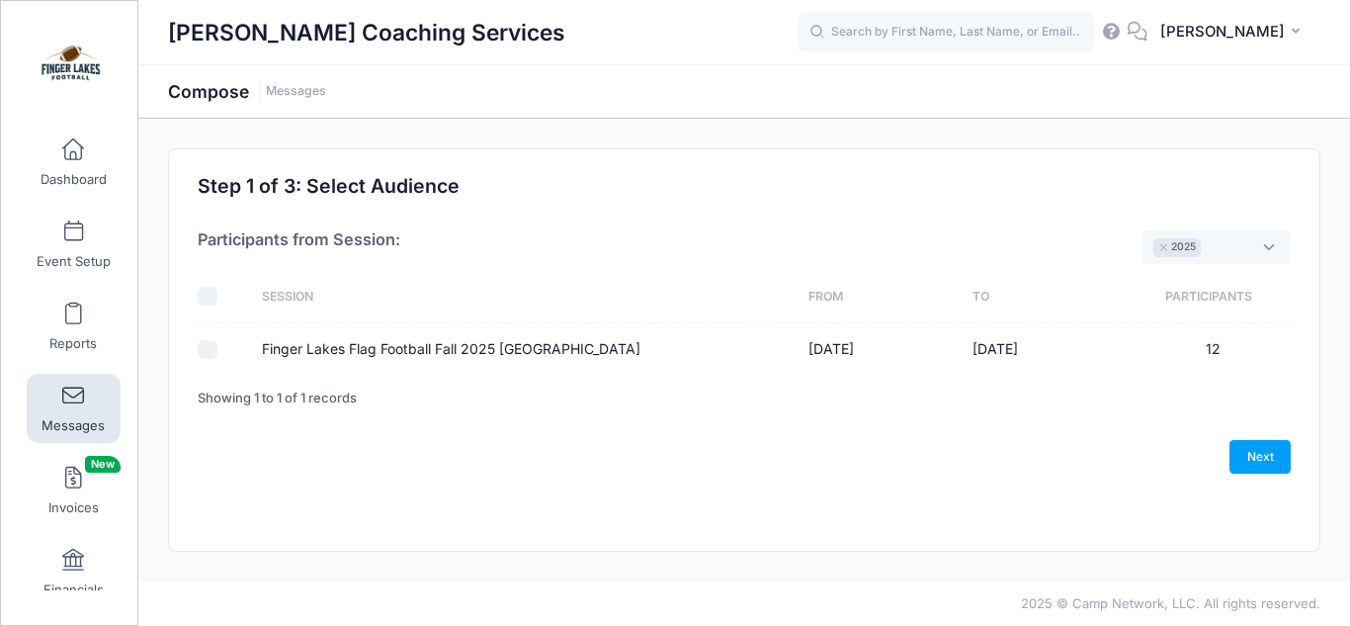
click at [206, 347] on input "Finger Lakes Flag Football Fall 2025 [GEOGRAPHIC_DATA]" at bounding box center [208, 350] width 20 height 20
checkbox input "true"
click at [1269, 458] on link "Next" at bounding box center [1259, 457] width 61 height 34
select select "50"
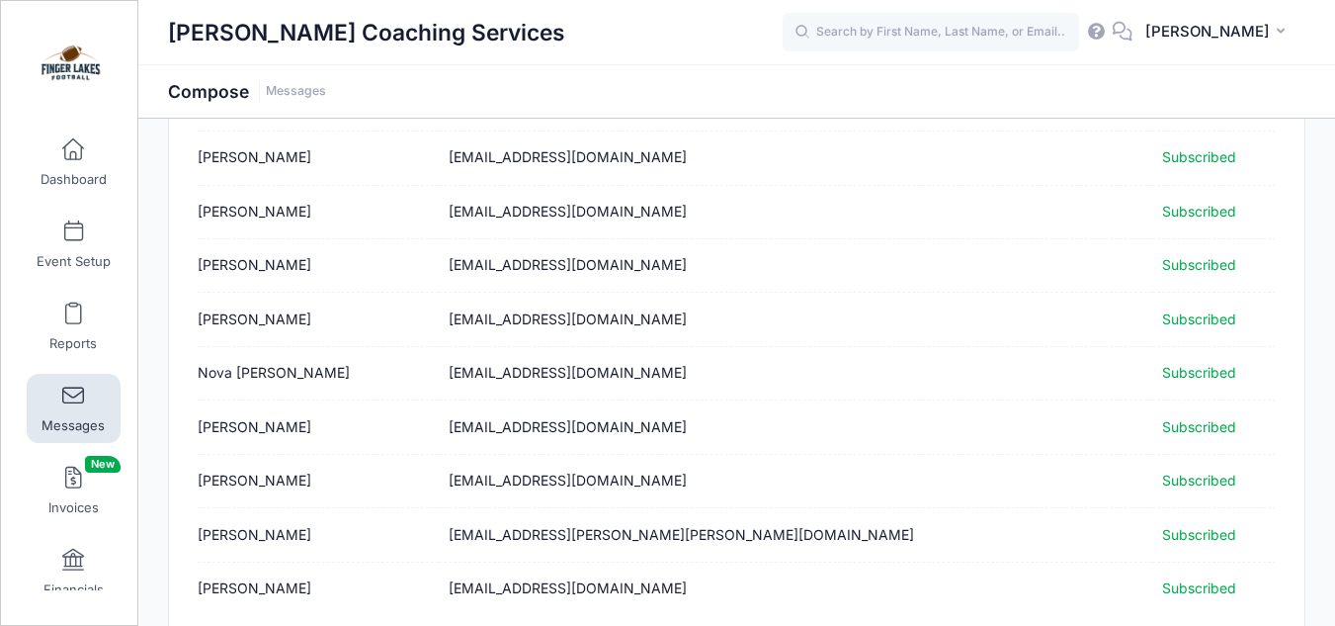
scroll to position [532, 0]
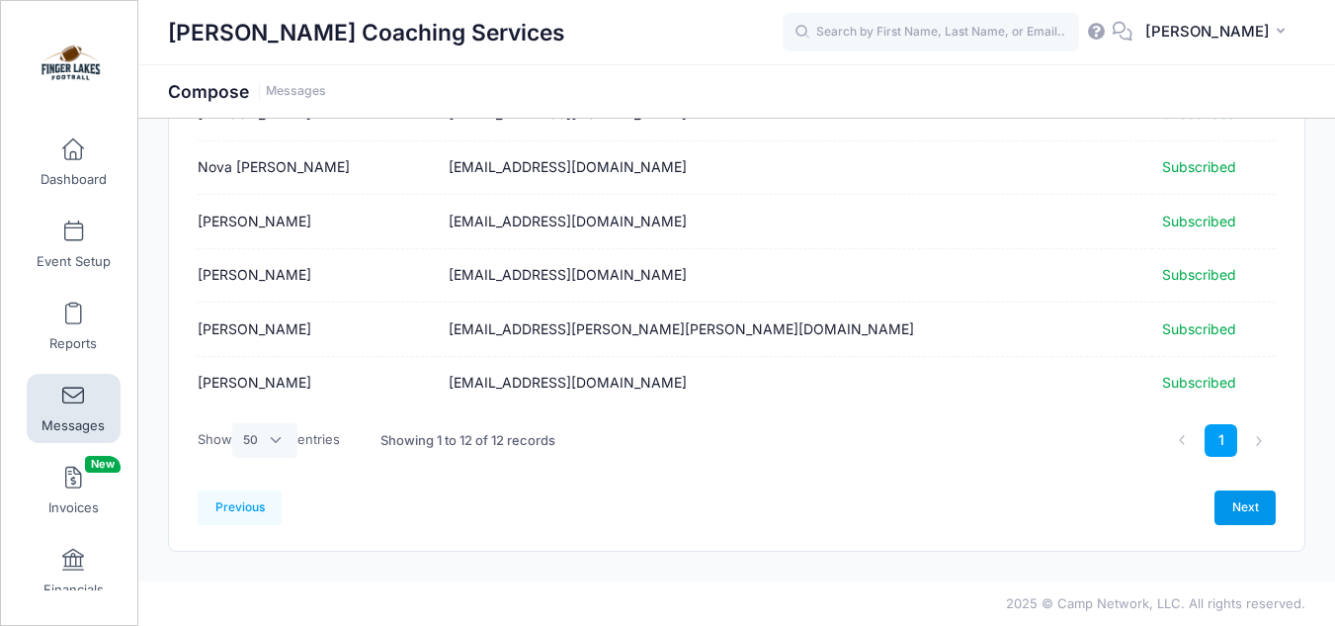
click at [1245, 499] on link "Next" at bounding box center [1244, 507] width 61 height 34
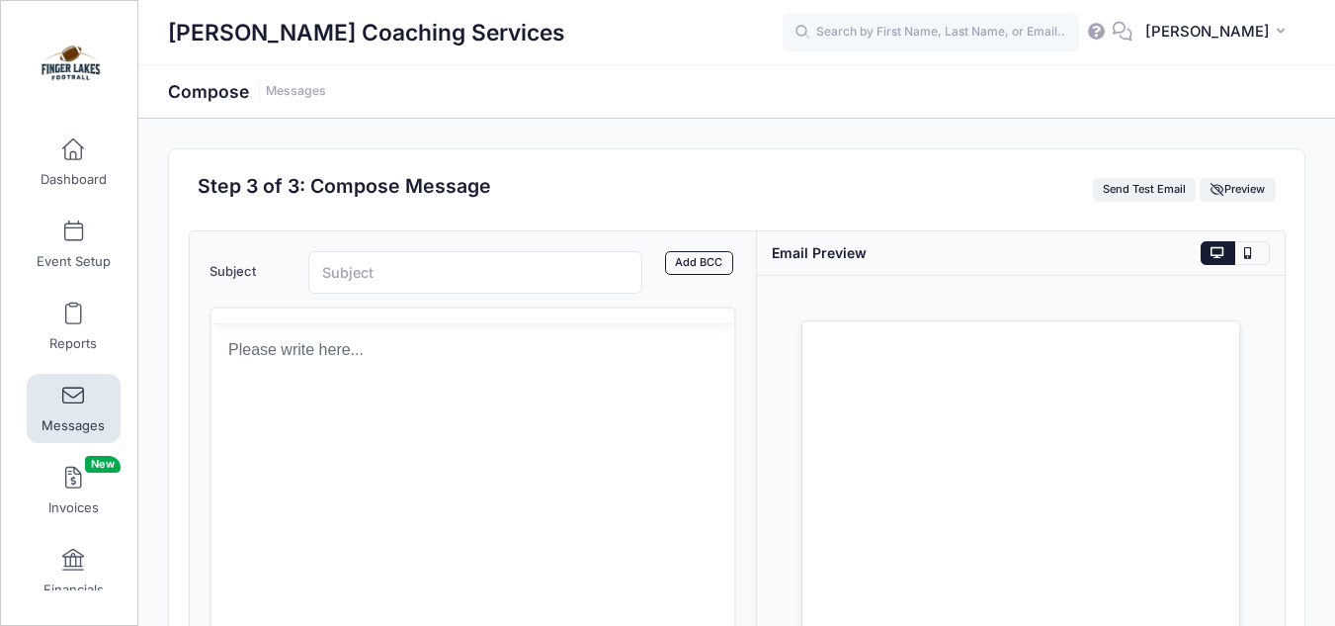
scroll to position [0, 0]
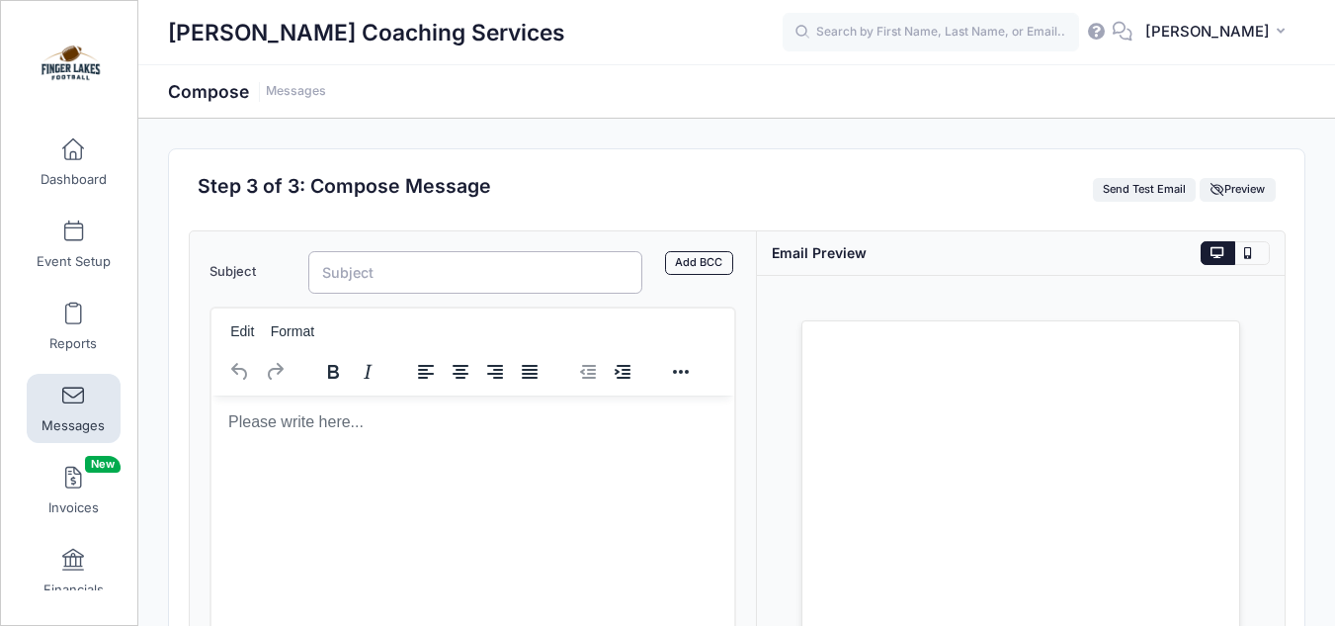
click at [435, 277] on input "Subject" at bounding box center [475, 272] width 335 height 42
type input "Fall Session Extended!"
click at [363, 420] on p "Rich Text Area. Press ALT-0 for help." at bounding box center [472, 421] width 492 height 22
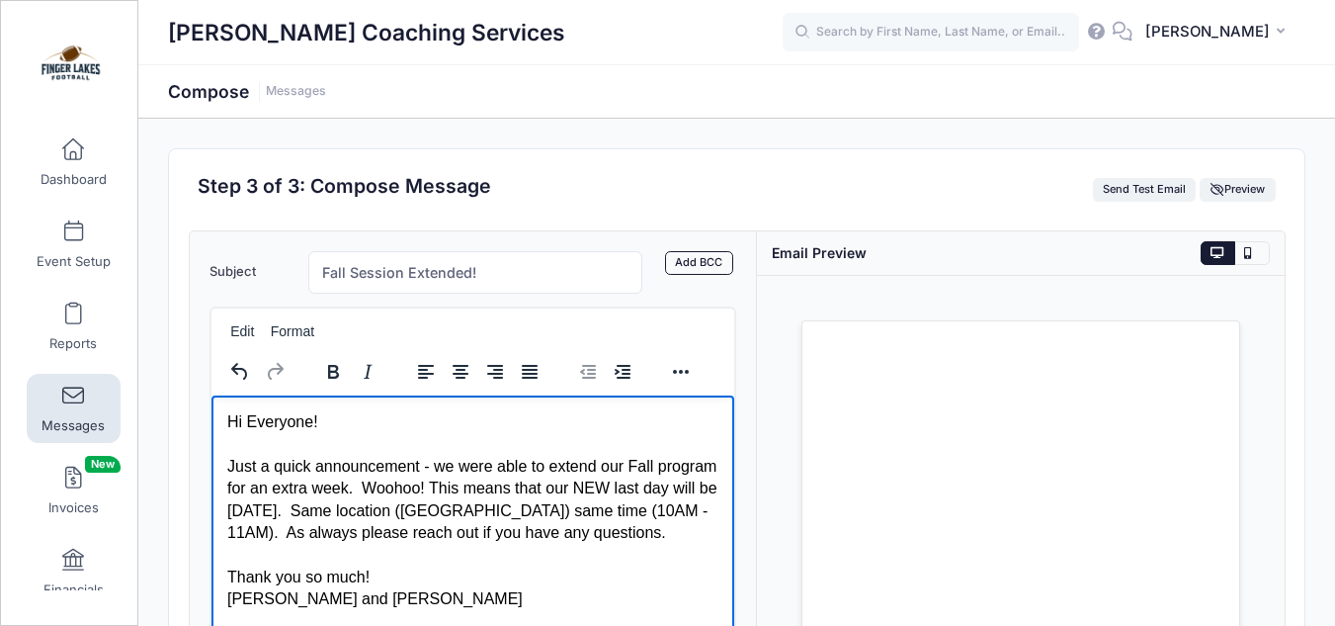
click at [227, 511] on div "Just a quick announcement - we were able to extend our Fall program for an extr…" at bounding box center [472, 499] width 492 height 89
click at [416, 536] on div "Just a quick announcement - we were able to extend our Fall program for an extr…" at bounding box center [472, 499] width 492 height 89
click at [347, 535] on div "Just a quick announcement - we were able to extend our Fall program for an extr…" at bounding box center [472, 499] width 492 height 89
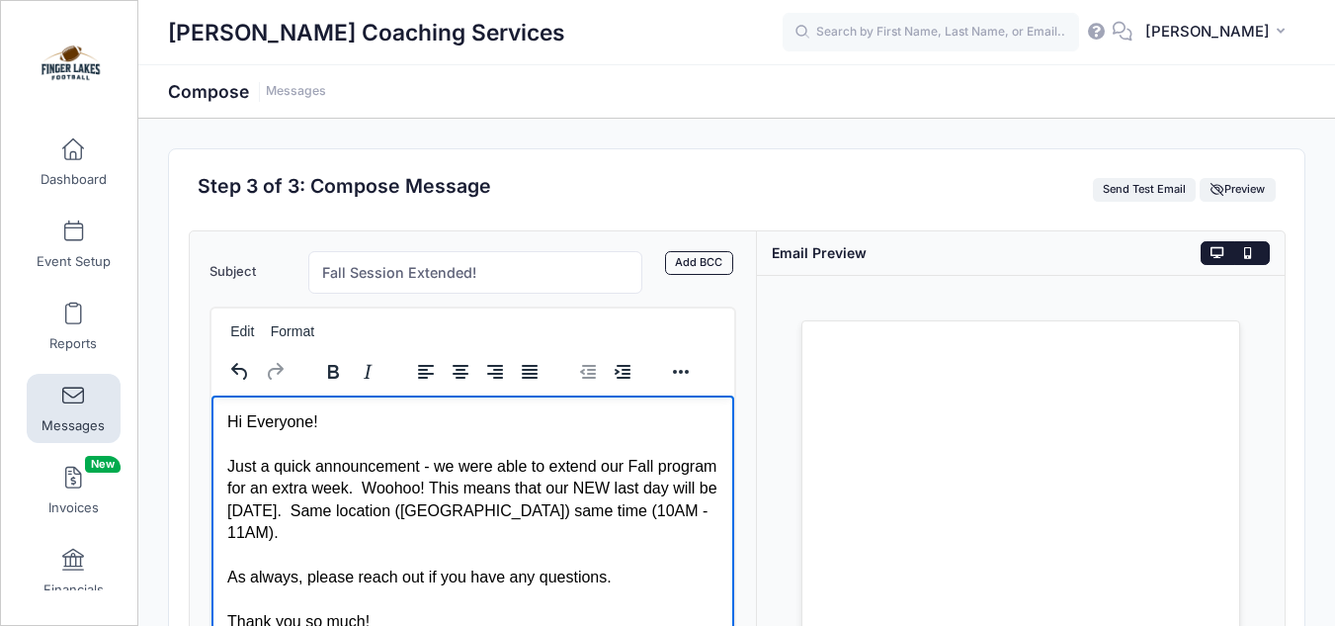
click at [1256, 260] on button at bounding box center [1251, 253] width 35 height 24
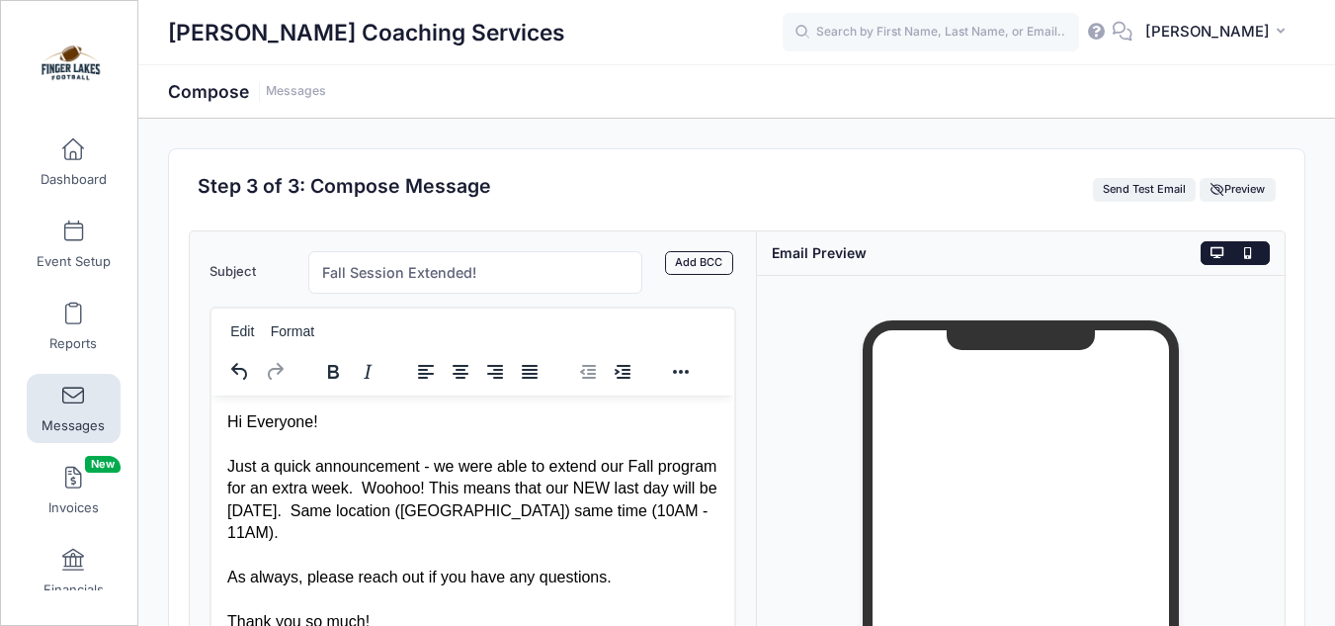
click at [1224, 253] on button at bounding box center [1218, 253] width 35 height 24
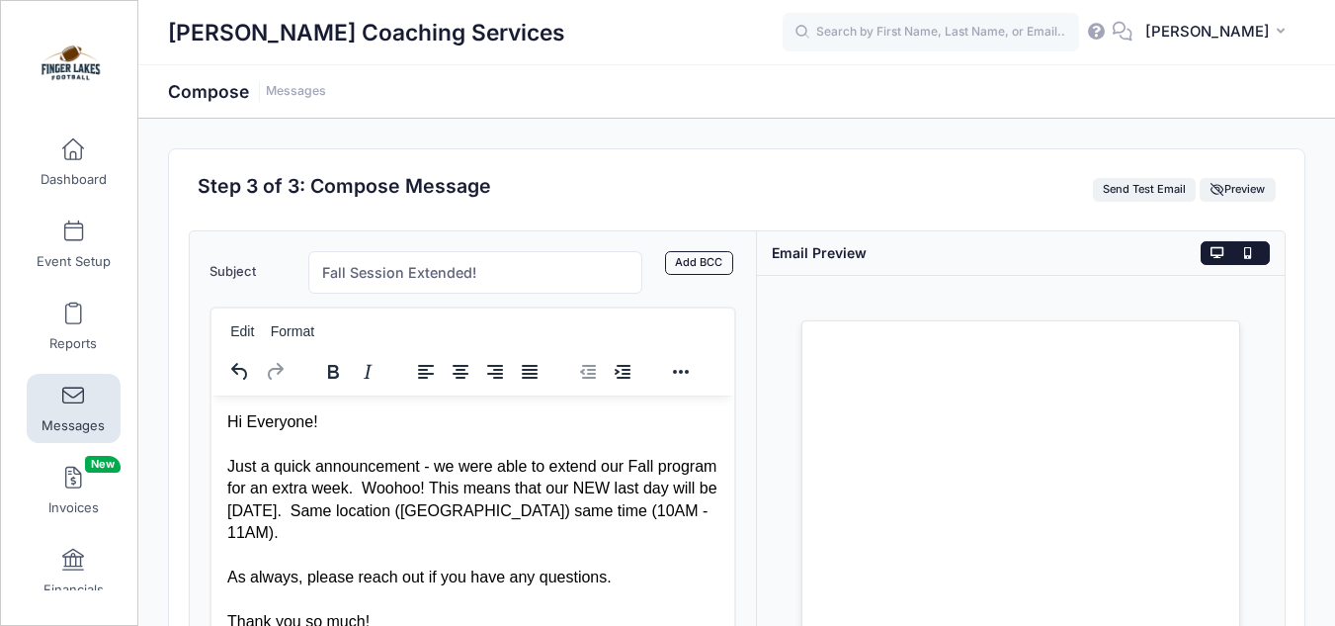
click at [1253, 254] on button at bounding box center [1251, 253] width 35 height 24
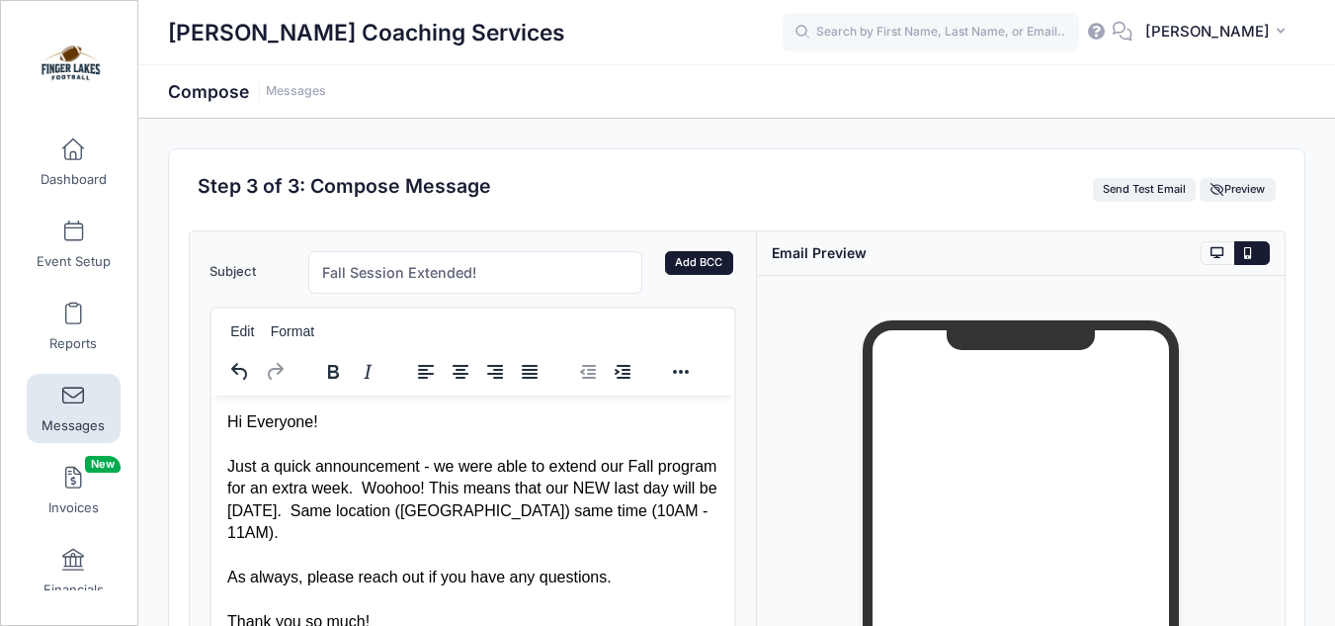
click at [717, 264] on link "Add BCC" at bounding box center [699, 263] width 68 height 24
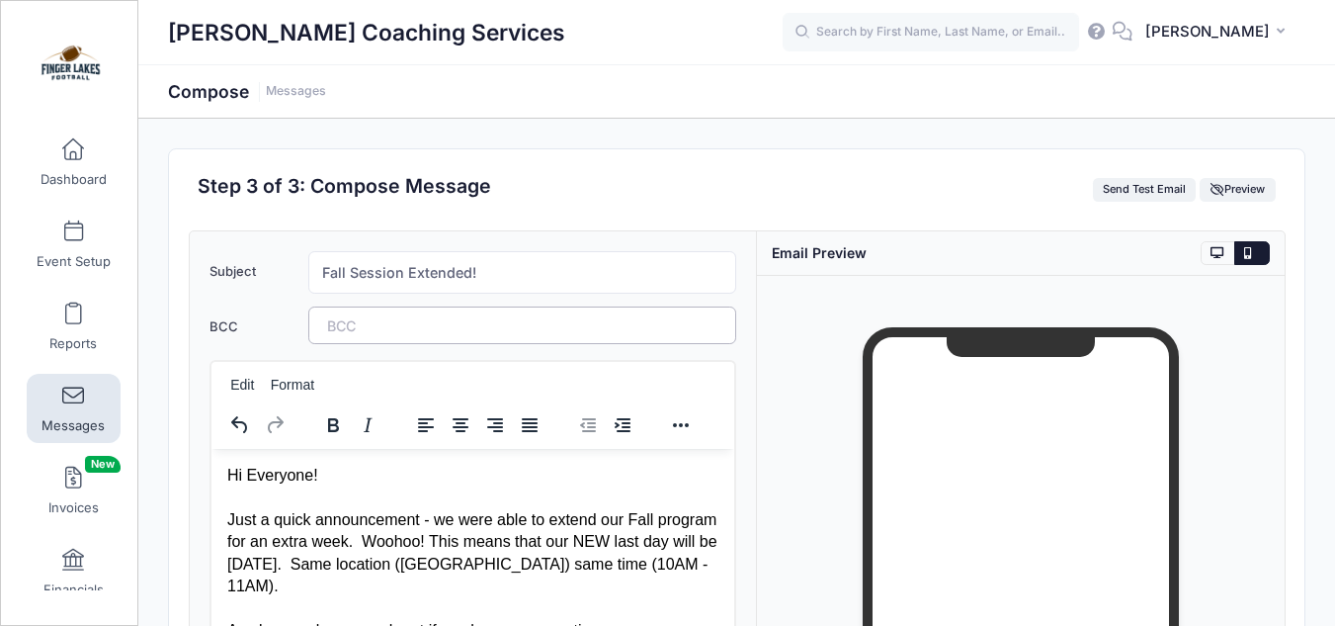
click at [530, 323] on tags "​" at bounding box center [522, 325] width 429 height 38
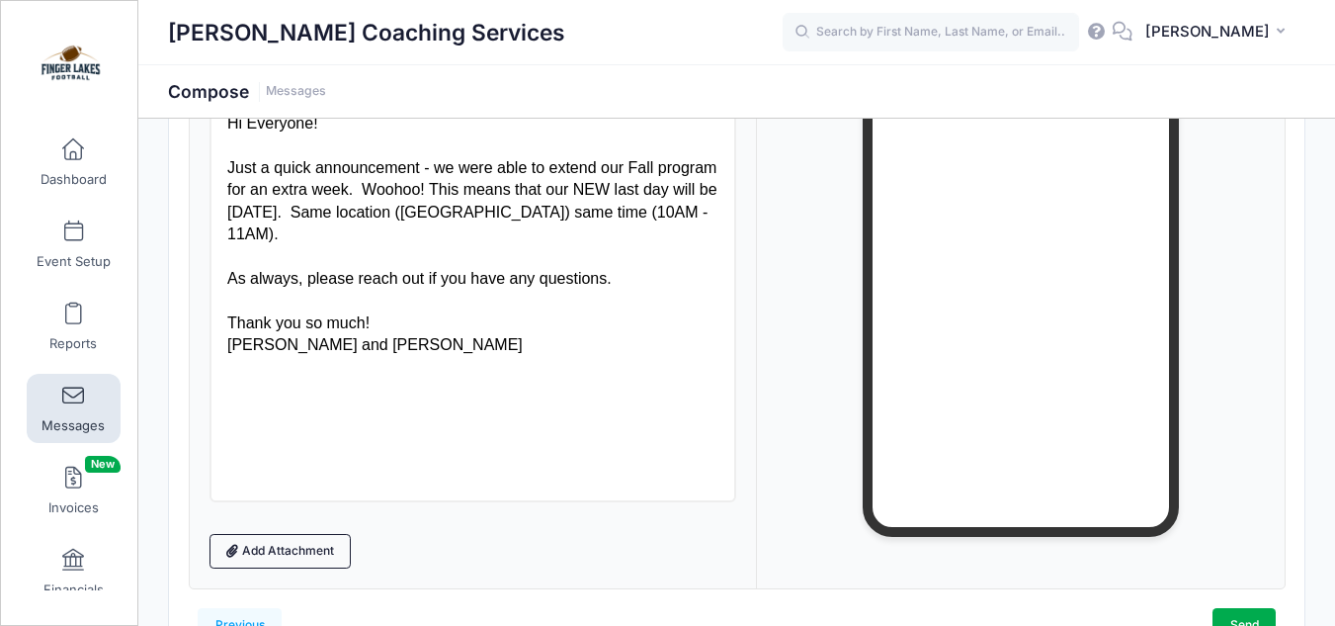
scroll to position [469, 0]
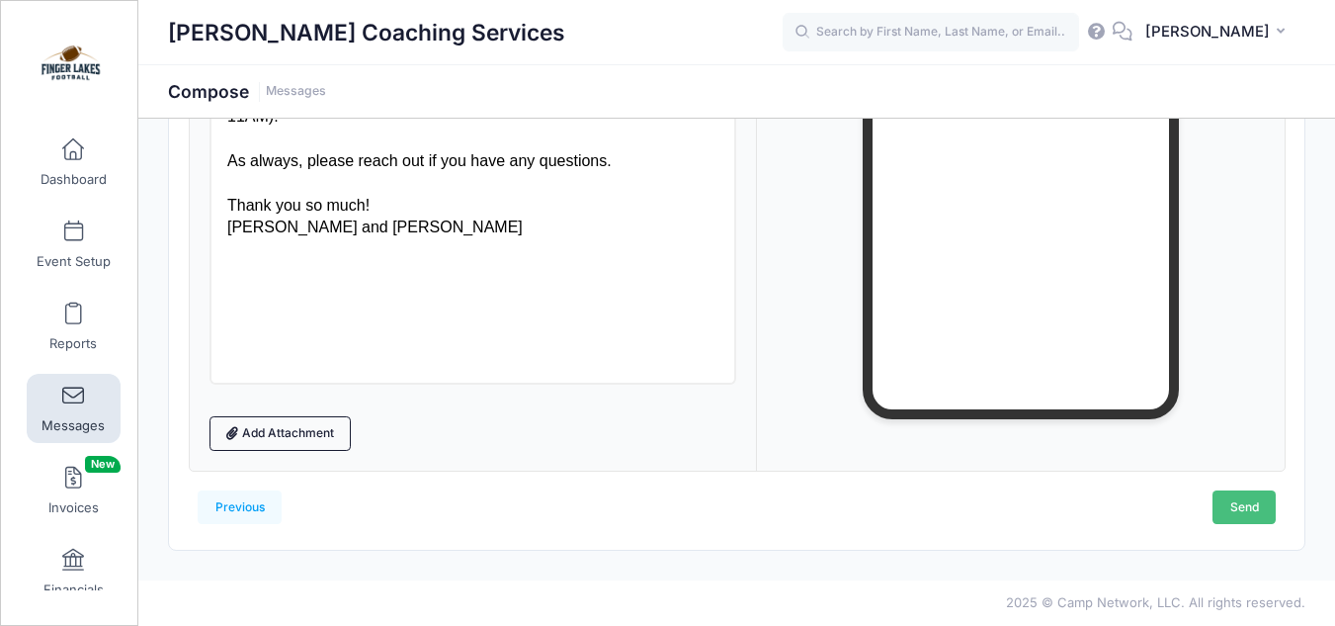
click at [1271, 510] on link "Send" at bounding box center [1243, 507] width 63 height 34
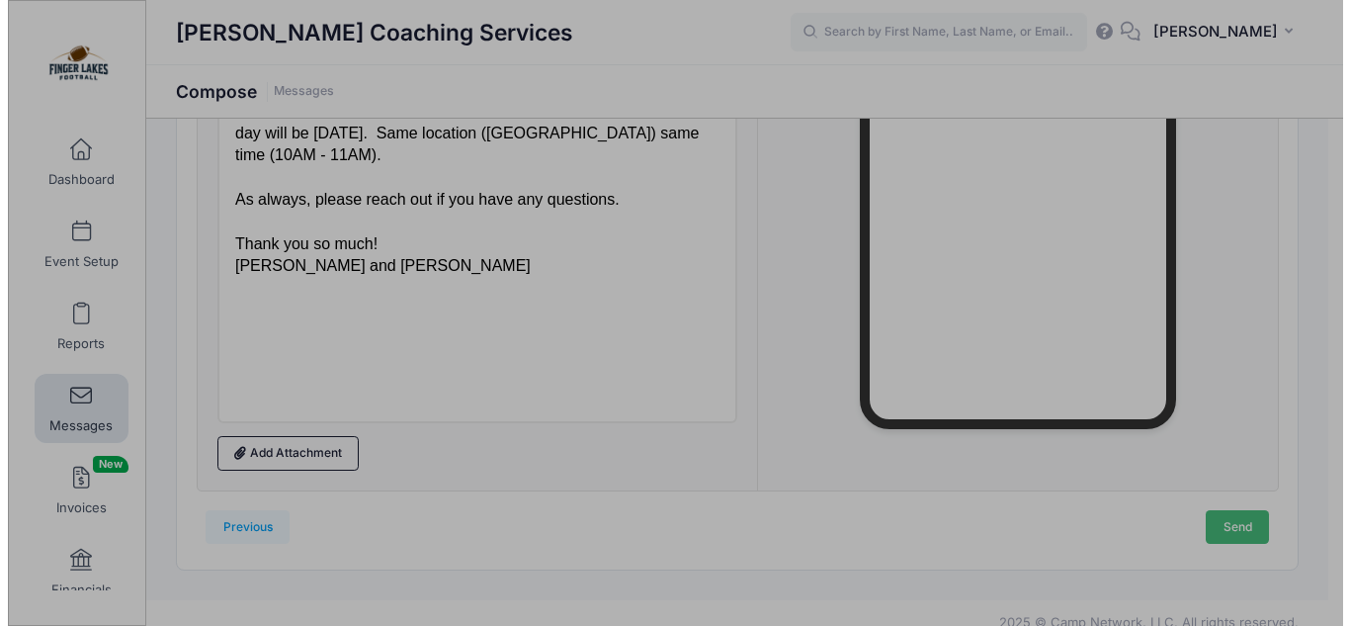
scroll to position [0, 0]
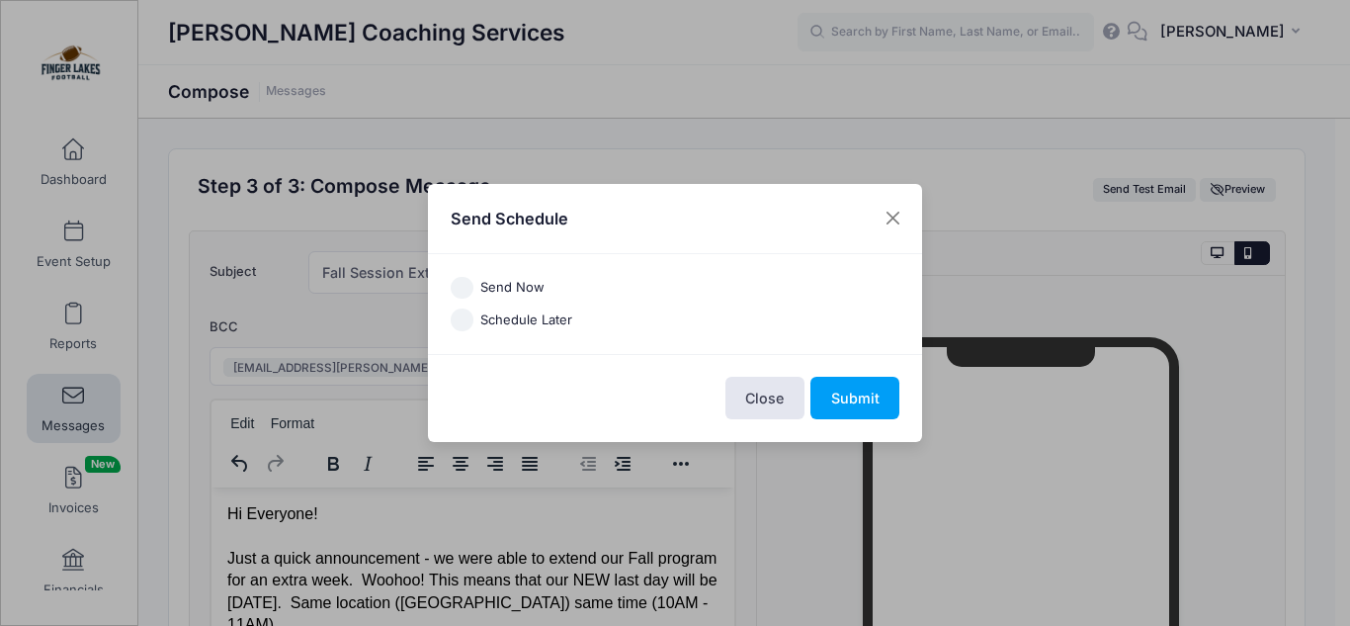
click at [524, 284] on label "Send Now" at bounding box center [512, 288] width 64 height 20
click at [473, 284] on input "Send Now" at bounding box center [462, 288] width 23 height 23
radio input "true"
click at [827, 387] on button "Submit" at bounding box center [854, 397] width 89 height 42
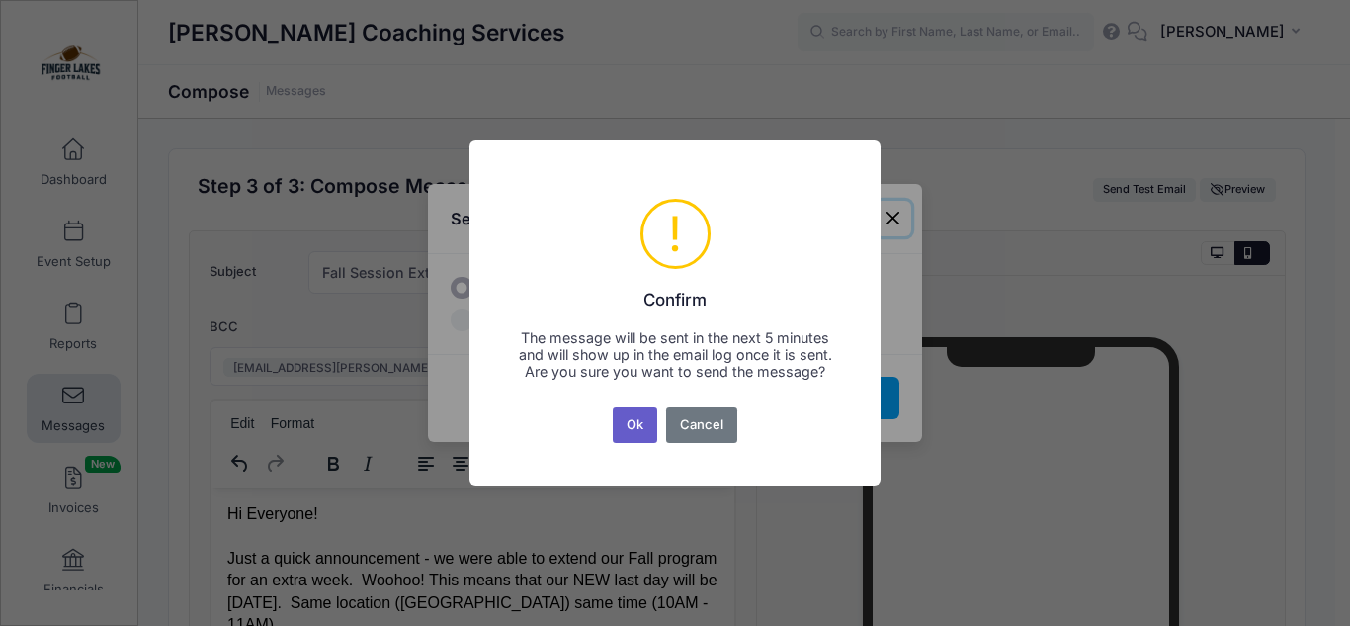
click at [638, 427] on button "Ok" at bounding box center [635, 425] width 45 height 36
